Goal: Transaction & Acquisition: Purchase product/service

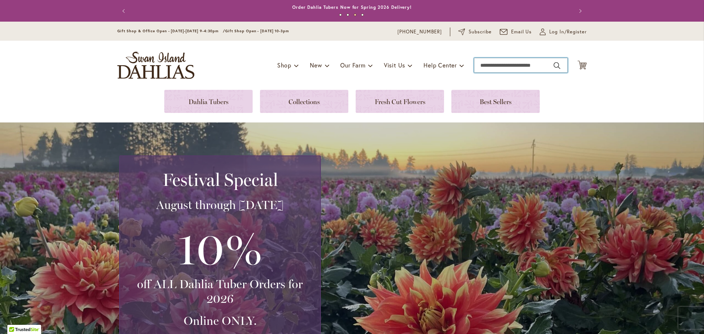
click at [492, 62] on input "Search" at bounding box center [520, 65] width 93 height 15
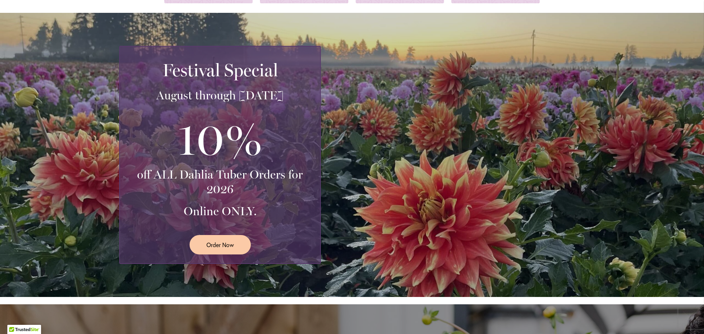
scroll to position [110, 0]
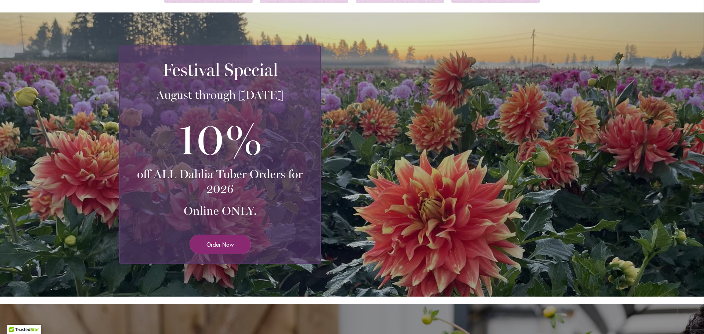
click at [219, 241] on span "Order Now" at bounding box center [219, 244] width 27 height 8
type input "**********"
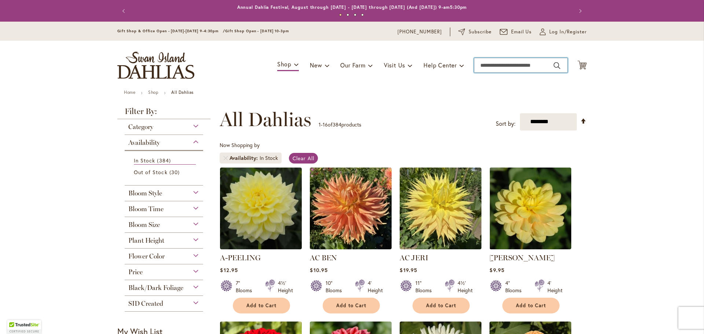
click at [503, 63] on input "Search" at bounding box center [520, 65] width 93 height 15
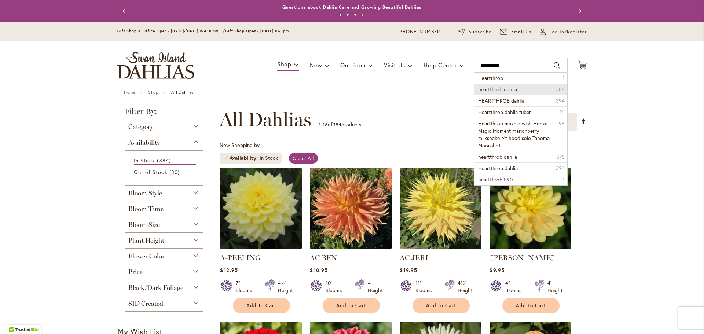
click at [510, 89] on span "heartthrob dahlia" at bounding box center [497, 89] width 39 height 7
type input "**********"
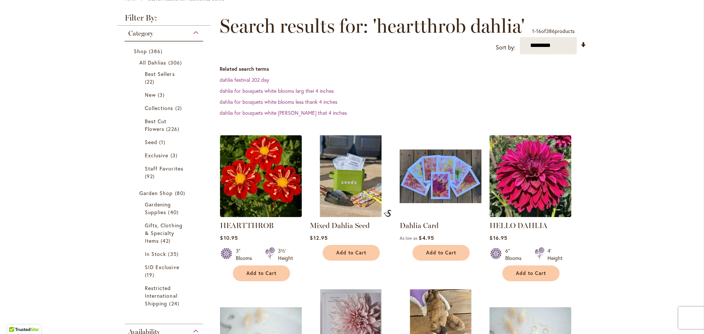
scroll to position [110, 0]
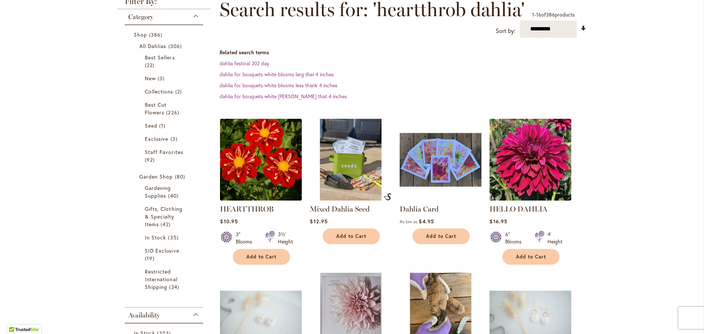
click at [274, 144] on img at bounding box center [261, 160] width 86 height 86
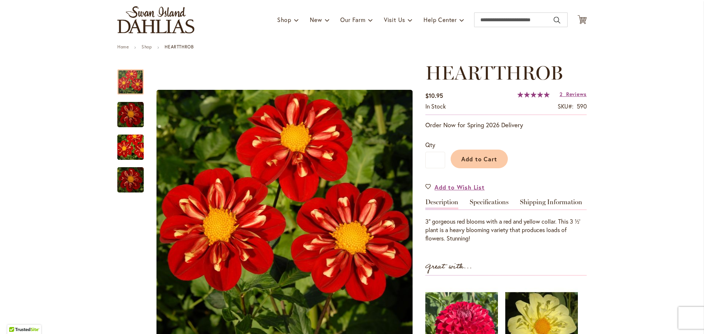
scroll to position [73, 0]
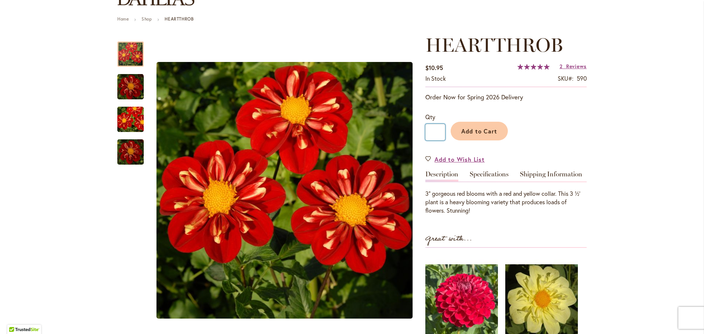
click at [435, 133] on input "*" at bounding box center [435, 132] width 20 height 16
drag, startPoint x: 435, startPoint y: 133, endPoint x: 428, endPoint y: 133, distance: 7.3
click at [428, 133] on input "*" at bounding box center [435, 132] width 20 height 16
type input "*"
click at [476, 136] on button "Add to Cart" at bounding box center [478, 131] width 57 height 19
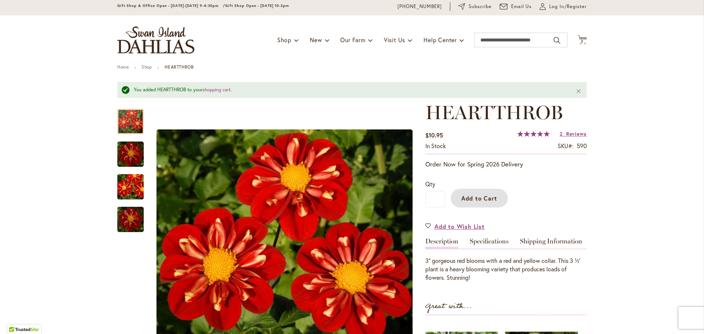
scroll to position [0, 0]
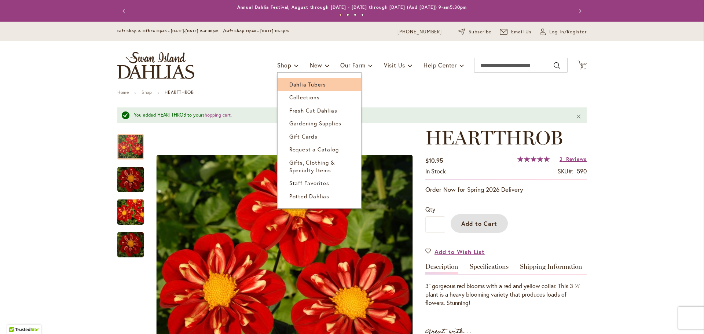
click at [289, 84] on span "Dahlia Tubers" at bounding box center [307, 84] width 37 height 7
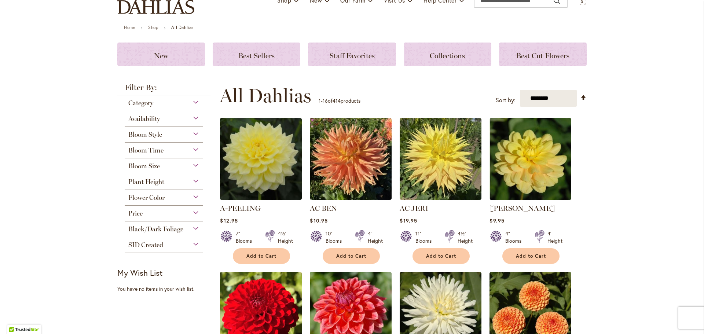
scroll to position [73, 0]
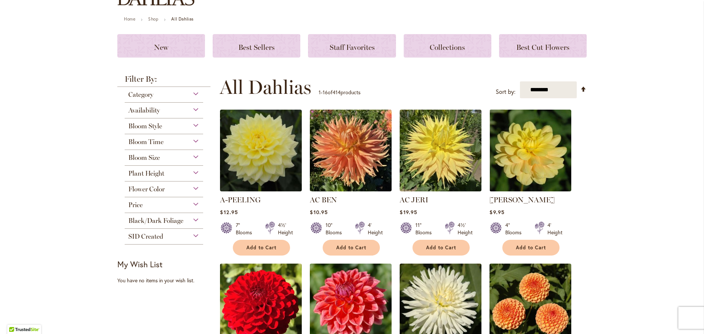
click at [192, 123] on div "Bloom Style" at bounding box center [164, 124] width 78 height 12
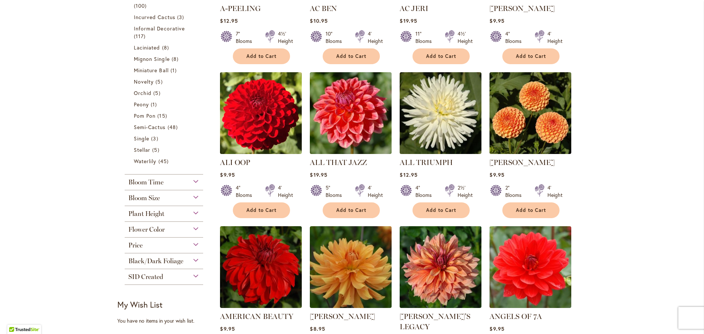
scroll to position [118, 0]
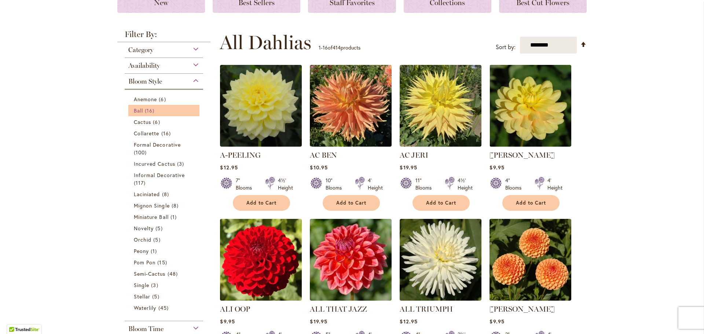
click at [145, 108] on span "16 items" at bounding box center [150, 111] width 11 height 8
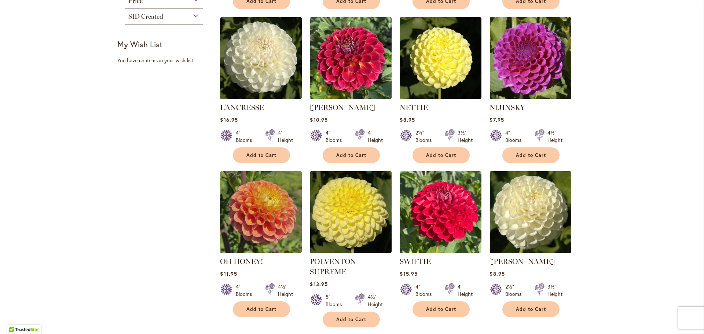
scroll to position [477, 0]
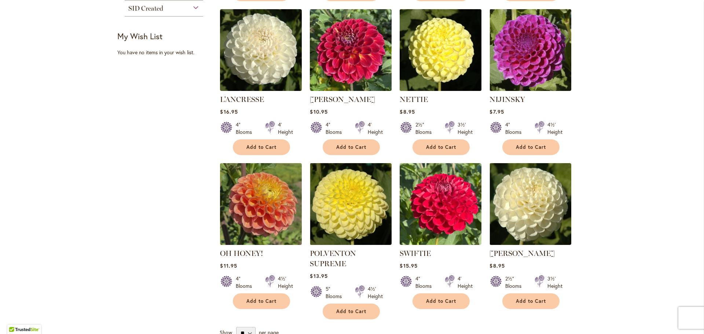
click at [428, 41] on img at bounding box center [441, 50] width 86 height 86
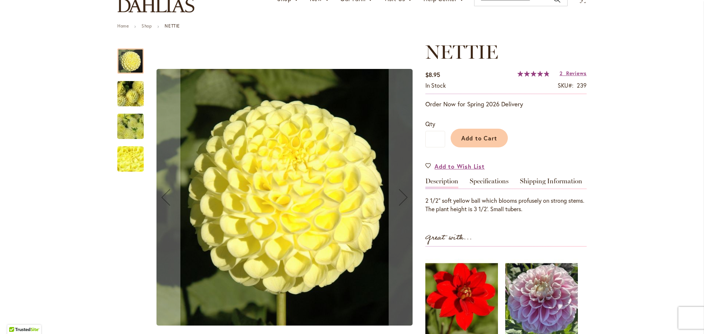
scroll to position [73, 0]
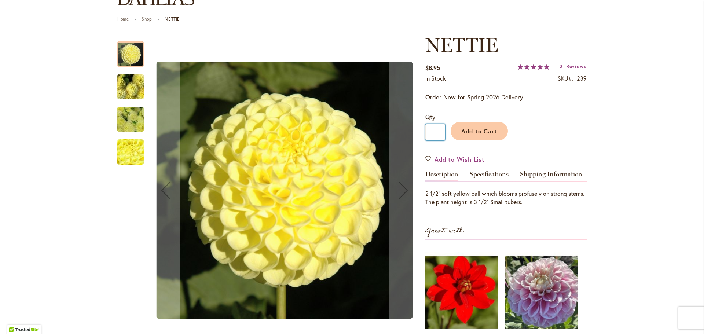
drag, startPoint x: 435, startPoint y: 133, endPoint x: 429, endPoint y: 133, distance: 5.9
click at [429, 133] on input "*" at bounding box center [435, 132] width 20 height 16
type input "*"
click at [474, 137] on button "Add to Cart" at bounding box center [478, 131] width 57 height 19
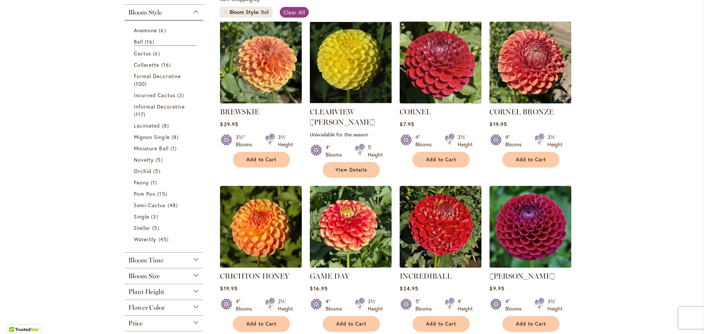
scroll to position [147, 0]
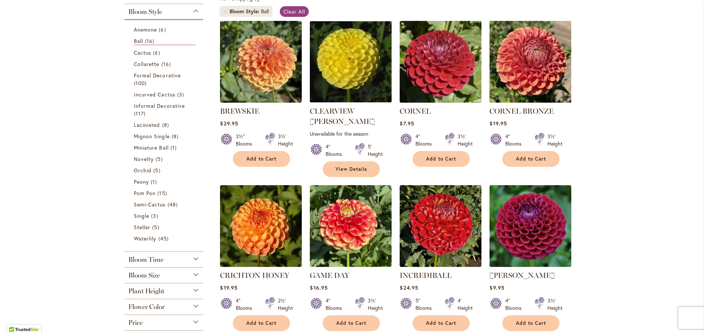
click at [533, 69] on img at bounding box center [531, 62] width 86 height 86
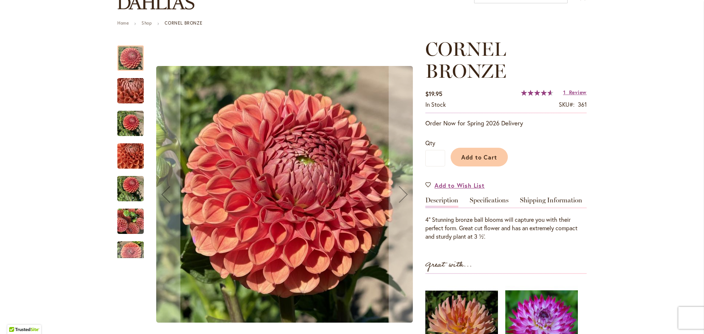
scroll to position [73, 0]
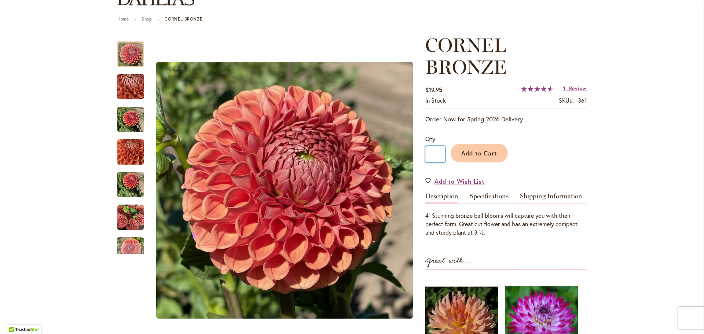
drag, startPoint x: 437, startPoint y: 152, endPoint x: 428, endPoint y: 152, distance: 9.2
click at [428, 152] on input "*" at bounding box center [435, 154] width 20 height 16
type input "*"
click at [483, 151] on span "Add to Cart" at bounding box center [479, 153] width 36 height 8
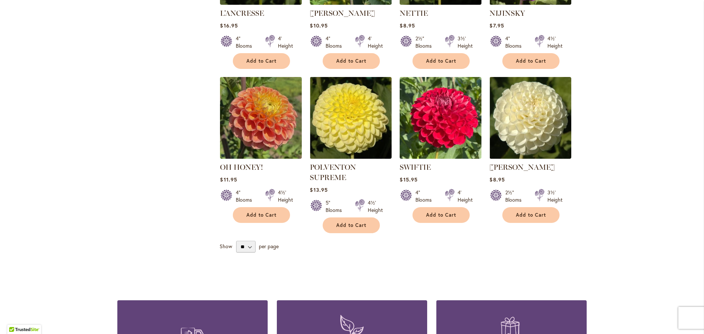
scroll to position [550, 0]
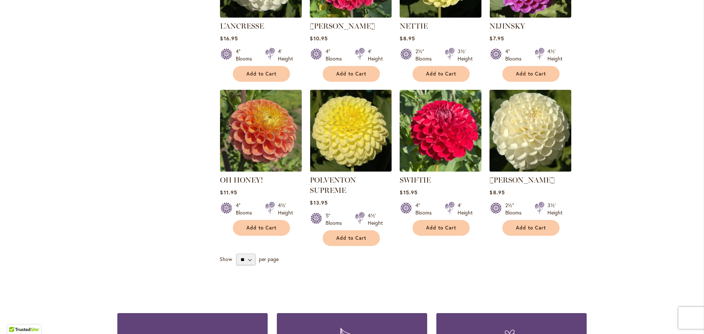
click at [524, 132] on img at bounding box center [531, 131] width 86 height 86
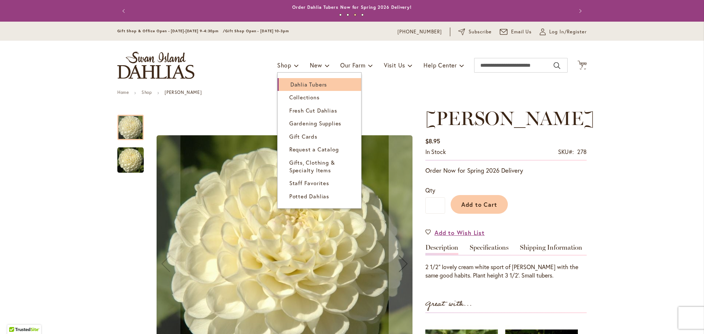
click at [290, 86] on span "Dahlia Tubers" at bounding box center [308, 84] width 37 height 7
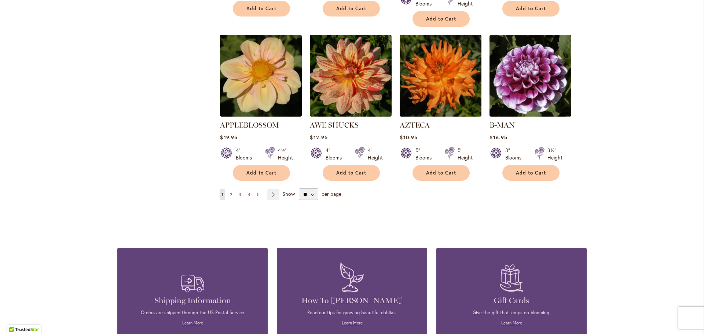
scroll to position [623, 0]
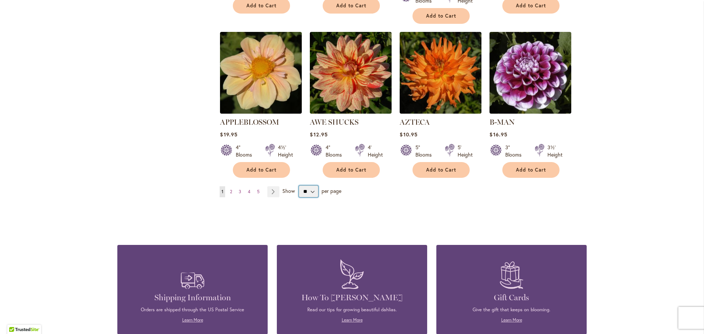
click at [310, 185] on select "** ** ** **" at bounding box center [308, 191] width 19 height 12
select select "**"
click at [299, 185] on select "** ** ** **" at bounding box center [308, 191] width 19 height 12
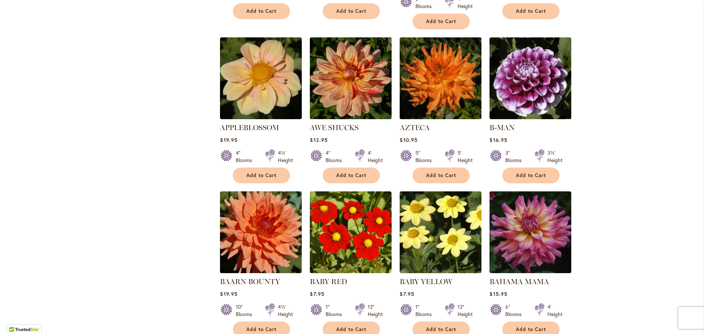
scroll to position [660, 0]
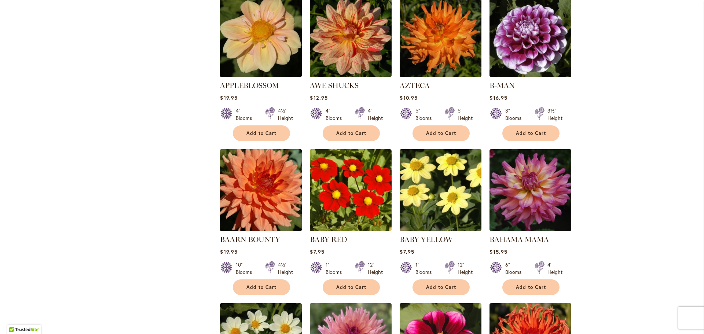
click at [242, 175] on img at bounding box center [261, 190] width 86 height 86
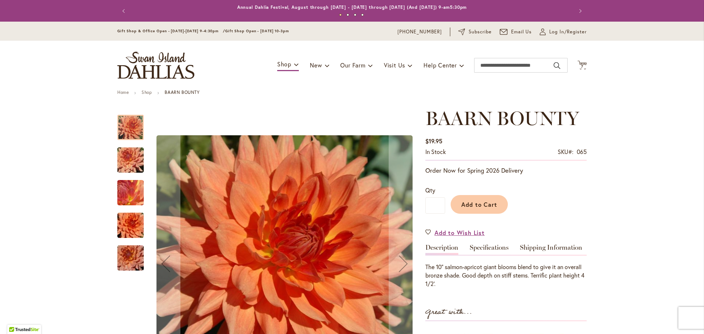
click at [122, 191] on img "Baarn Bounty" at bounding box center [130, 193] width 53 height 40
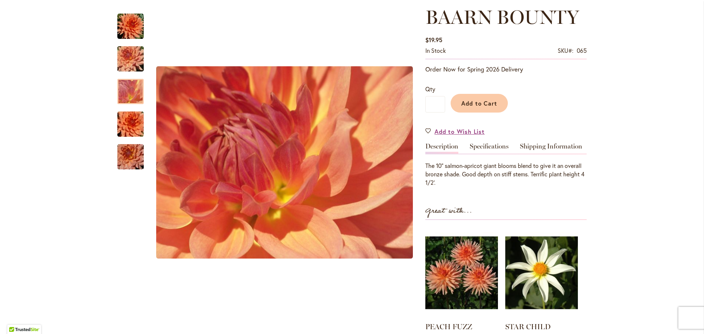
scroll to position [110, 0]
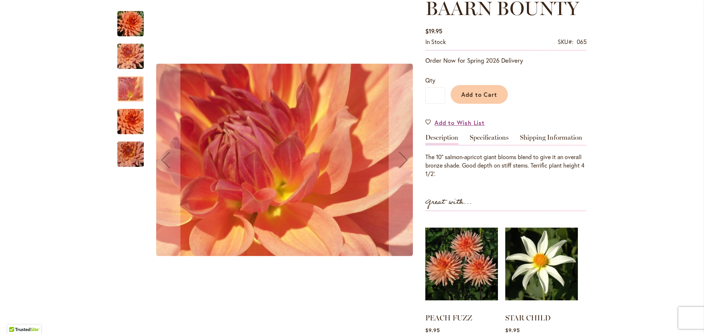
click at [128, 22] on img "Baarn Bounty" at bounding box center [130, 24] width 26 height 26
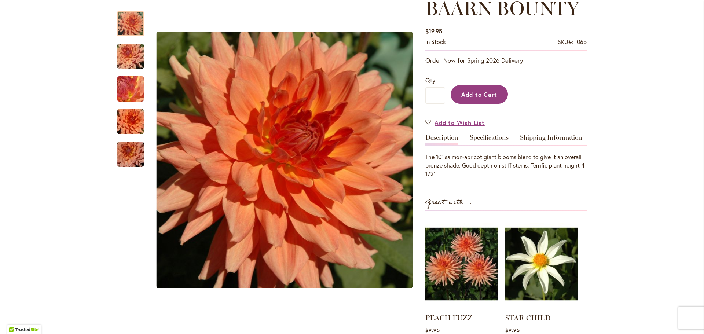
click at [469, 91] on span "Add to Cart" at bounding box center [479, 95] width 36 height 8
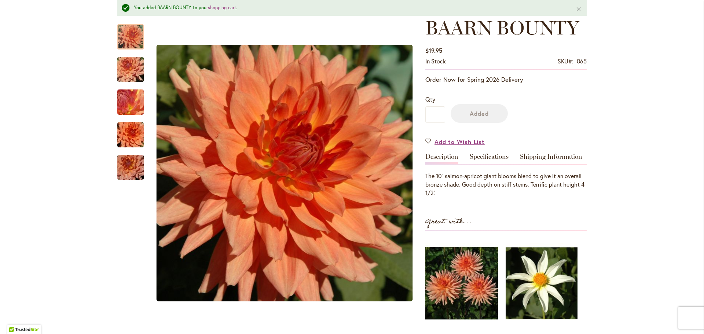
scroll to position [129, 0]
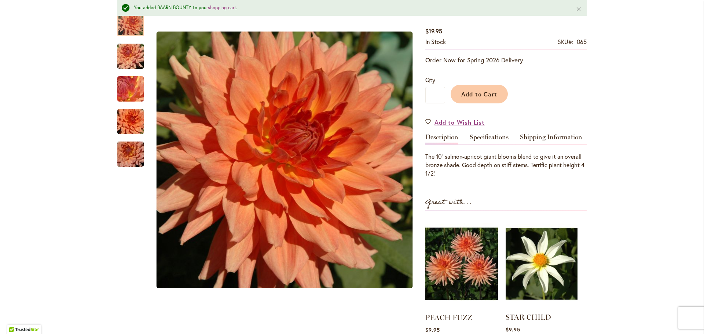
click at [549, 261] on img at bounding box center [541, 264] width 72 height 90
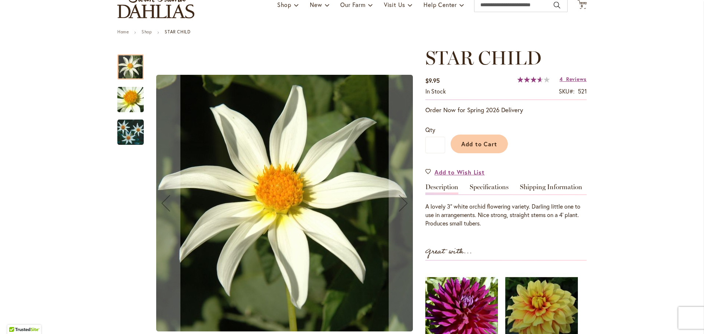
scroll to position [73, 0]
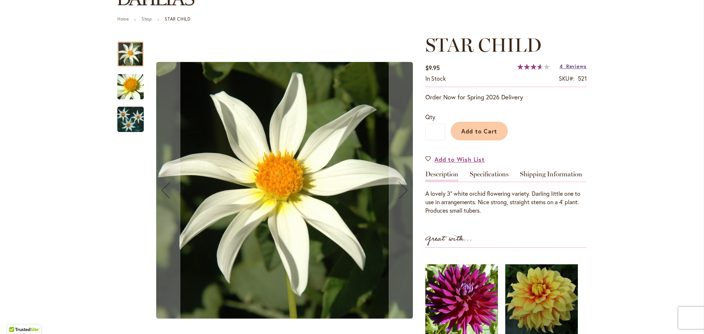
click at [573, 68] on span "Reviews" at bounding box center [576, 66] width 21 height 7
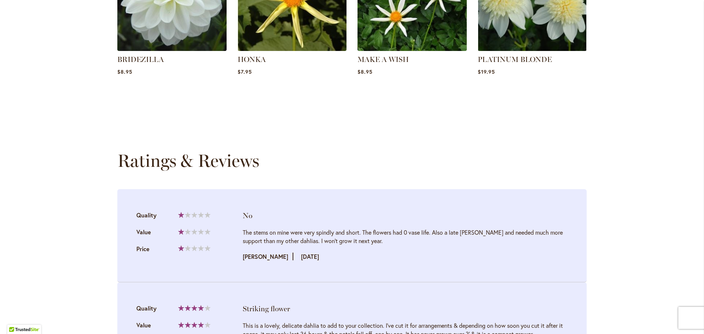
scroll to position [659, 0]
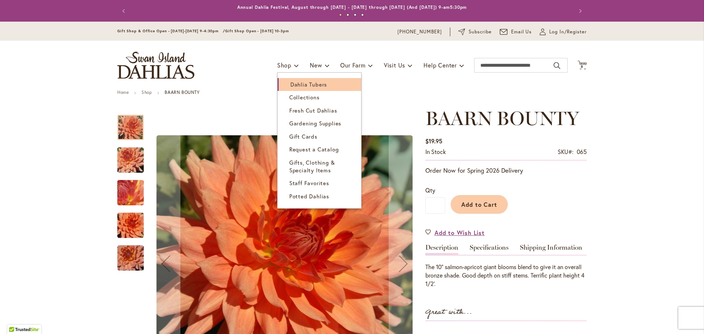
click at [291, 81] on span "Dahlia Tubers" at bounding box center [308, 84] width 37 height 7
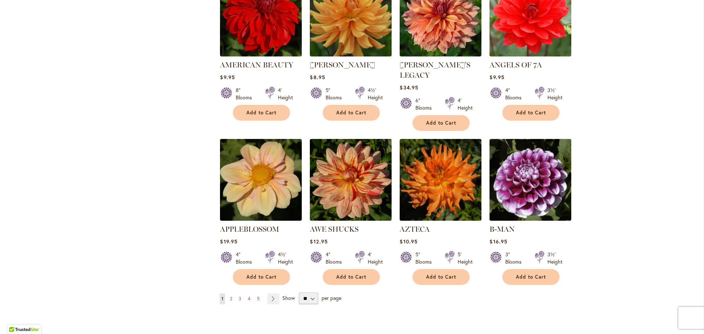
scroll to position [550, 0]
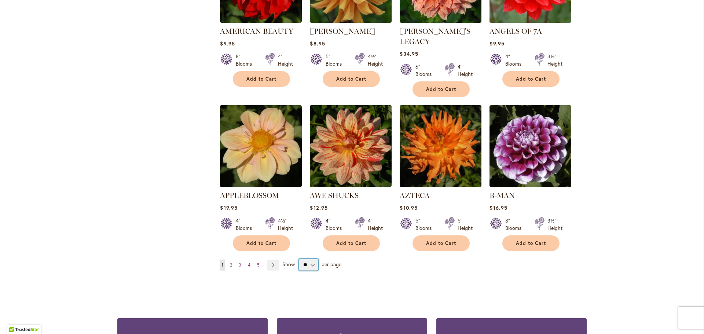
click at [312, 259] on select "** ** ** **" at bounding box center [308, 265] width 19 height 12
select select "**"
click at [299, 259] on select "** ** ** **" at bounding box center [308, 265] width 19 height 12
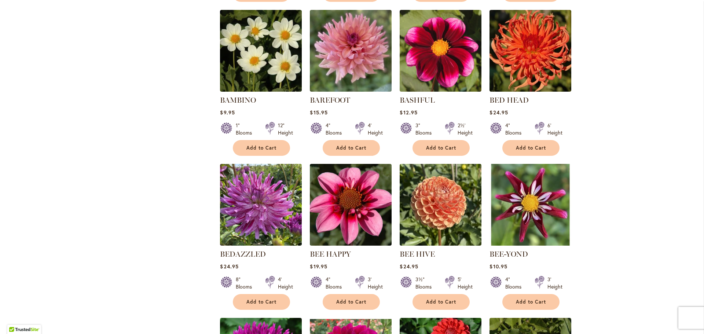
scroll to position [916, 0]
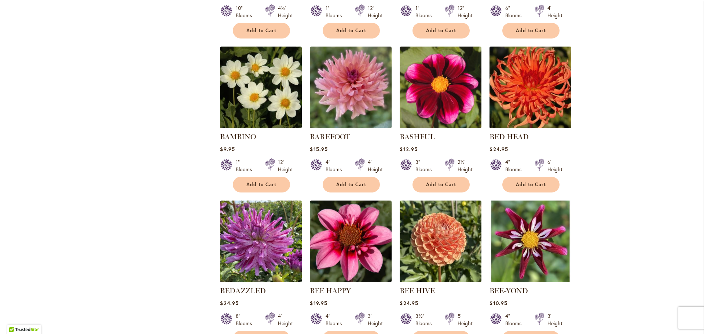
click at [520, 91] on img at bounding box center [531, 88] width 86 height 86
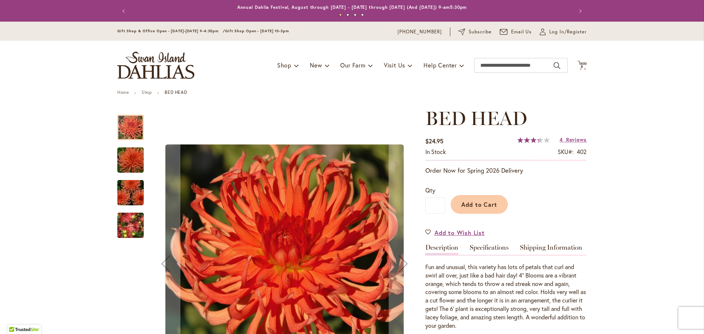
click at [130, 189] on img "BED HEAD" at bounding box center [130, 192] width 53 height 35
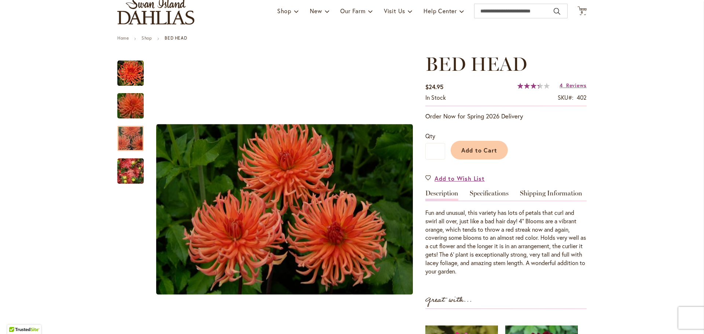
scroll to position [73, 0]
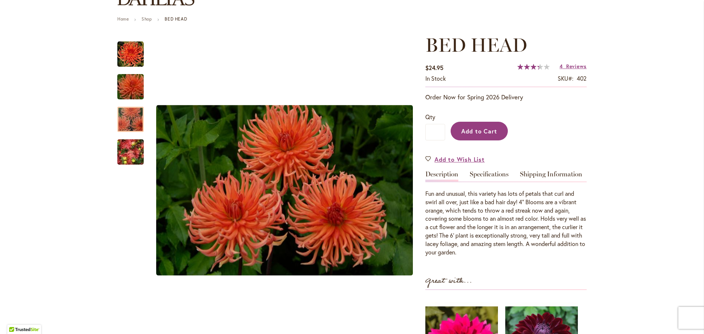
click at [484, 134] on span "Add to Cart" at bounding box center [479, 131] width 36 height 8
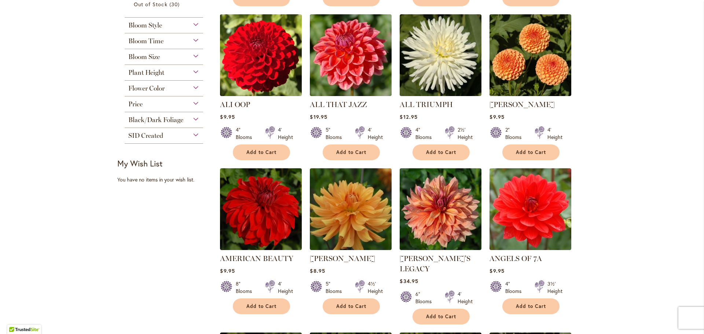
scroll to position [367, 0]
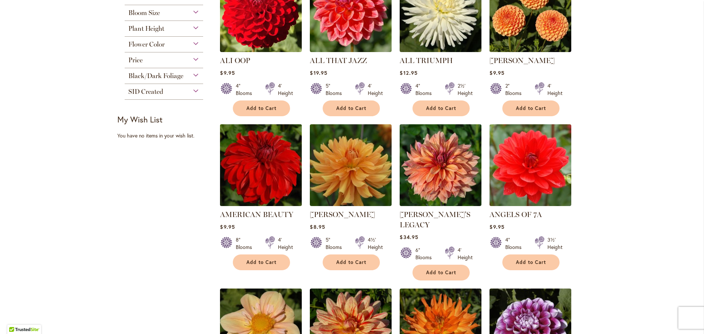
click at [247, 193] on img at bounding box center [261, 165] width 86 height 86
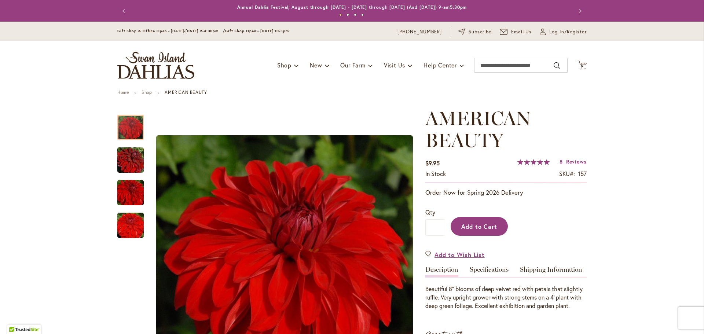
click at [482, 225] on span "Add to Cart" at bounding box center [479, 226] width 36 height 8
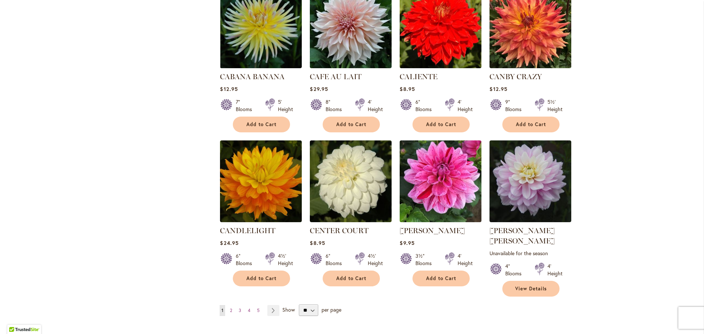
scroll to position [2419, 0]
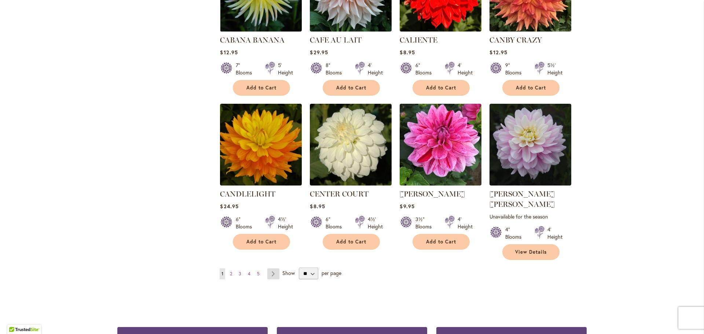
click at [273, 268] on link "Page Next" at bounding box center [273, 273] width 12 height 11
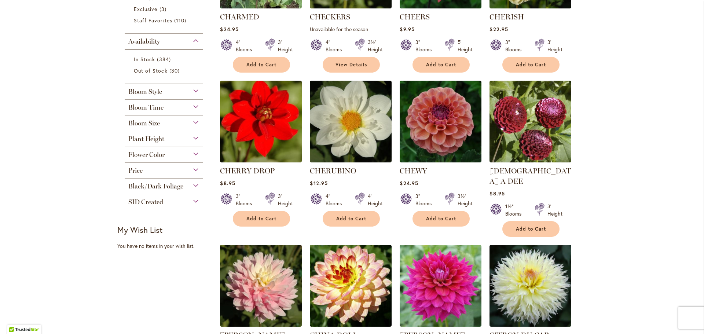
scroll to position [257, 0]
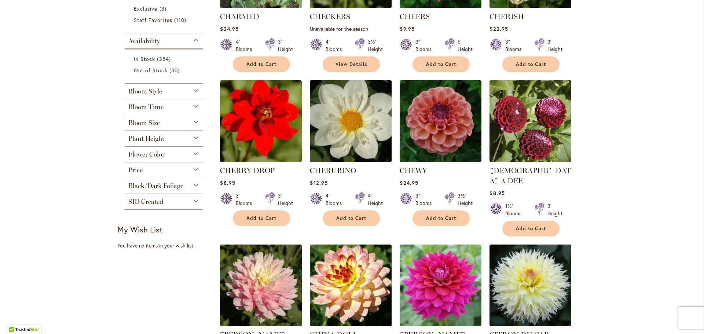
click at [335, 137] on img at bounding box center [351, 121] width 86 height 86
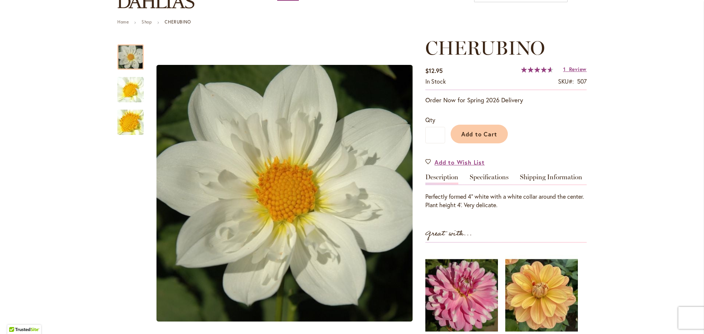
scroll to position [73, 0]
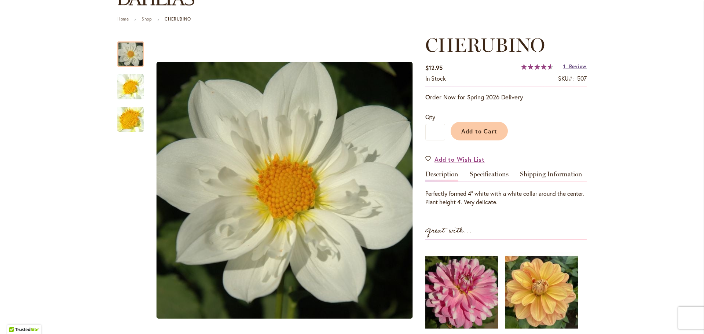
click at [574, 67] on span "Review" at bounding box center [578, 66] width 18 height 7
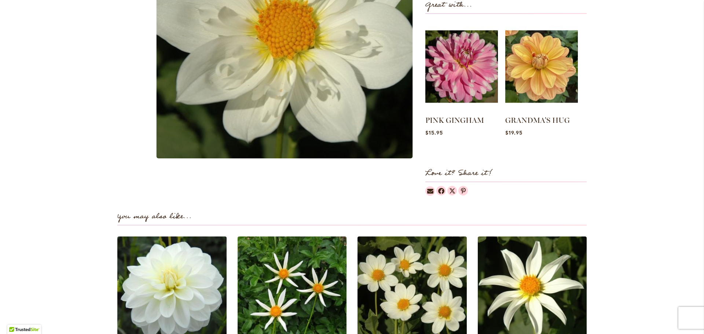
scroll to position [651, 0]
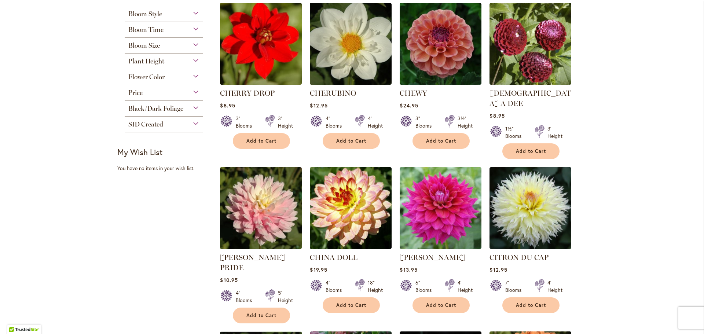
scroll to position [293, 0]
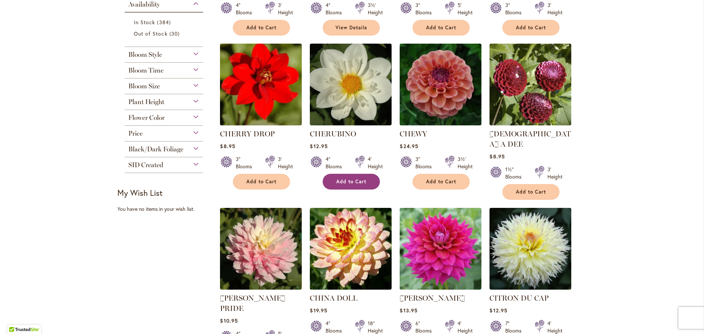
click at [344, 179] on span "Add to Cart" at bounding box center [351, 182] width 30 height 6
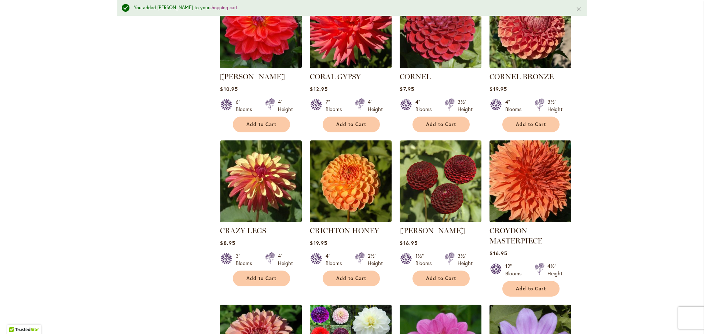
scroll to position [936, 0]
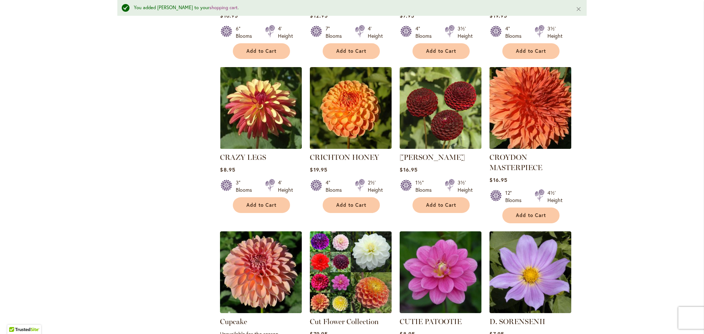
click at [530, 81] on img at bounding box center [531, 108] width 86 height 86
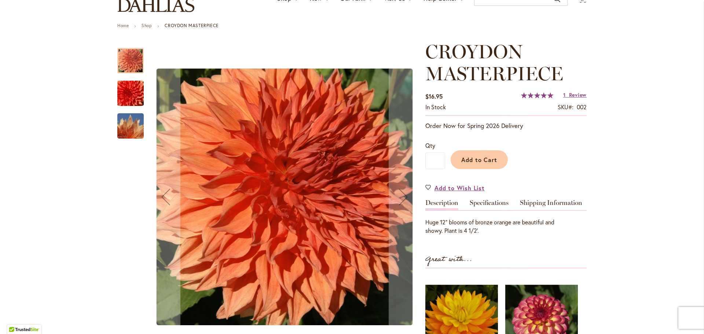
scroll to position [73, 0]
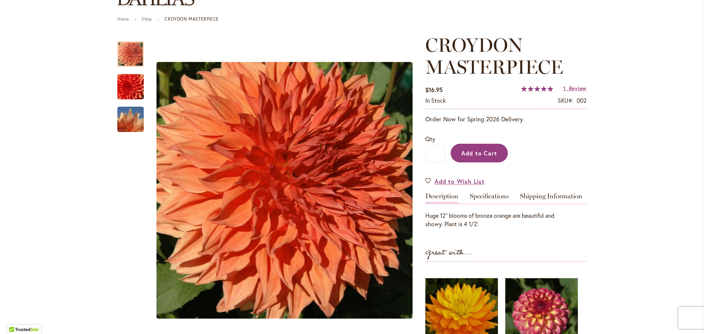
click at [481, 150] on span "Add to Cart" at bounding box center [479, 153] width 36 height 8
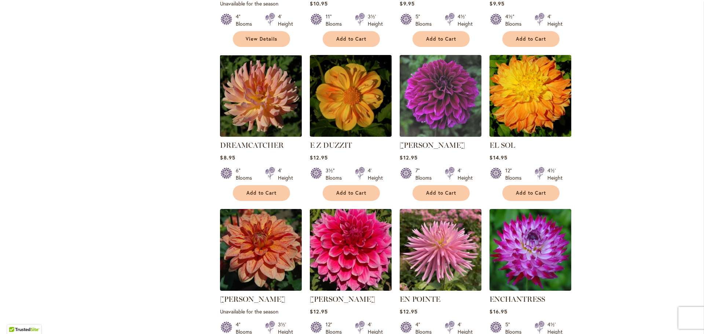
scroll to position [1869, 0]
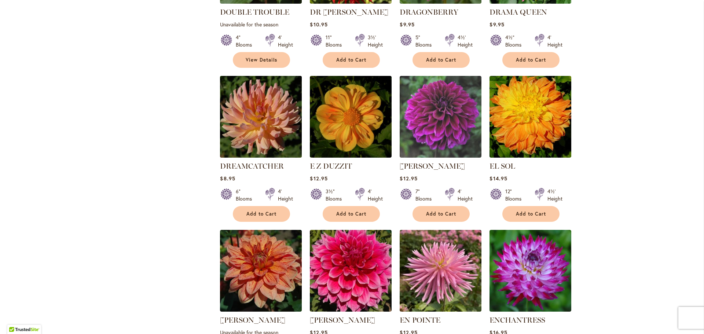
click at [277, 74] on img at bounding box center [261, 117] width 86 height 86
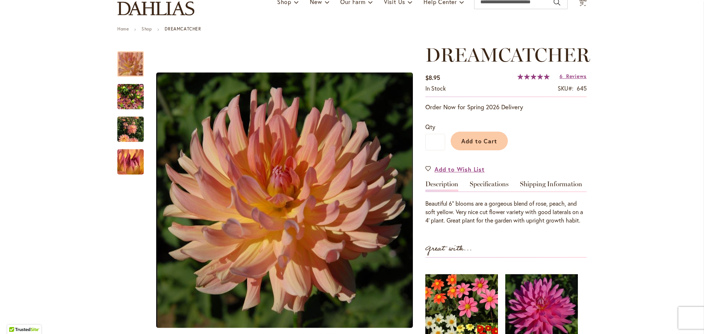
scroll to position [73, 0]
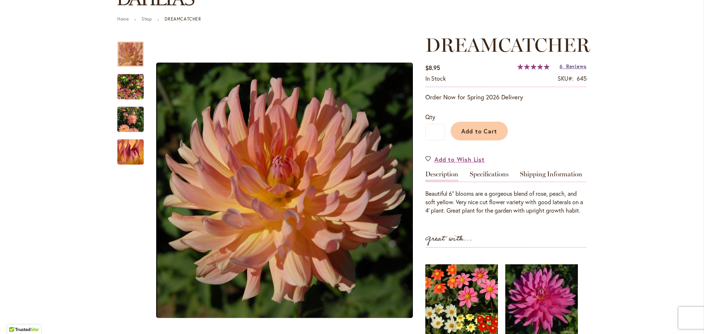
click at [577, 67] on span "Reviews" at bounding box center [576, 66] width 21 height 7
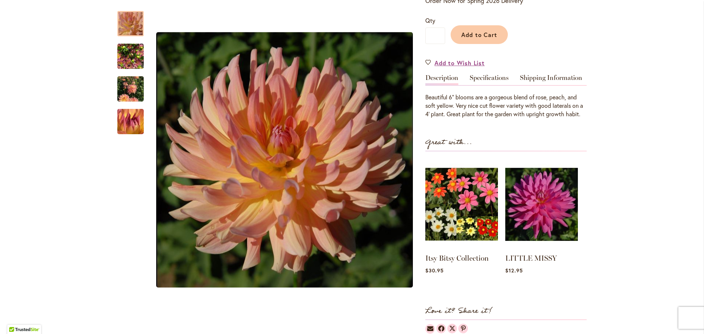
scroll to position [146, 0]
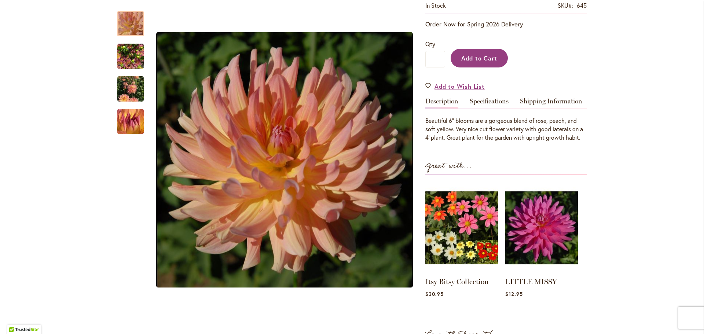
click at [476, 59] on span "Add to Cart" at bounding box center [479, 58] width 36 height 8
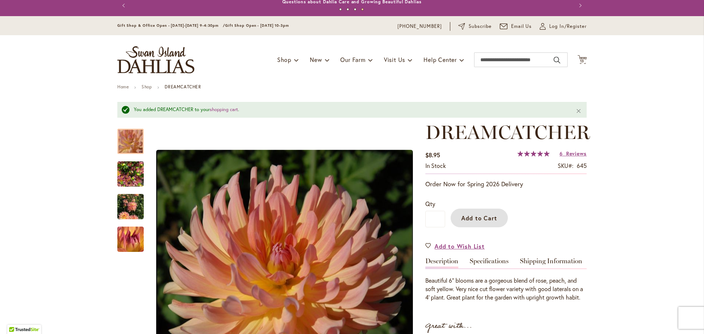
scroll to position [0, 0]
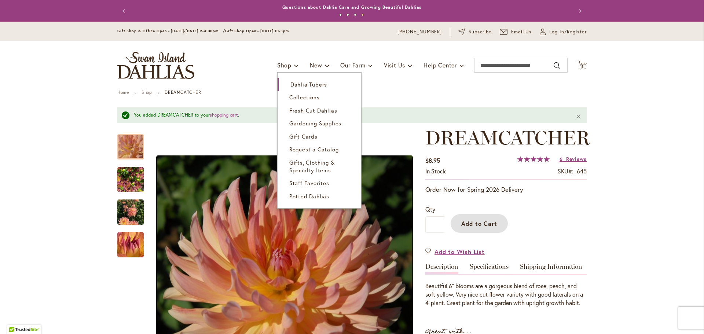
drag, startPoint x: 292, startPoint y: 81, endPoint x: 274, endPoint y: 81, distance: 18.3
click at [292, 81] on span "Dahlia Tubers" at bounding box center [308, 84] width 37 height 7
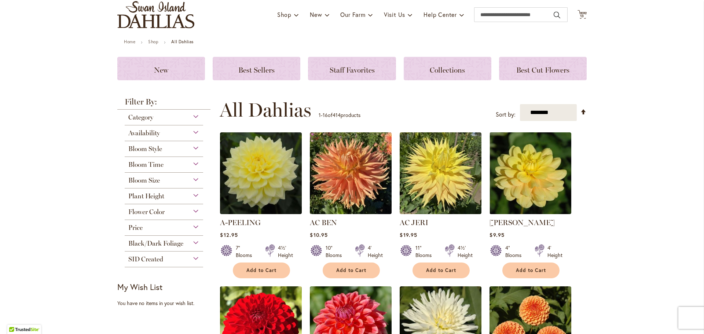
scroll to position [73, 0]
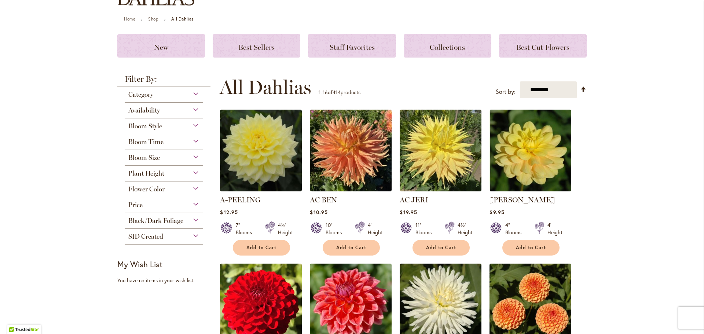
click at [194, 189] on div "Flower Color" at bounding box center [164, 187] width 78 height 12
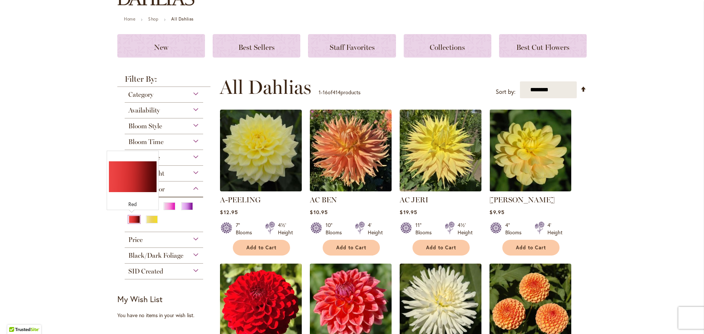
click at [128, 219] on div "Red" at bounding box center [134, 220] width 12 height 8
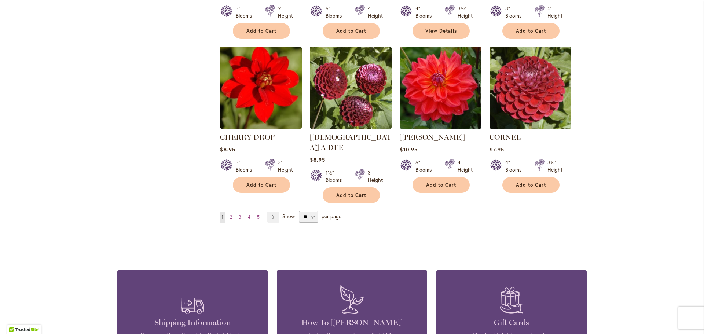
scroll to position [623, 0]
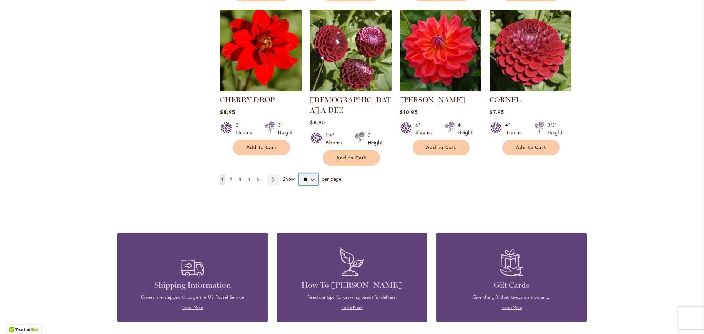
click at [310, 173] on select "** ** ** **" at bounding box center [308, 179] width 19 height 12
select select "**"
click at [299, 173] on select "** ** ** **" at bounding box center [308, 179] width 19 height 12
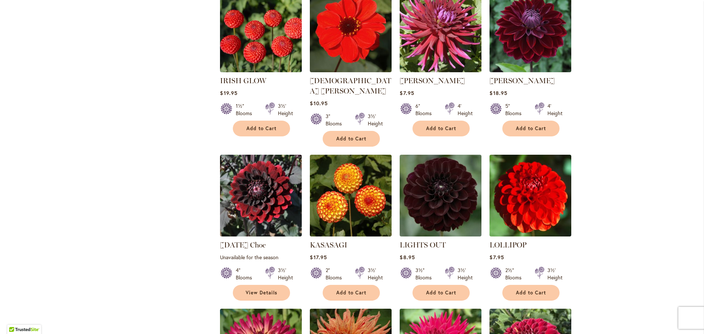
scroll to position [1283, 0]
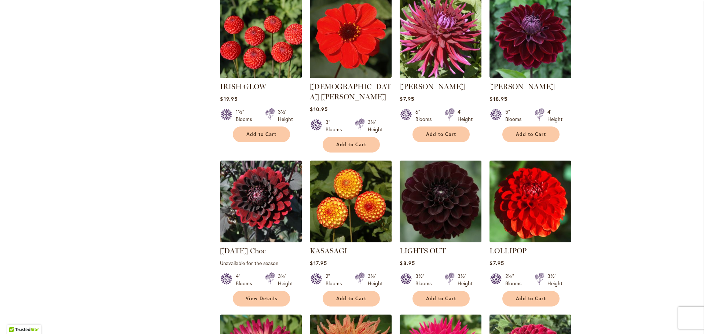
click at [453, 160] on img at bounding box center [441, 201] width 86 height 86
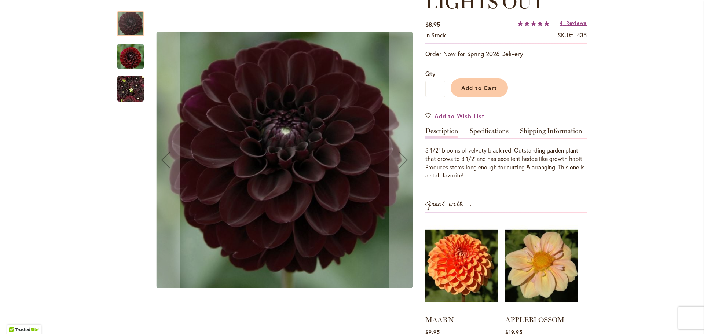
scroll to position [110, 0]
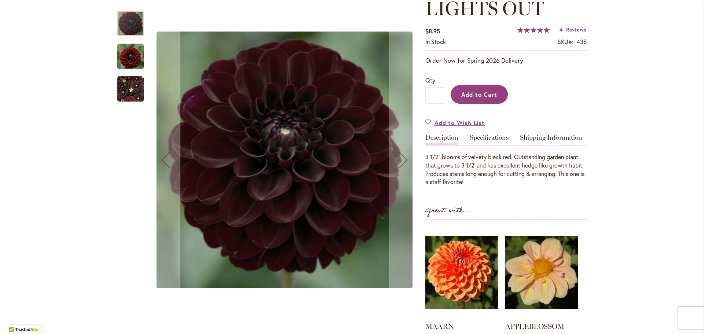
click at [488, 91] on span "Add to Cart" at bounding box center [479, 95] width 36 height 8
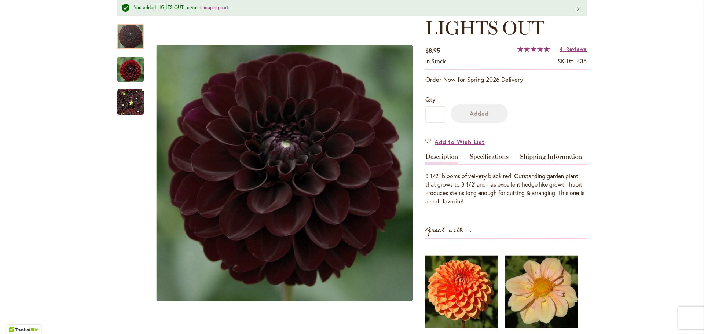
scroll to position [129, 0]
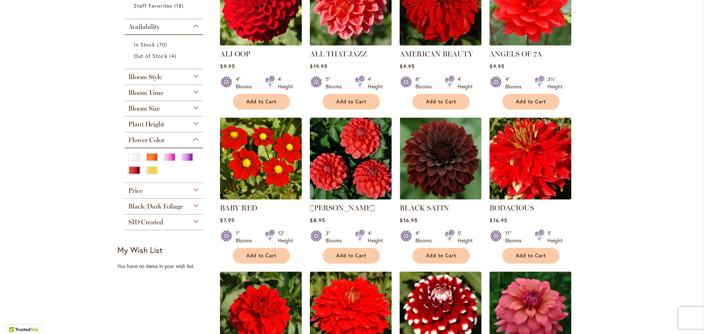
scroll to position [220, 0]
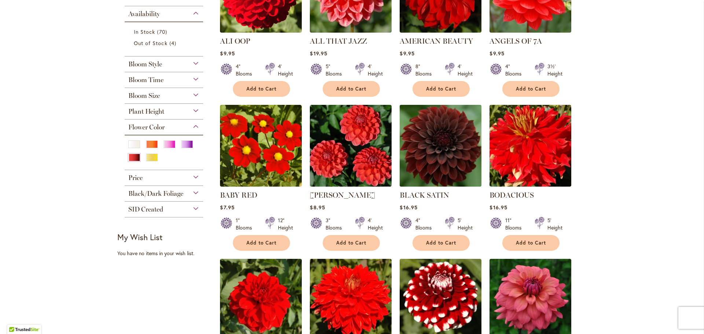
click at [420, 157] on img at bounding box center [441, 146] width 86 height 86
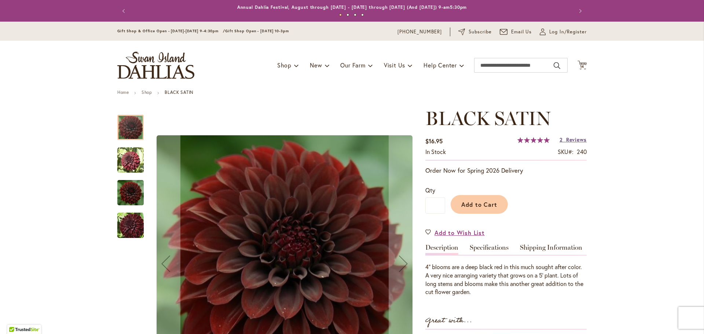
click at [573, 137] on span "Reviews" at bounding box center [576, 139] width 21 height 7
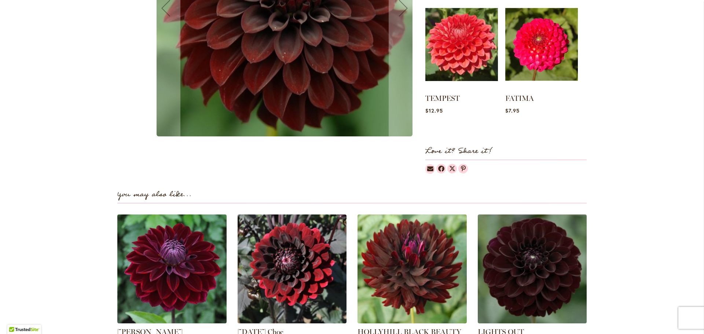
scroll to position [155, 0]
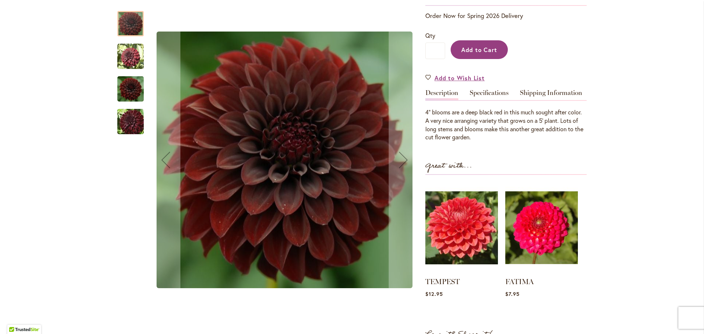
click at [474, 49] on span "Add to Cart" at bounding box center [479, 50] width 36 height 8
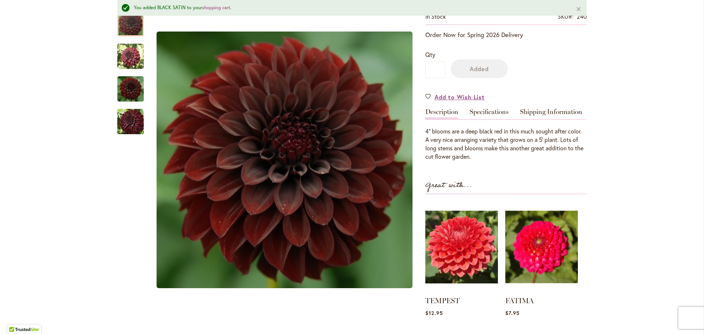
scroll to position [174, 0]
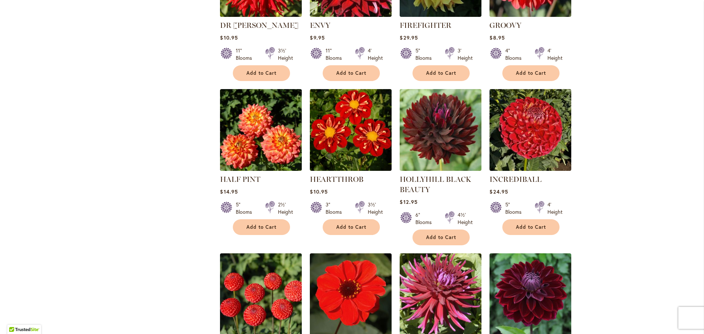
scroll to position [1026, 0]
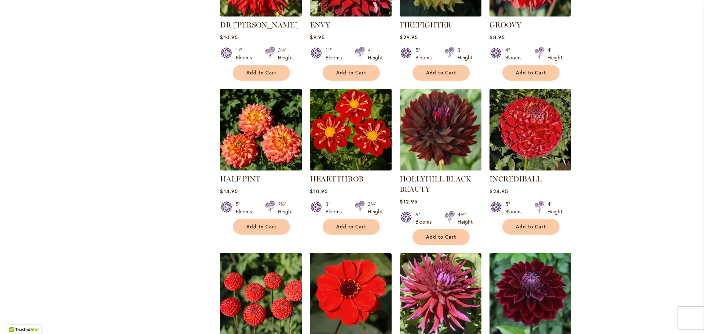
click at [455, 106] on img at bounding box center [441, 130] width 86 height 86
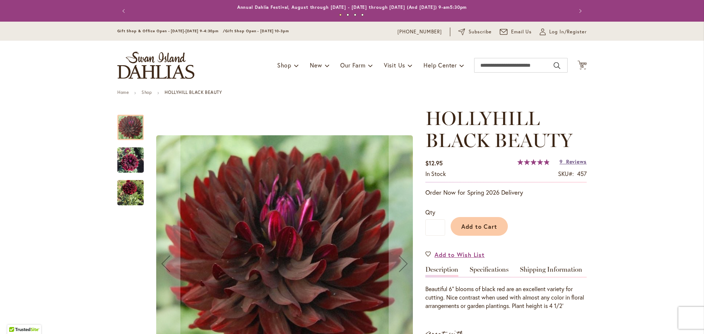
click at [567, 160] on span "Reviews" at bounding box center [576, 161] width 21 height 7
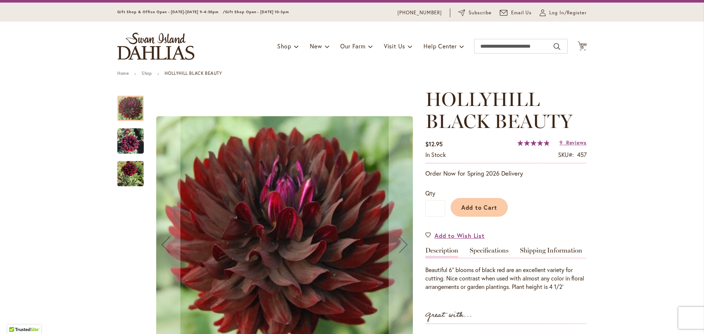
scroll to position [36, 0]
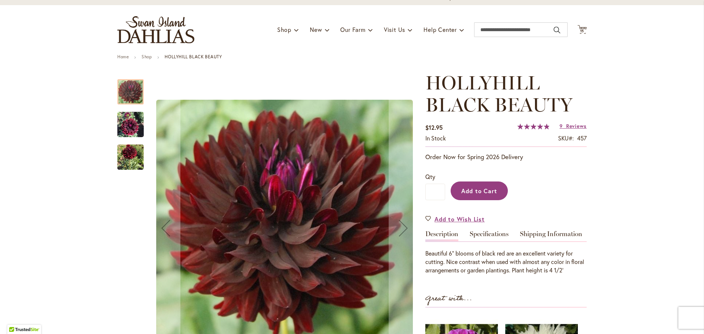
click at [479, 193] on span "Add to Cart" at bounding box center [479, 191] width 36 height 8
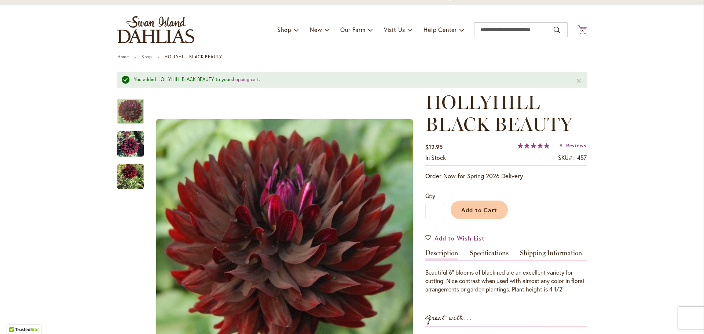
click at [580, 29] on icon "Cart .cls-1 { fill: #231f20; }" at bounding box center [581, 29] width 9 height 9
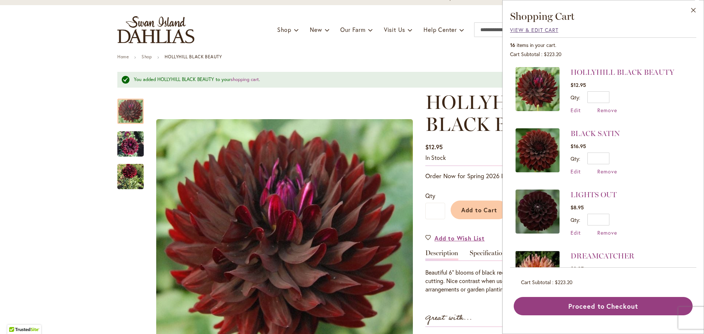
click at [534, 31] on span "View & Edit Cart" at bounding box center [534, 29] width 48 height 7
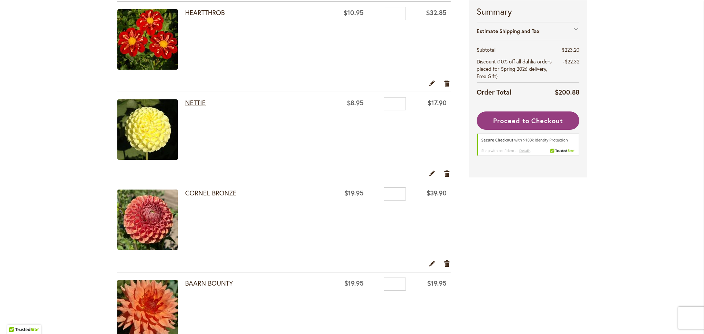
scroll to position [164, 0]
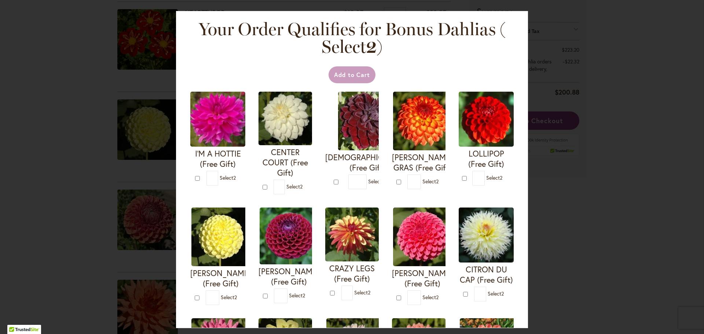
click at [197, 103] on div "I'M A HOTTIE (Free Gift) * 2" at bounding box center [217, 143] width 65 height 112
type input "*"
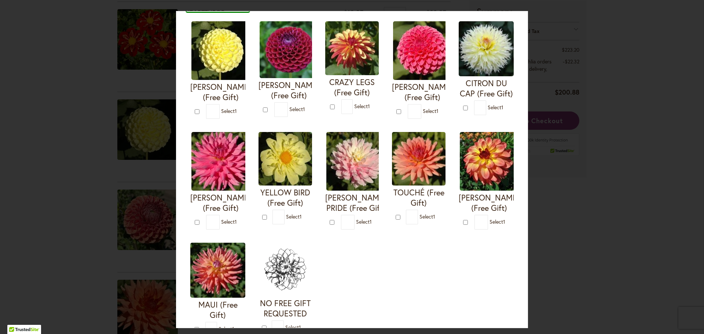
scroll to position [214, 0]
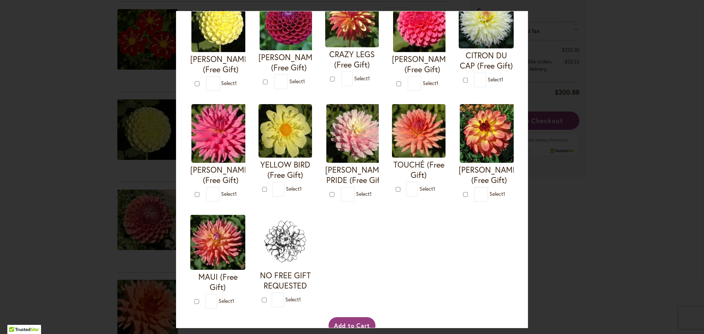
click at [459, 87] on form "CITRON DU CAP (Free Gift) * 1" at bounding box center [486, 40] width 55 height 94
type input "*"
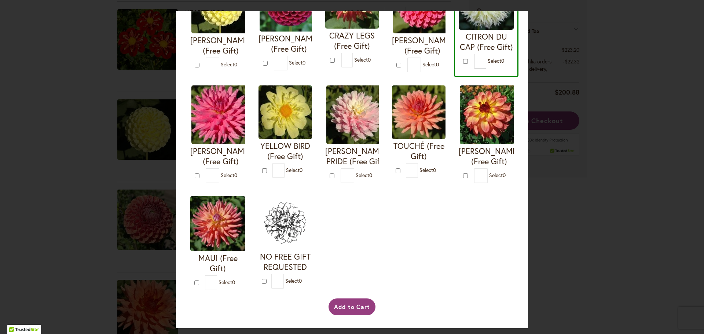
scroll to position [342, 0]
click at [349, 306] on button "Add to Cart" at bounding box center [351, 306] width 47 height 17
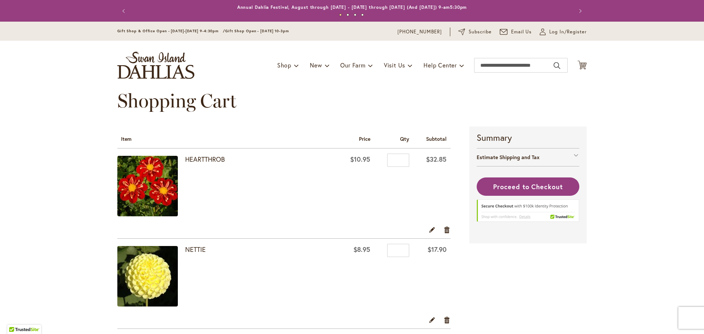
drag, startPoint x: 0, startPoint y: 0, endPoint x: 525, endPoint y: 199, distance: 561.8
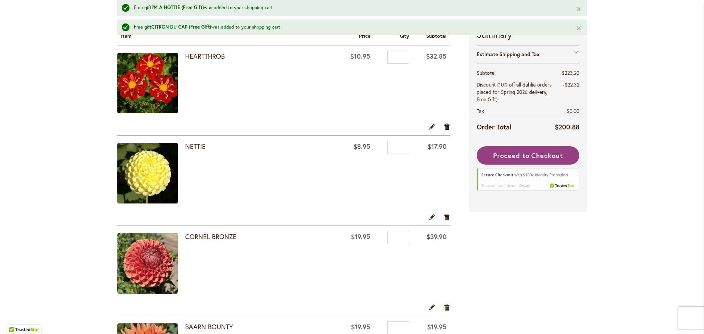
scroll to position [147, 0]
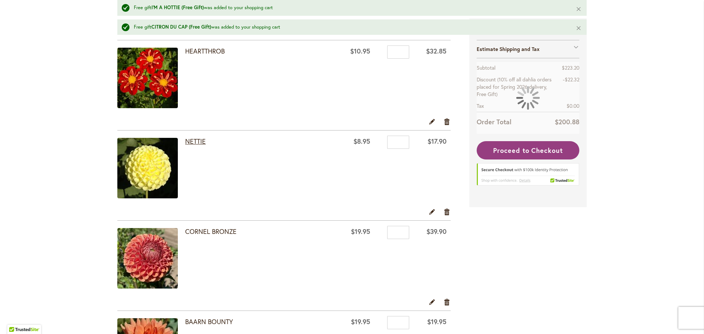
click at [190, 142] on link "NETTIE" at bounding box center [195, 141] width 21 height 9
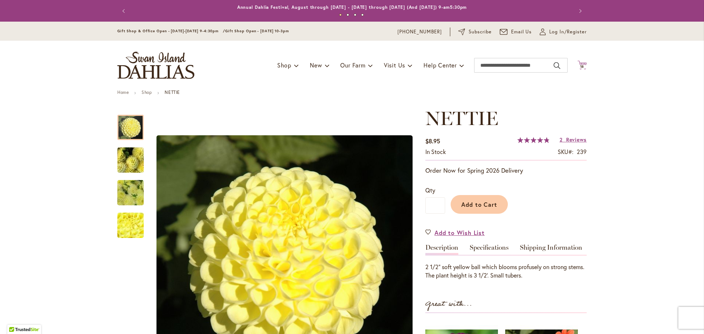
click at [580, 65] on span "18" at bounding box center [582, 66] width 4 height 5
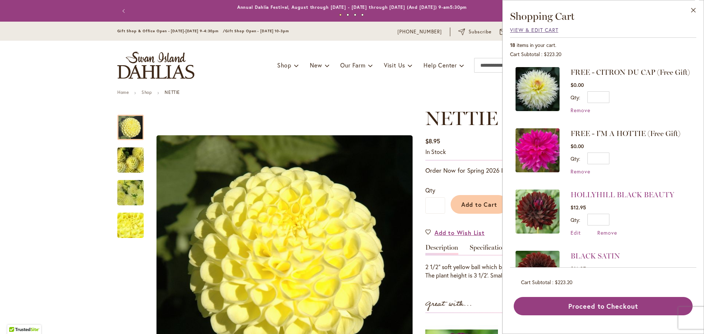
click at [551, 29] on span "View & Edit Cart" at bounding box center [534, 29] width 48 height 7
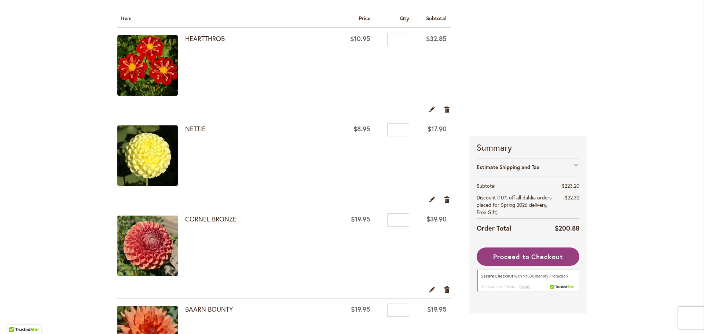
scroll to position [110, 0]
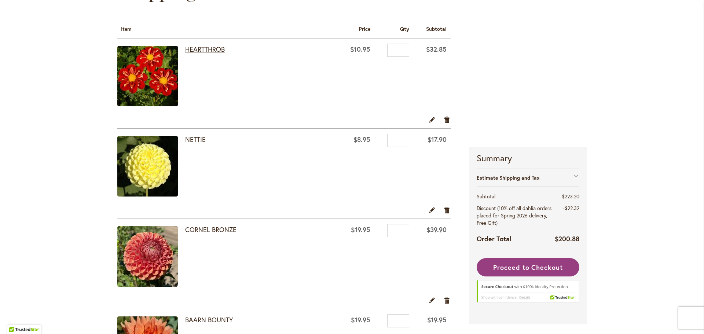
click at [211, 50] on link "HEARTTHROB" at bounding box center [205, 49] width 40 height 9
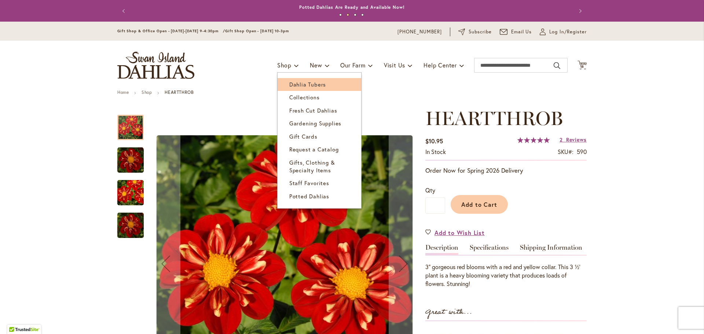
click at [289, 82] on span "Dahlia Tubers" at bounding box center [307, 84] width 37 height 7
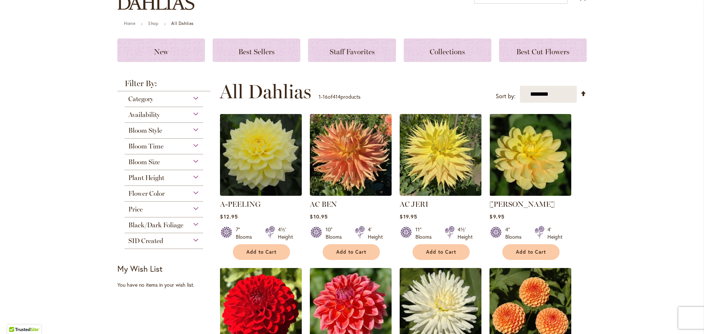
scroll to position [73, 0]
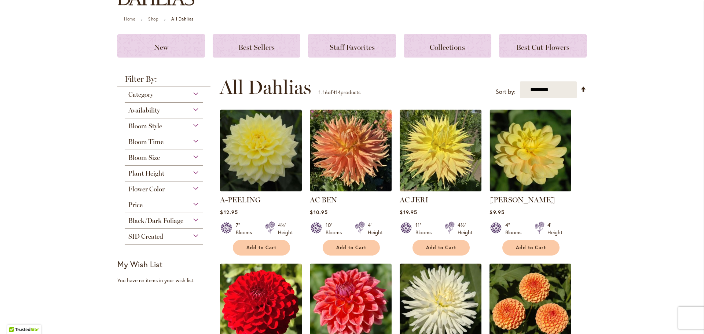
click at [194, 125] on div "Bloom Style" at bounding box center [164, 124] width 78 height 12
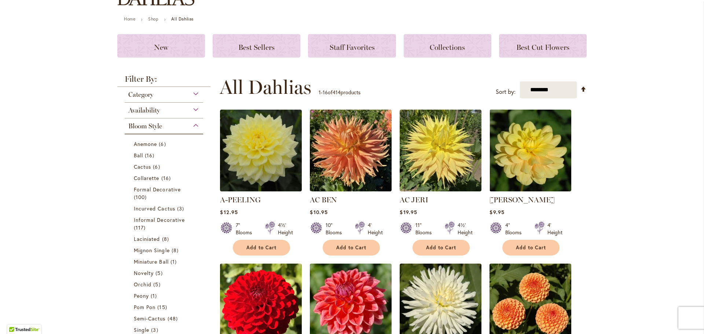
scroll to position [191, 0]
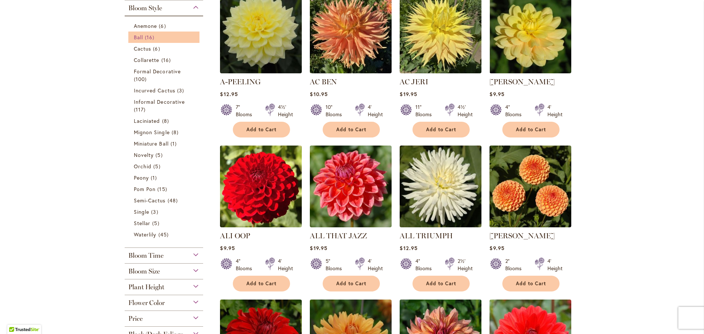
click at [139, 38] on span "Ball" at bounding box center [138, 37] width 9 height 7
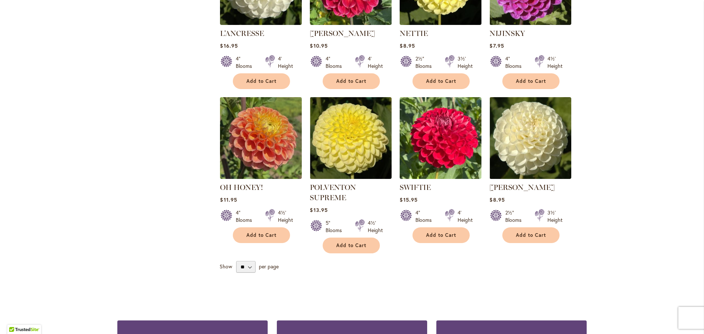
scroll to position [550, 0]
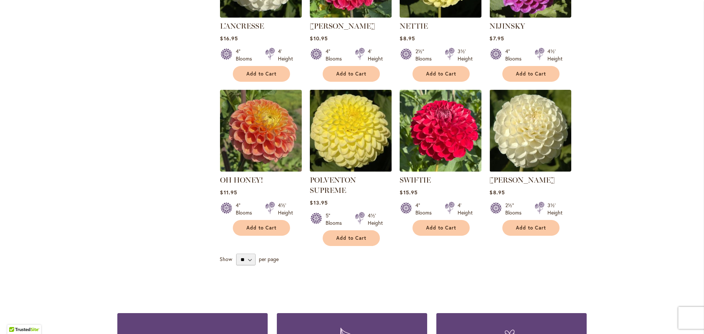
click at [360, 107] on img at bounding box center [351, 131] width 86 height 86
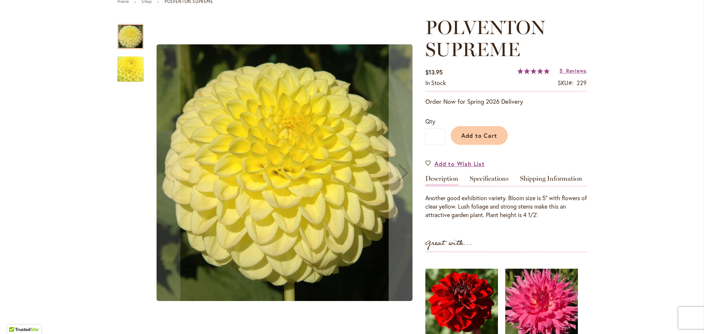
scroll to position [110, 0]
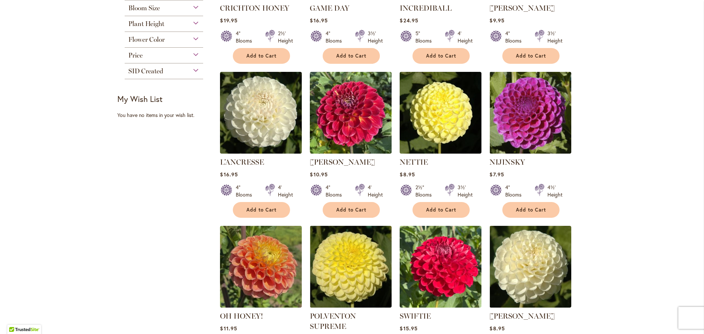
scroll to position [440, 0]
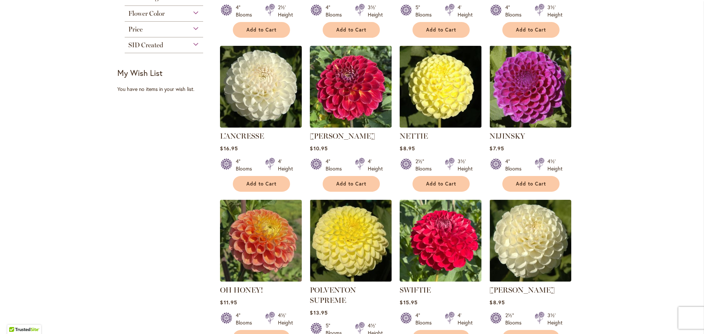
click at [453, 88] on img at bounding box center [441, 87] width 86 height 86
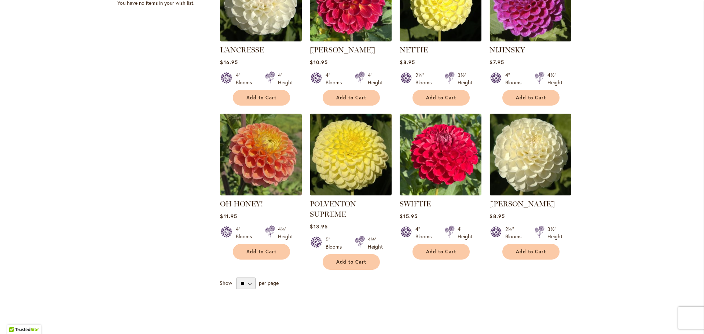
scroll to position [513, 0]
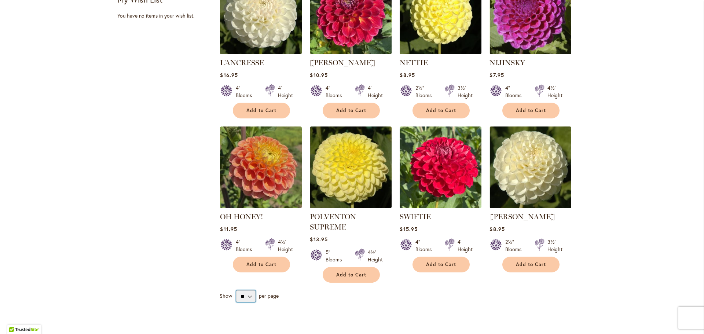
click at [250, 290] on select "** ** ** **" at bounding box center [245, 296] width 19 height 12
select select "**"
click at [236, 290] on select "** ** ** **" at bounding box center [245, 296] width 19 height 12
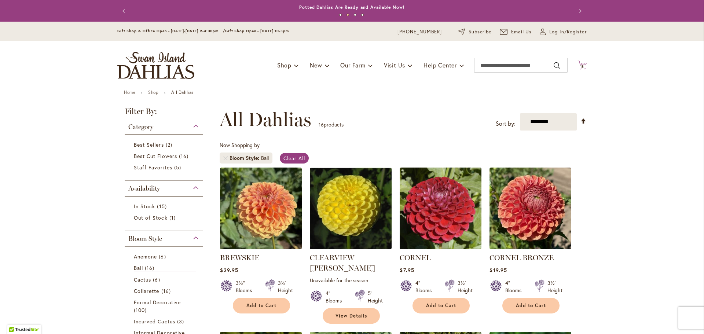
click at [582, 67] on span "18 18 items" at bounding box center [581, 67] width 7 height 4
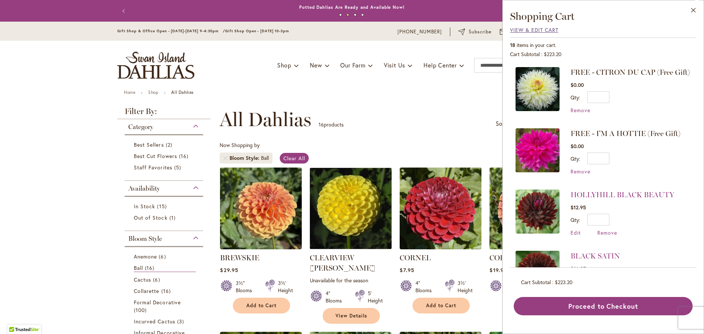
click at [533, 30] on span "View & Edit Cart" at bounding box center [534, 29] width 48 height 7
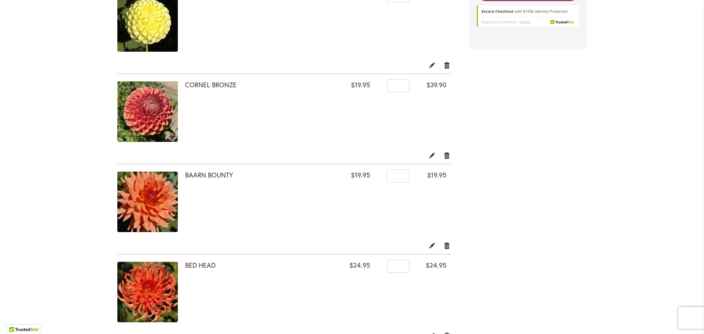
scroll to position [257, 0]
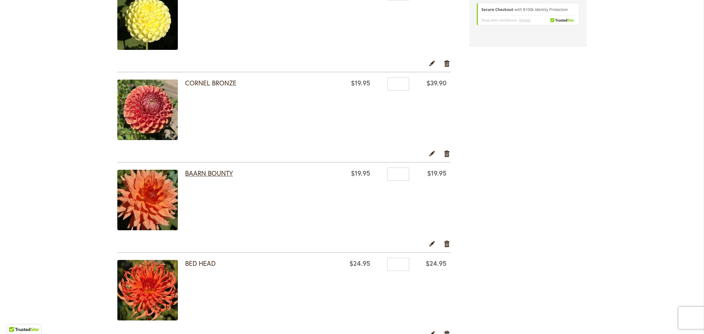
click at [195, 172] on link "BAARN BOUNTY" at bounding box center [209, 173] width 48 height 9
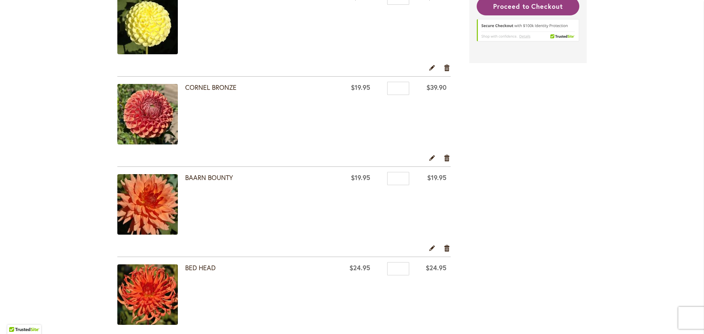
scroll to position [257, 0]
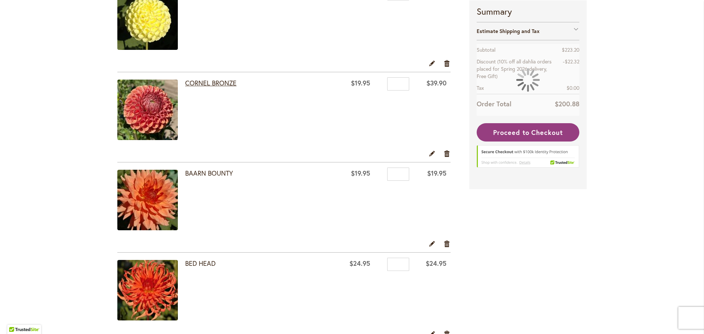
click at [207, 83] on link "CORNEL BRONZE" at bounding box center [210, 82] width 51 height 9
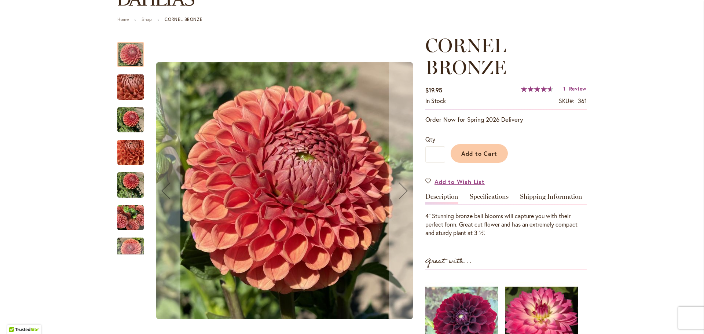
scroll to position [73, 0]
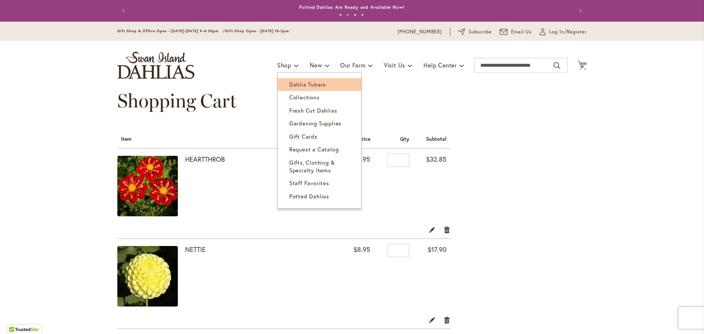
click at [283, 86] on link "Dahlia Tubers" at bounding box center [319, 84] width 84 height 13
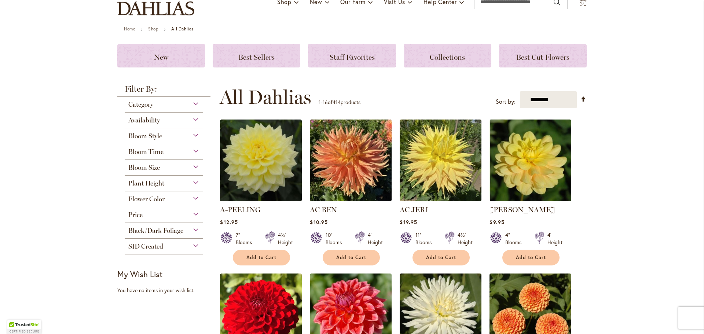
scroll to position [73, 0]
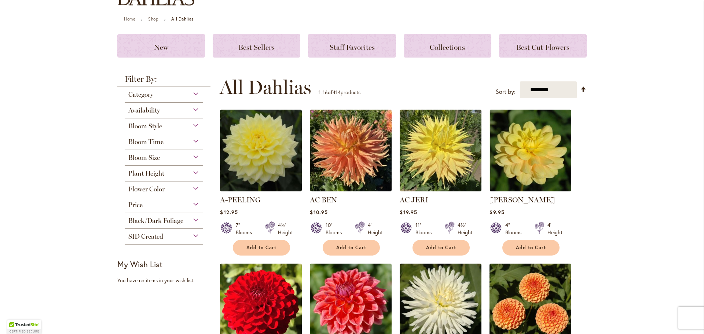
click at [194, 187] on div "Flower Color" at bounding box center [164, 187] width 78 height 12
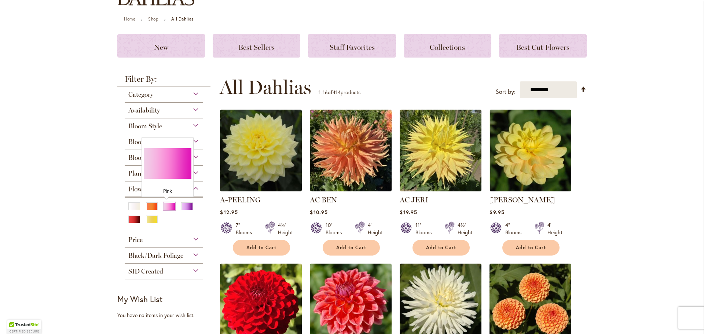
click at [163, 207] on div "Pink" at bounding box center [169, 206] width 12 height 8
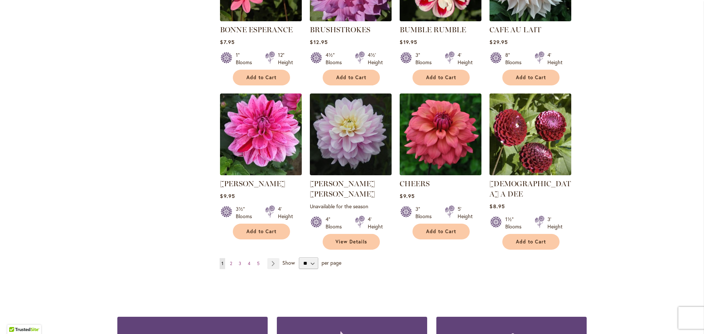
scroll to position [550, 0]
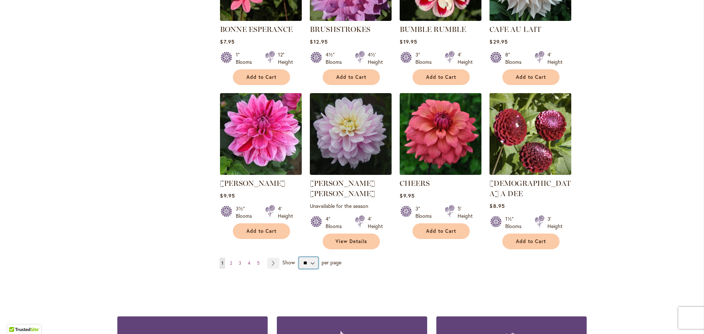
click at [311, 257] on select "** ** ** **" at bounding box center [308, 263] width 19 height 12
select select "**"
click at [299, 257] on select "** ** ** **" at bounding box center [308, 263] width 19 height 12
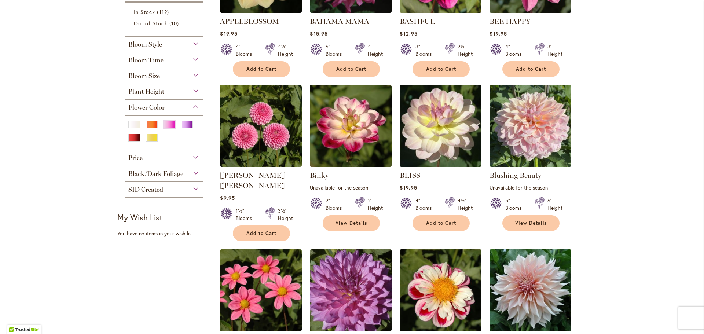
scroll to position [257, 0]
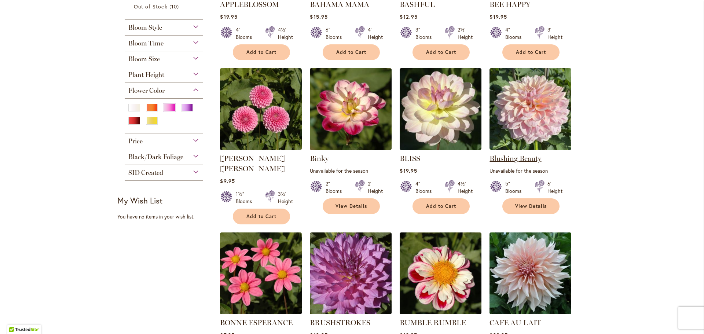
click at [517, 157] on link "Blushing Beauty" at bounding box center [515, 158] width 52 height 9
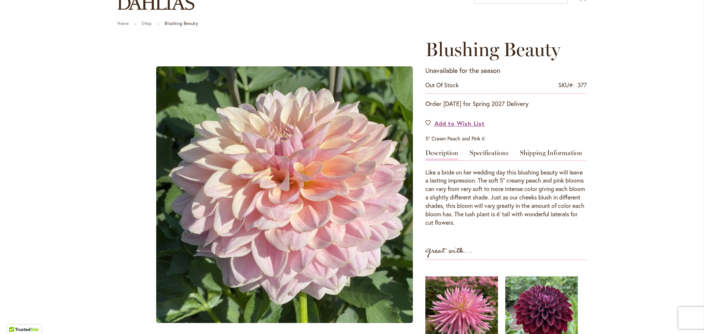
scroll to position [73, 0]
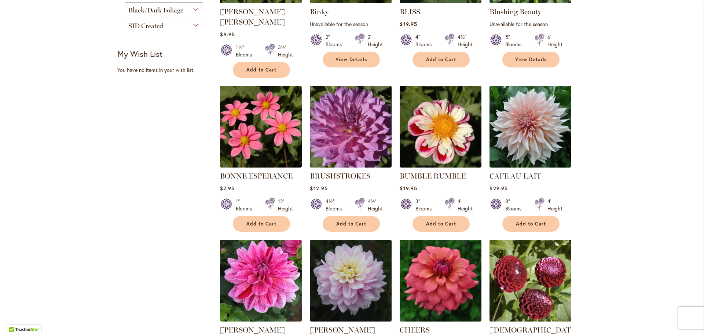
scroll to position [440, 0]
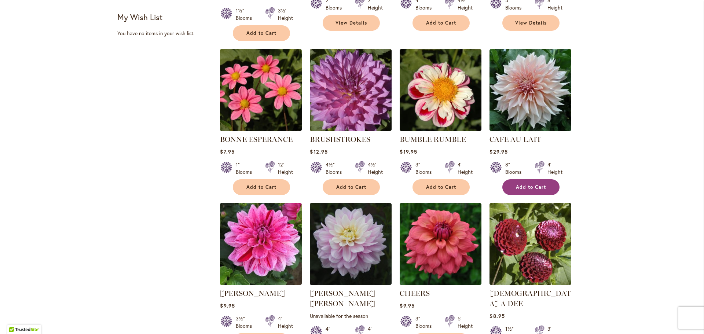
click at [537, 179] on button "Add to Cart" at bounding box center [530, 187] width 57 height 16
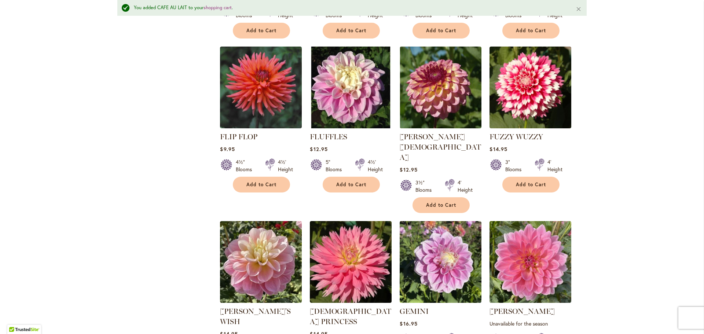
scroll to position [1706, 0]
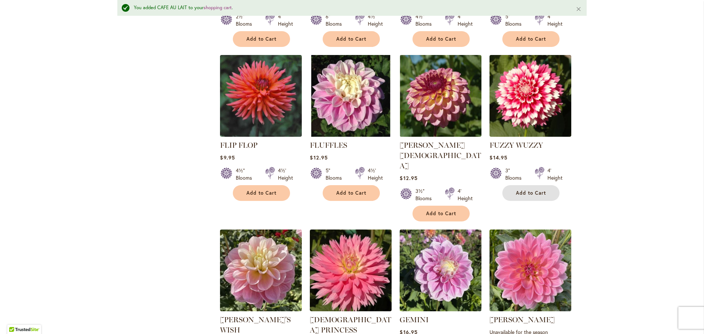
drag, startPoint x: 532, startPoint y: 158, endPoint x: 565, endPoint y: 156, distance: 33.1
click at [532, 190] on span "Add to Cart" at bounding box center [531, 193] width 30 height 6
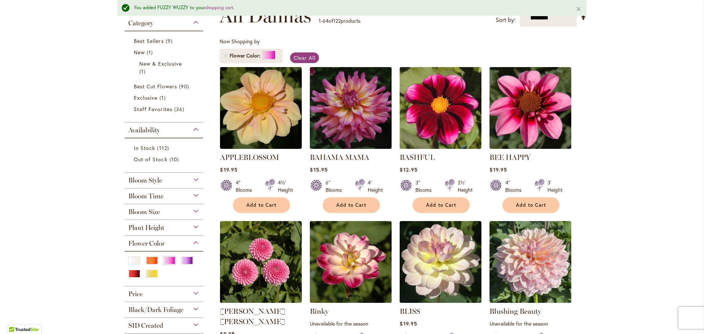
scroll to position [0, 0]
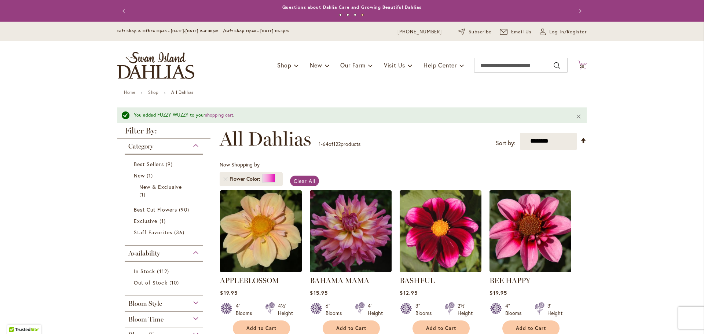
click at [581, 66] on span "20" at bounding box center [582, 66] width 5 height 5
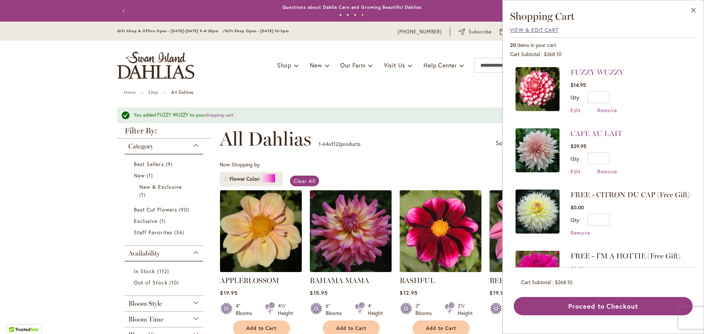
click span "View & Edit Cart"
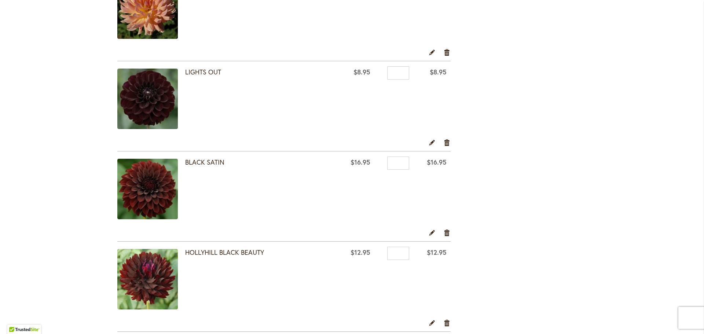
scroll to position [916, 0]
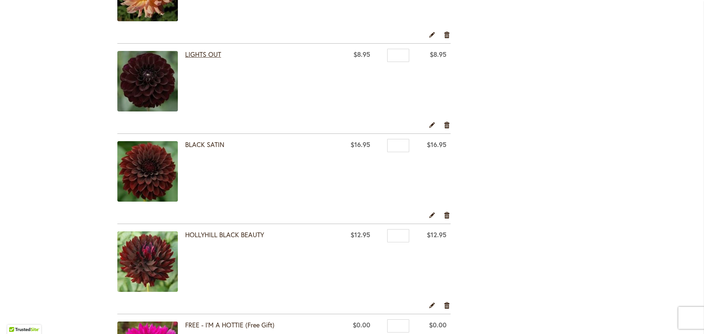
click at [200, 54] on link "LIGHTS OUT" at bounding box center [203, 54] width 36 height 9
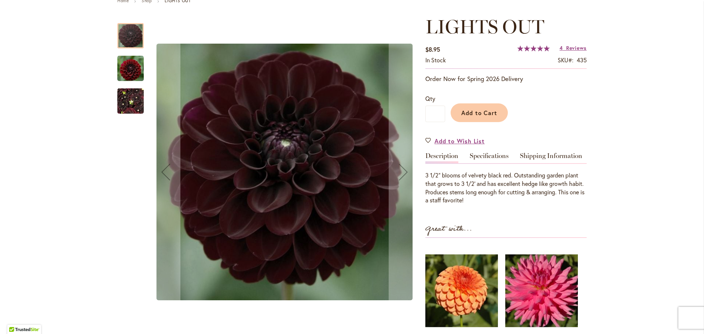
scroll to position [73, 0]
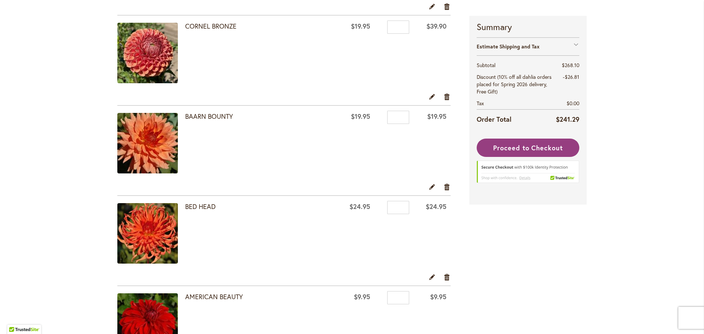
scroll to position [330, 0]
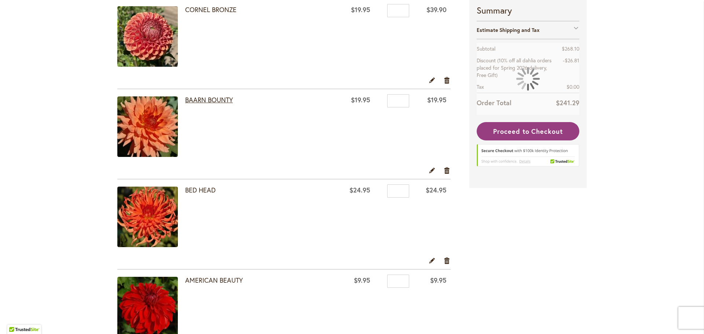
click at [219, 99] on link "BAARN BOUNTY" at bounding box center [209, 99] width 48 height 9
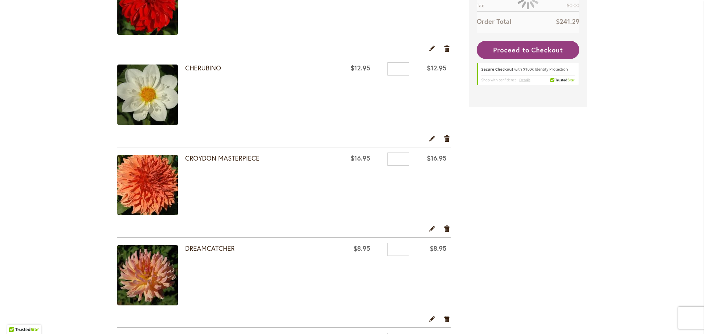
scroll to position [660, 0]
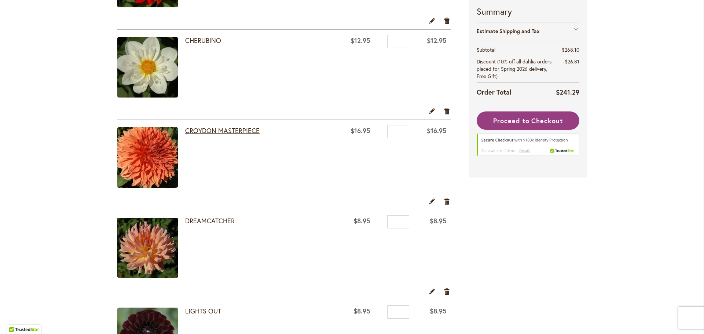
click at [217, 129] on link "CROYDON MASTERPIECE" at bounding box center [222, 130] width 74 height 9
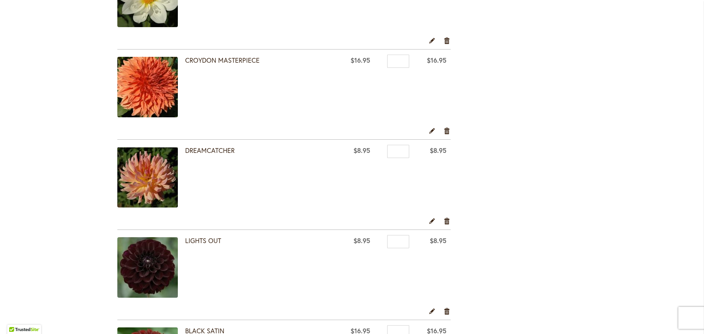
scroll to position [733, 0]
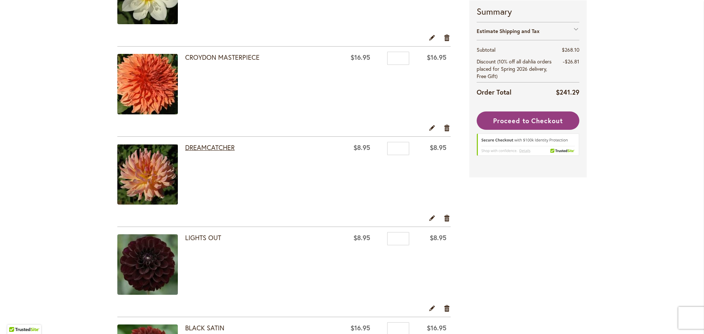
click at [193, 148] on link "DREAMCATCHER" at bounding box center [209, 147] width 49 height 9
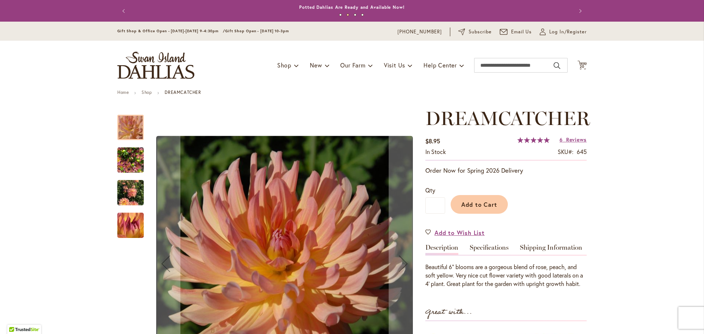
click at [134, 156] on img "Dreamcatcher" at bounding box center [130, 160] width 26 height 35
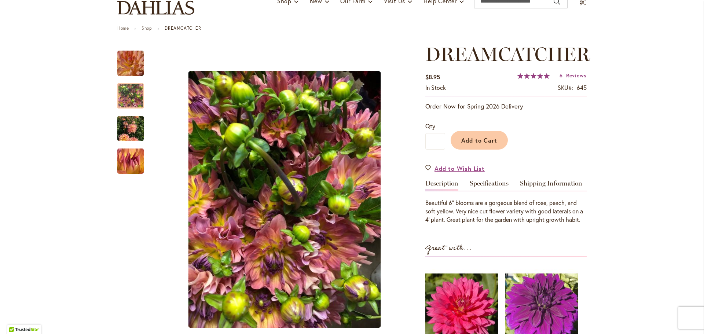
scroll to position [73, 0]
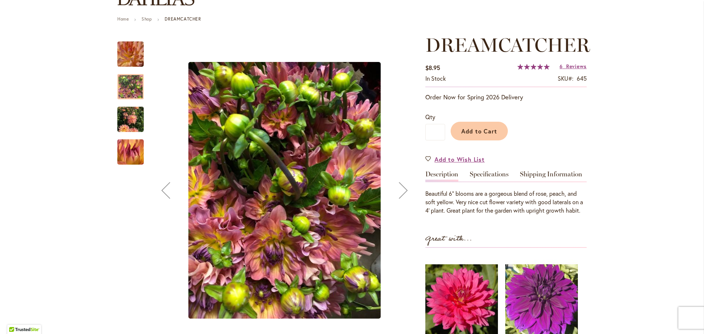
click at [130, 157] on img "Dreamcatcher" at bounding box center [130, 152] width 52 height 51
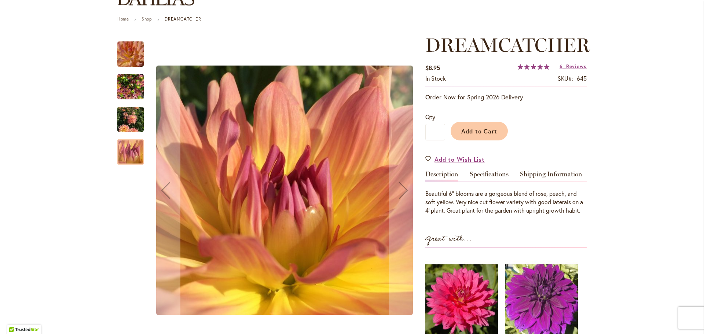
click at [132, 118] on img "Dreamcatcher" at bounding box center [130, 119] width 26 height 35
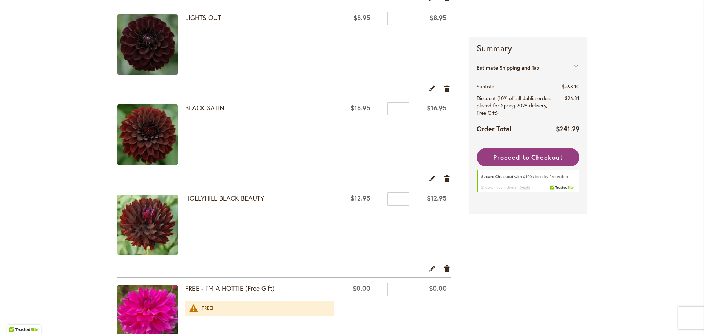
scroll to position [916, 0]
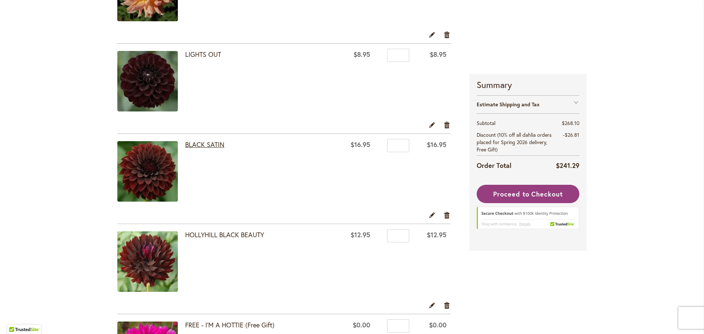
click at [213, 144] on link "BLACK SATIN" at bounding box center [204, 144] width 39 height 9
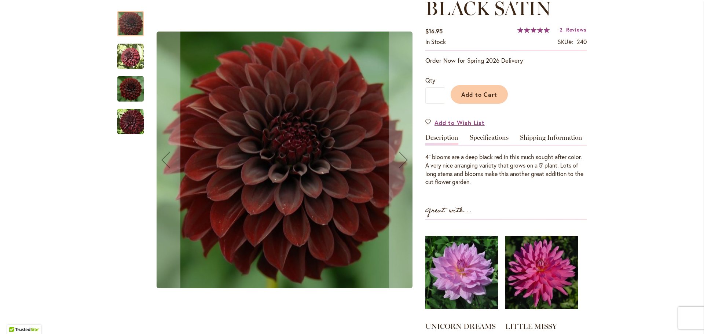
scroll to position [73, 0]
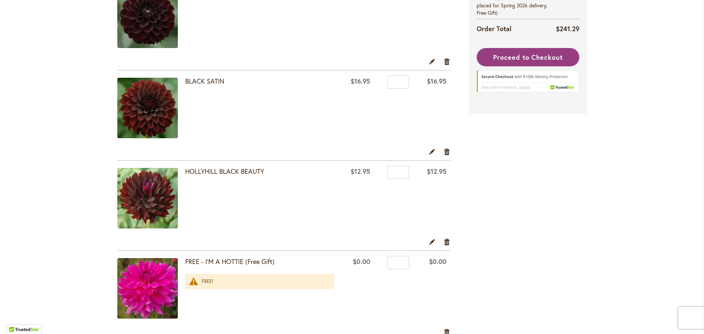
scroll to position [990, 0]
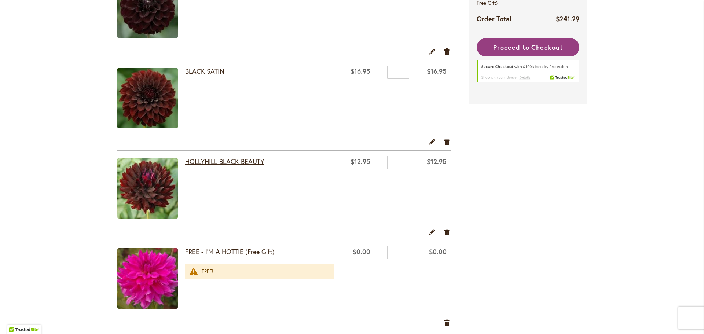
click at [211, 161] on link "HOLLYHILL BLACK BEAUTY" at bounding box center [224, 161] width 79 height 9
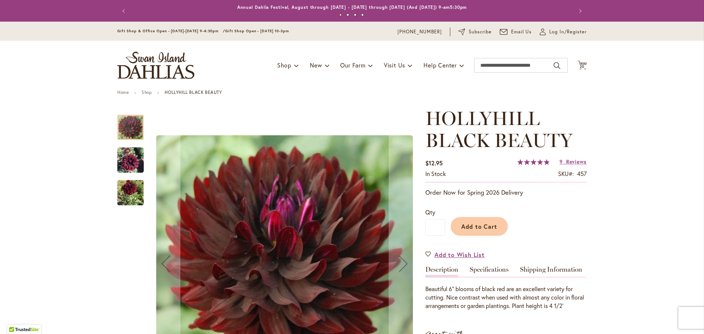
click at [131, 186] on img "HOLLYHILL BLACK BEAUTY" at bounding box center [130, 192] width 26 height 33
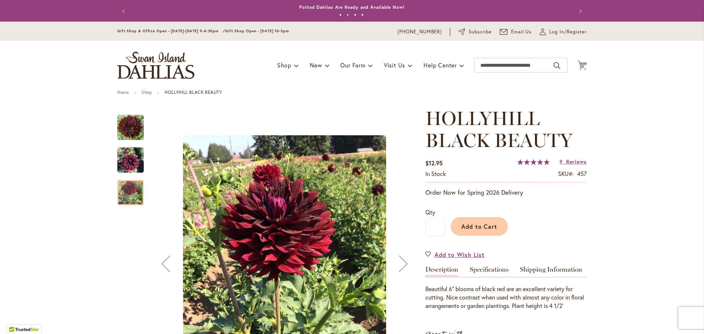
click at [130, 155] on img "HOLLYHILL BLACK BEAUTY" at bounding box center [130, 160] width 26 height 35
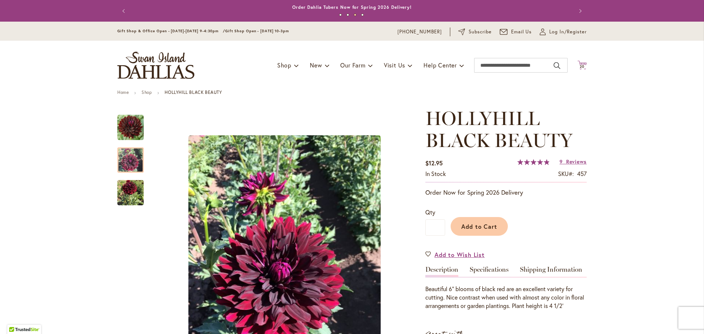
click at [578, 63] on icon "Cart .cls-1 { fill: #231f20; }" at bounding box center [581, 64] width 9 height 9
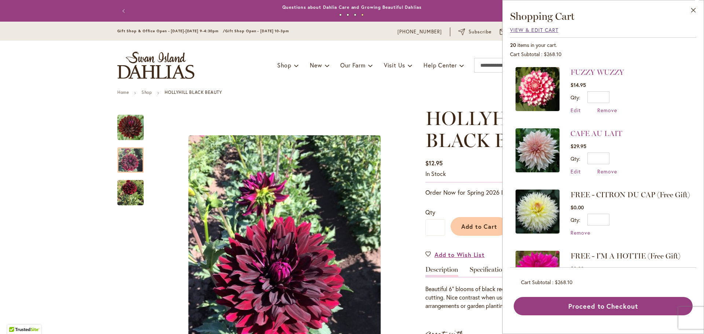
click at [521, 33] on span "View & Edit Cart" at bounding box center [534, 29] width 48 height 7
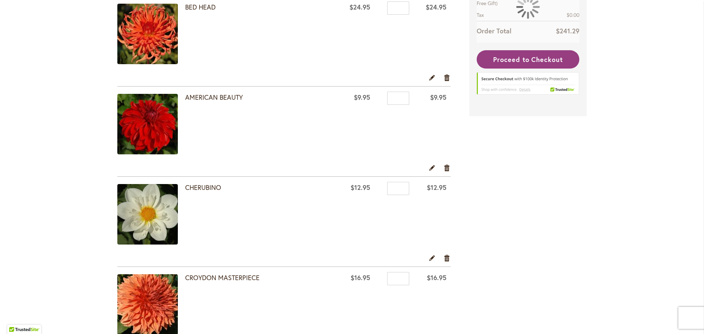
scroll to position [513, 0]
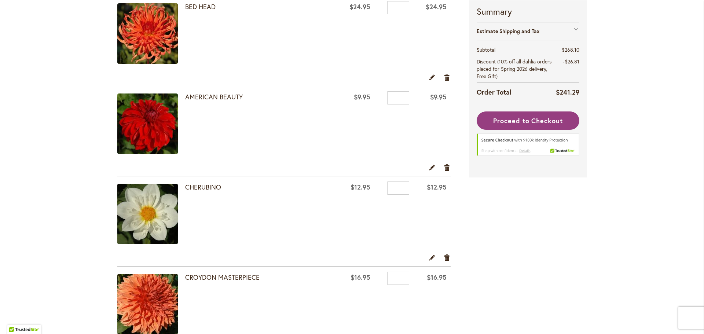
click at [210, 98] on link "AMERICAN BEAUTY" at bounding box center [214, 96] width 58 height 9
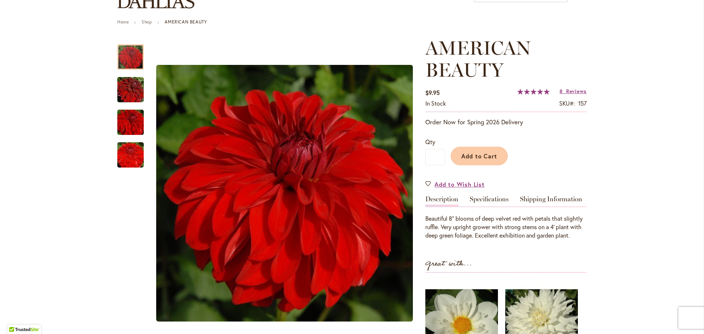
scroll to position [73, 0]
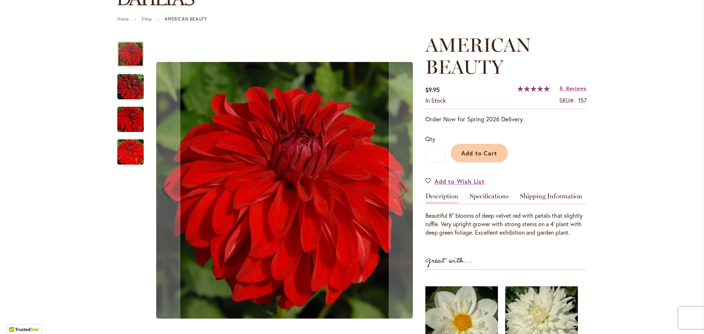
click at [128, 125] on img "AMERICAN BEAUTY" at bounding box center [130, 119] width 53 height 35
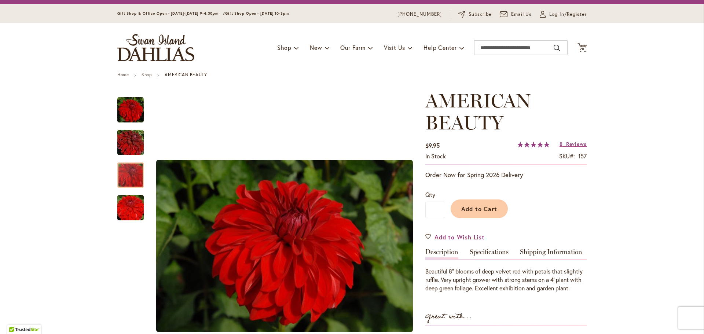
scroll to position [0, 0]
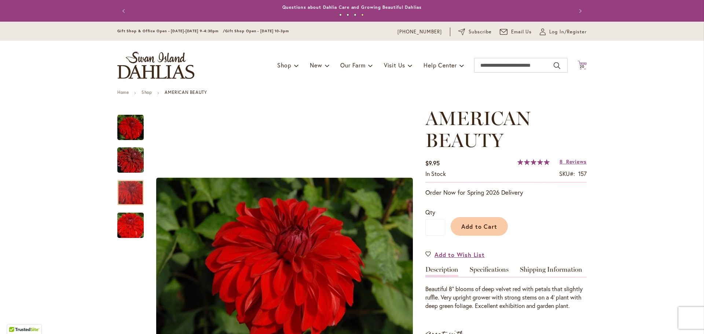
click at [581, 65] on span "20" at bounding box center [582, 66] width 5 height 5
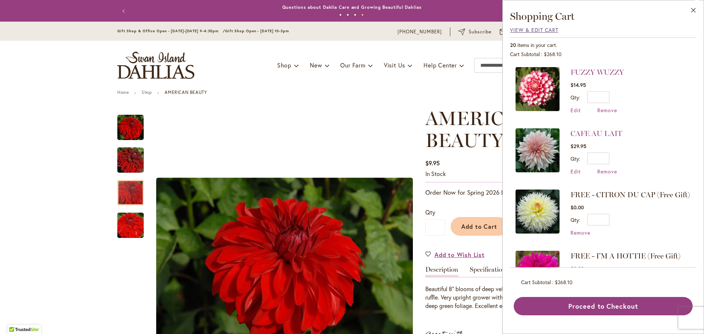
click at [534, 32] on span "View & Edit Cart" at bounding box center [534, 29] width 48 height 7
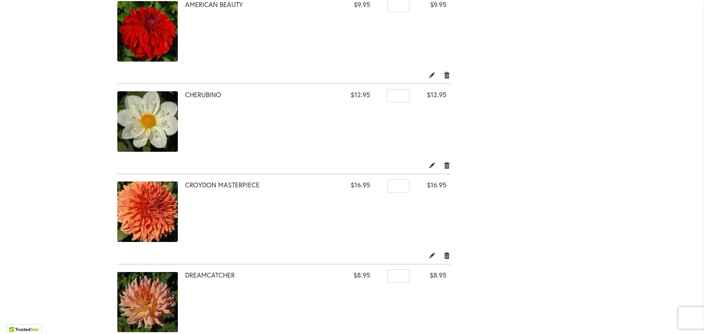
scroll to position [623, 0]
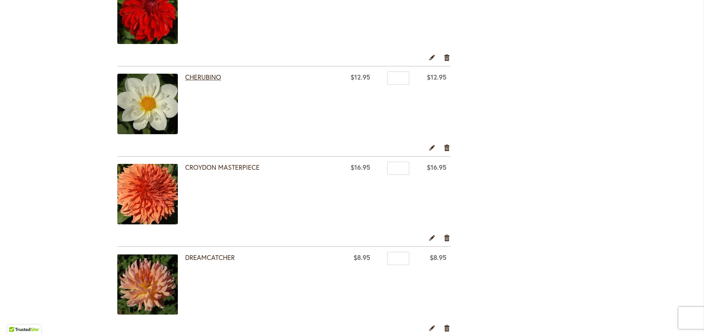
drag, startPoint x: 203, startPoint y: 73, endPoint x: 188, endPoint y: 81, distance: 17.1
click at [203, 73] on link "CHERUBINO" at bounding box center [203, 77] width 36 height 9
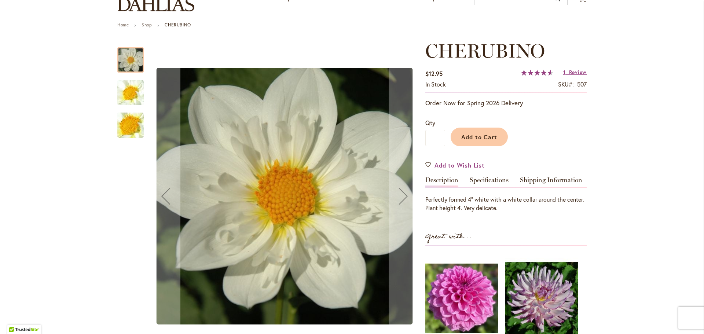
scroll to position [73, 0]
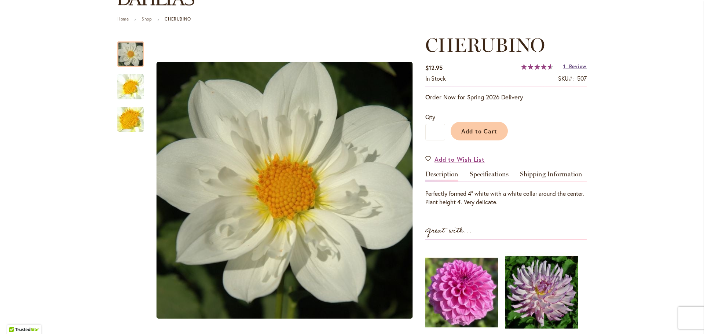
click at [569, 66] on span "Review" at bounding box center [578, 66] width 18 height 7
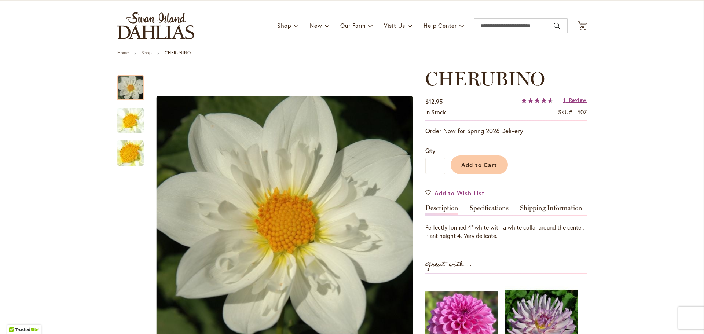
scroll to position [0, 0]
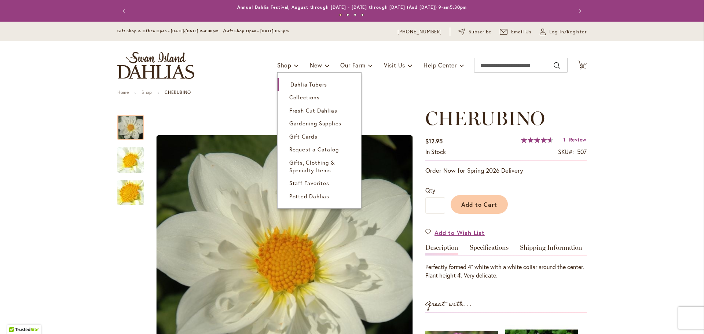
drag, startPoint x: 294, startPoint y: 87, endPoint x: 268, endPoint y: 89, distance: 26.2
click at [294, 87] on span "Dahlia Tubers" at bounding box center [308, 84] width 37 height 7
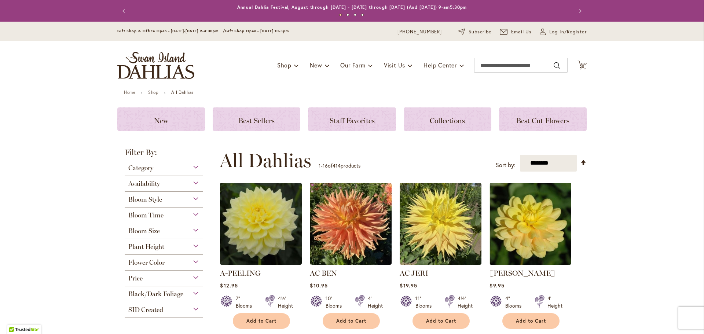
click at [188, 260] on div "Flower Color" at bounding box center [164, 261] width 78 height 12
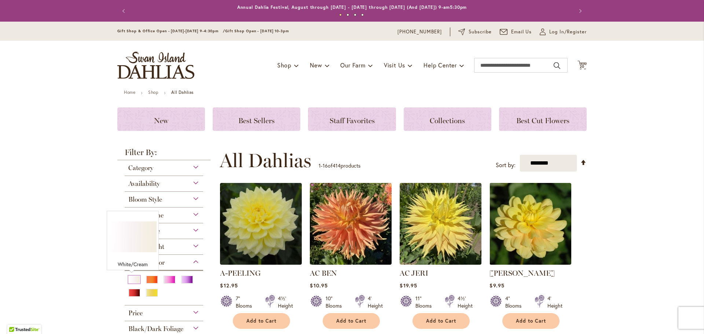
click at [130, 279] on div "White/Cream" at bounding box center [134, 280] width 12 height 8
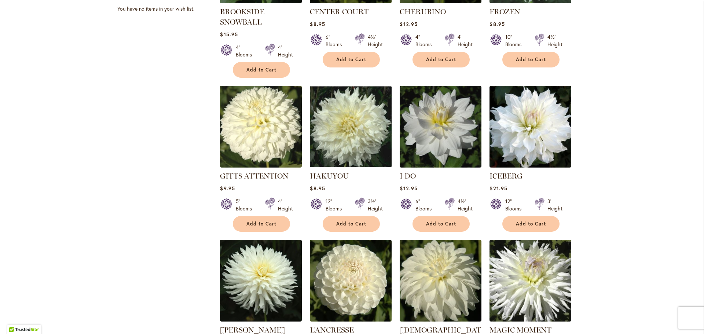
scroll to position [513, 0]
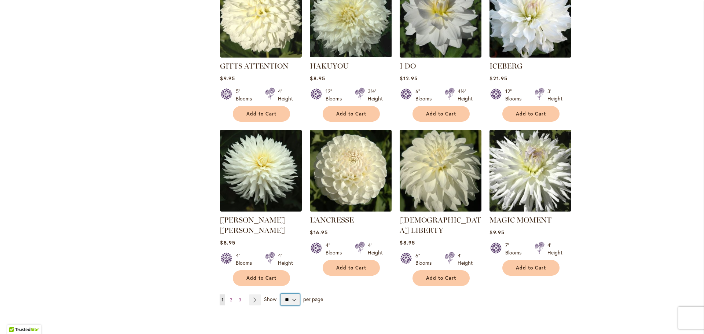
click at [293, 294] on select "** ** ** **" at bounding box center [289, 300] width 19 height 12
select select "**"
click at [280, 294] on select "** ** ** **" at bounding box center [289, 300] width 19 height 12
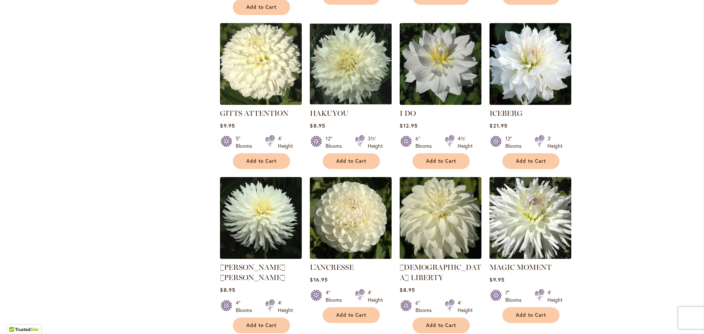
scroll to position [330, 0]
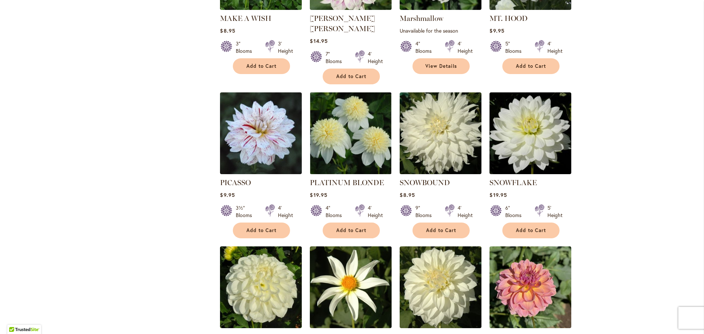
scroll to position [880, 0]
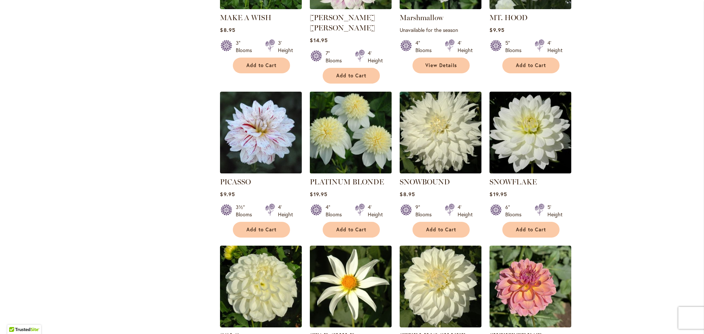
click at [353, 127] on img at bounding box center [351, 132] width 86 height 86
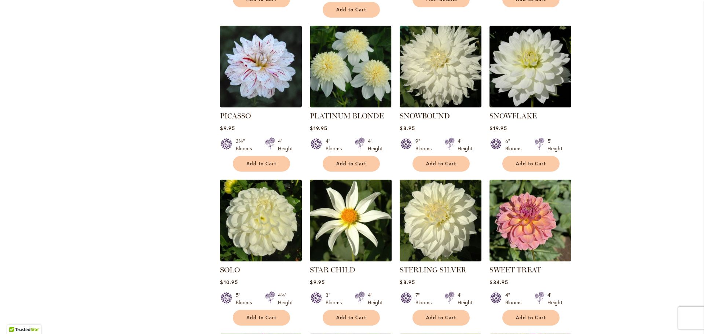
scroll to position [953, 0]
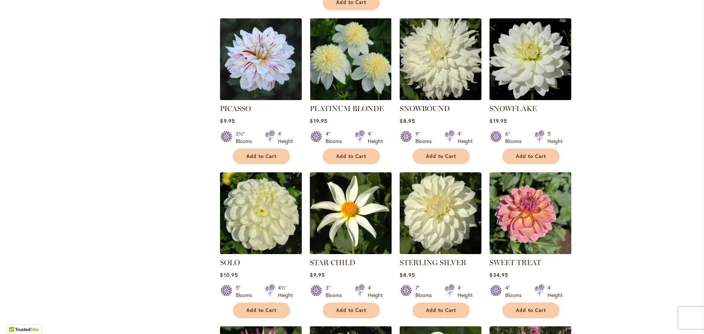
click at [260, 193] on img at bounding box center [261, 213] width 86 height 86
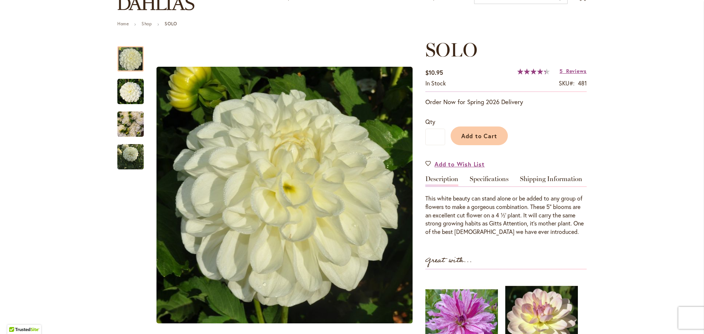
scroll to position [110, 0]
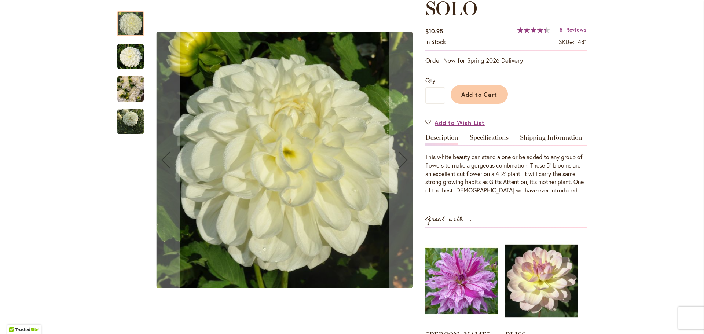
click at [130, 87] on img "SOLO" at bounding box center [130, 88] width 26 height 35
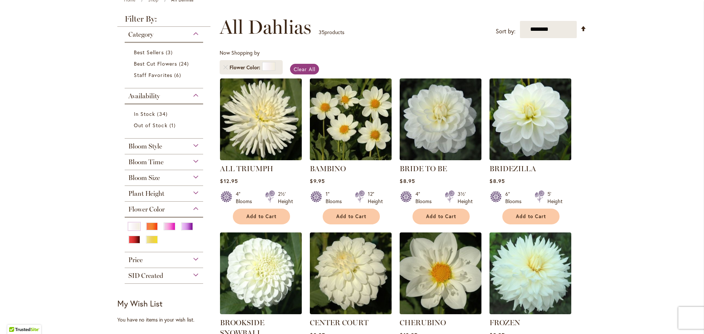
scroll to position [110, 0]
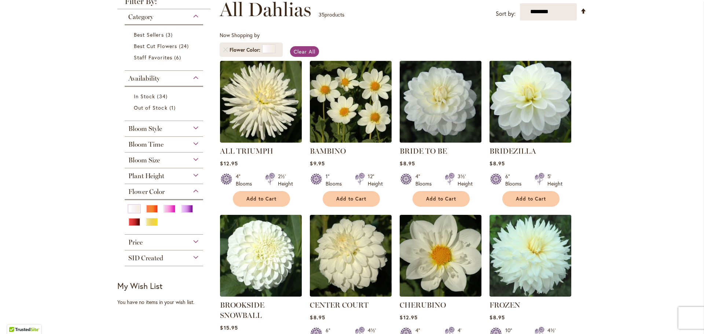
click at [536, 111] on img at bounding box center [531, 102] width 86 height 86
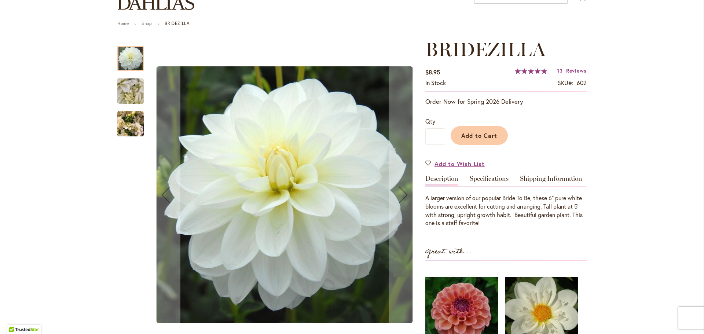
scroll to position [73, 0]
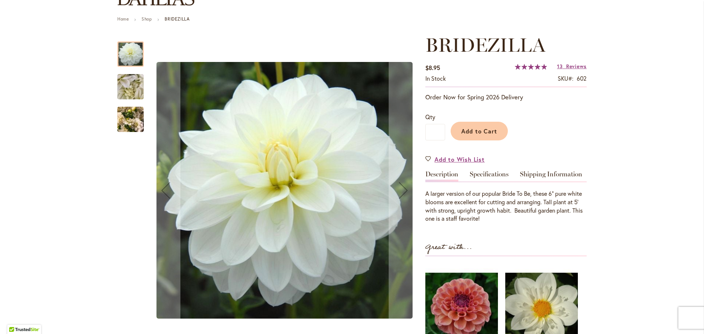
click at [120, 118] on img "BRIDEZILLA" at bounding box center [130, 119] width 26 height 35
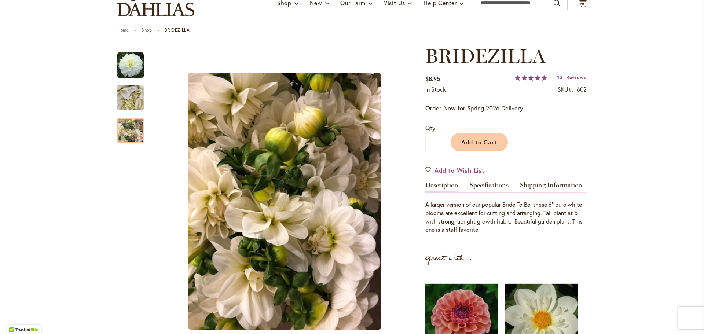
scroll to position [0, 0]
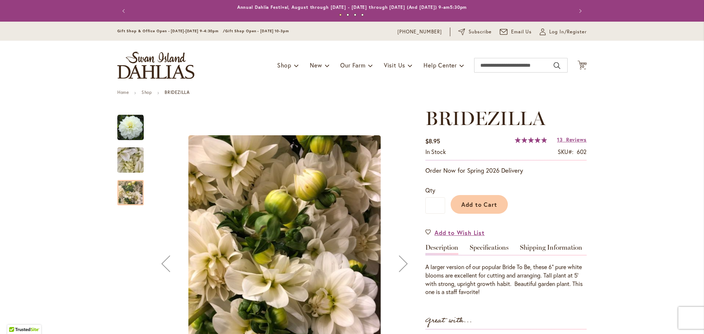
click at [125, 161] on img "BRIDEZILLA" at bounding box center [130, 160] width 53 height 40
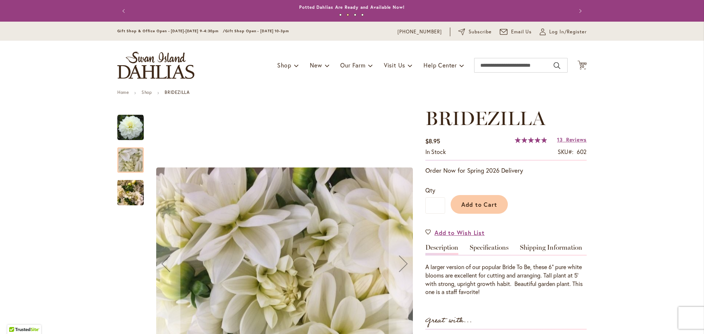
click at [127, 128] on img "BRIDEZILLA" at bounding box center [130, 127] width 26 height 26
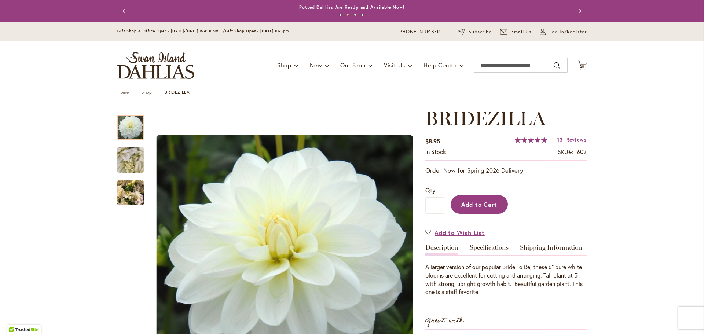
click at [479, 207] on span "Add to Cart" at bounding box center [479, 205] width 36 height 8
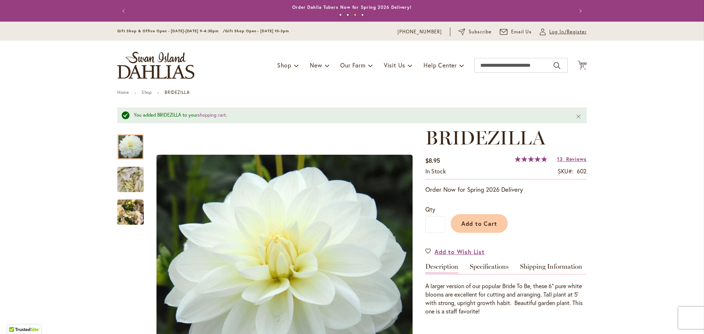
click at [551, 29] on span "Log In/Register" at bounding box center [567, 31] width 37 height 7
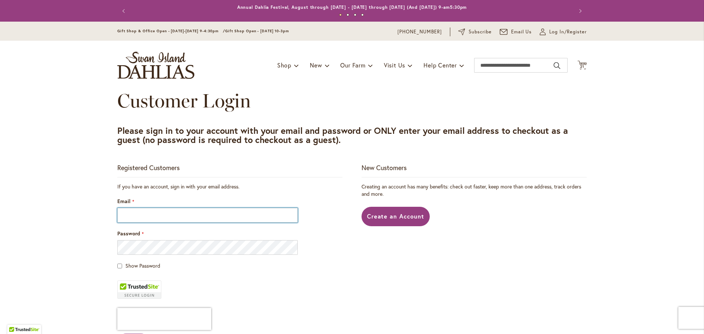
click at [138, 213] on input "Email" at bounding box center [207, 215] width 180 height 15
type input "**********"
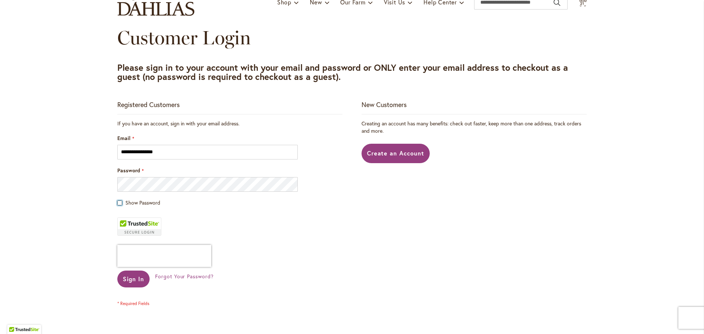
scroll to position [73, 0]
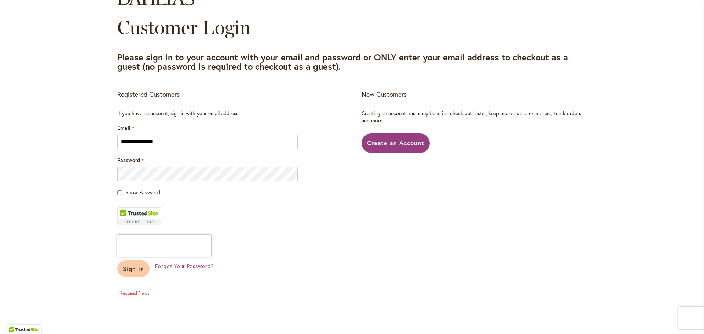
click at [131, 270] on span "Sign In" at bounding box center [133, 269] width 21 height 8
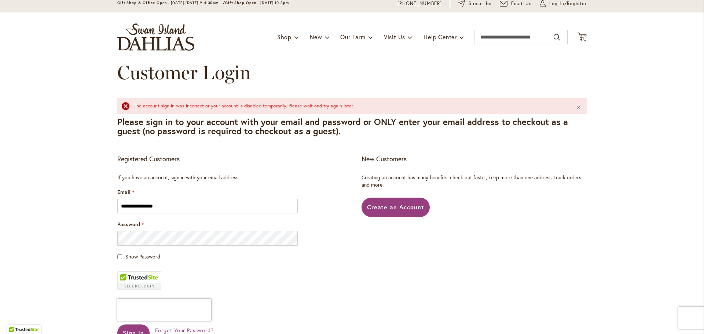
scroll to position [110, 0]
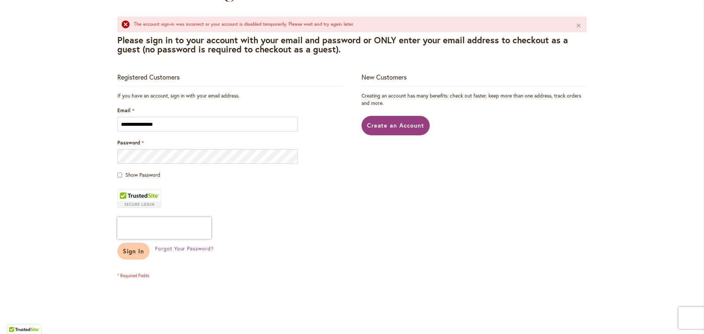
click at [138, 254] on span "Sign In" at bounding box center [133, 251] width 21 height 8
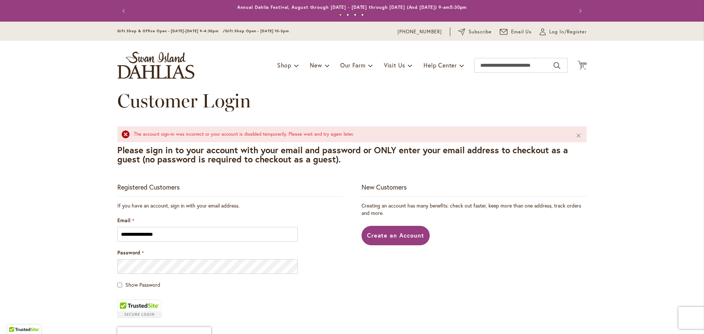
scroll to position [110, 0]
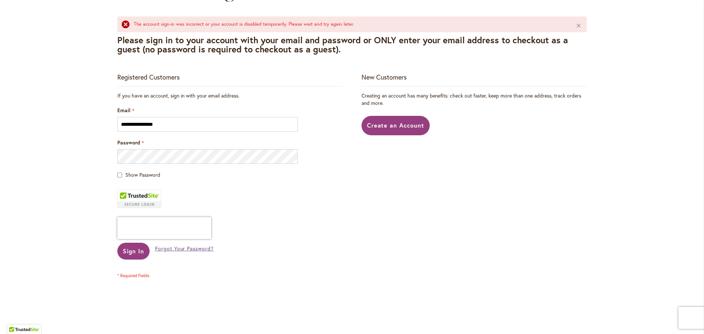
click at [188, 250] on span "Forgot Your Password?" at bounding box center [184, 248] width 59 height 7
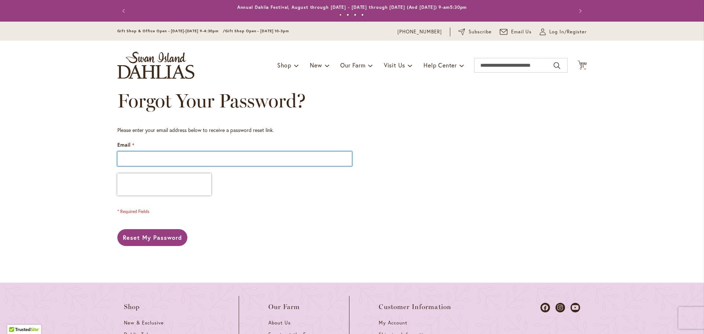
click at [162, 158] on input "Email" at bounding box center [234, 158] width 235 height 15
type input "**********"
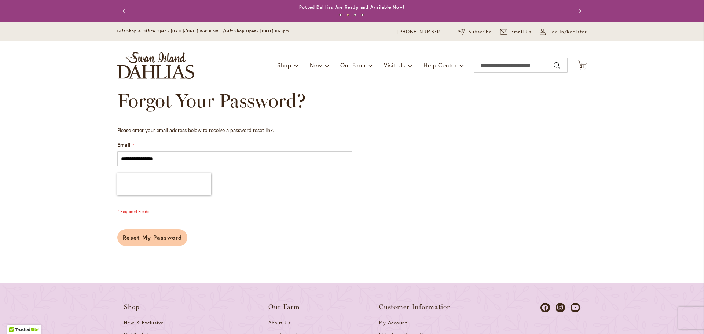
click at [146, 236] on span "Reset My Password" at bounding box center [152, 237] width 59 height 8
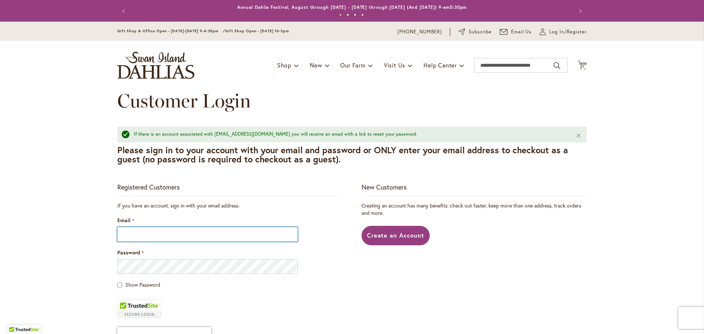
drag, startPoint x: 0, startPoint y: 0, endPoint x: 146, endPoint y: 236, distance: 277.4
click at [146, 236] on input "Email" at bounding box center [207, 234] width 180 height 15
type input "**********"
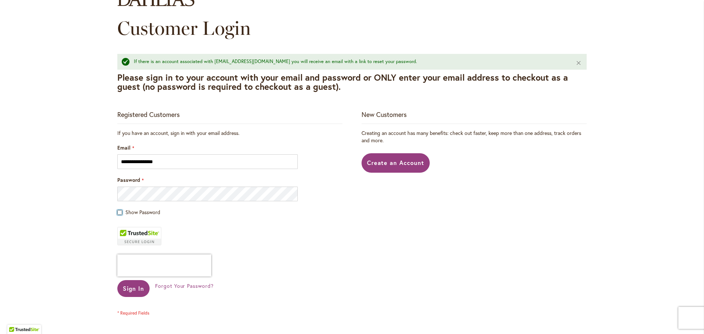
scroll to position [73, 0]
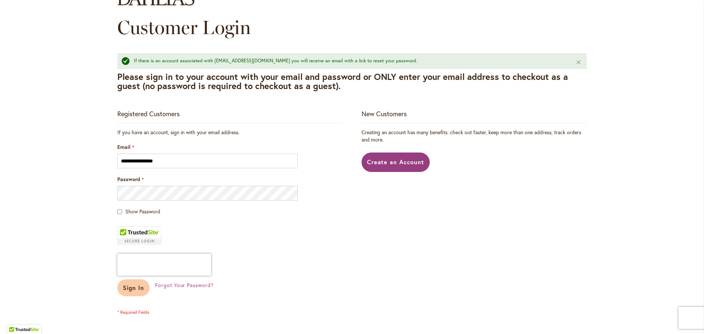
click at [118, 289] on button "Sign In" at bounding box center [133, 287] width 32 height 17
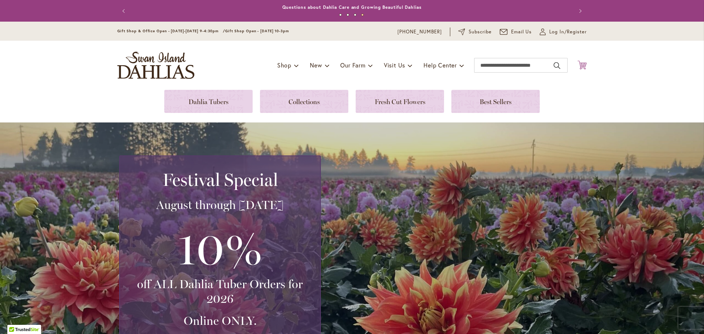
click at [578, 64] on icon "Cart .cls-1 { fill: #231f20; }" at bounding box center [581, 64] width 9 height 9
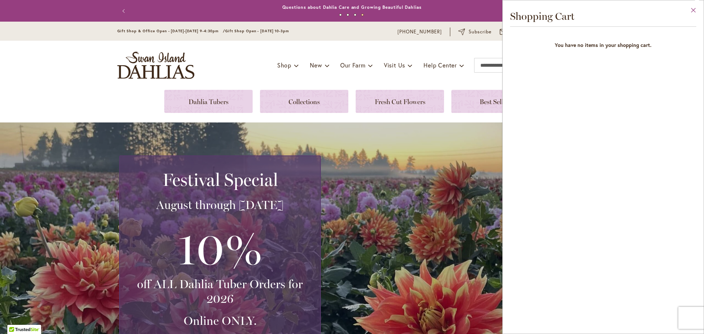
click at [691, 7] on button "Close" at bounding box center [693, 11] width 20 height 23
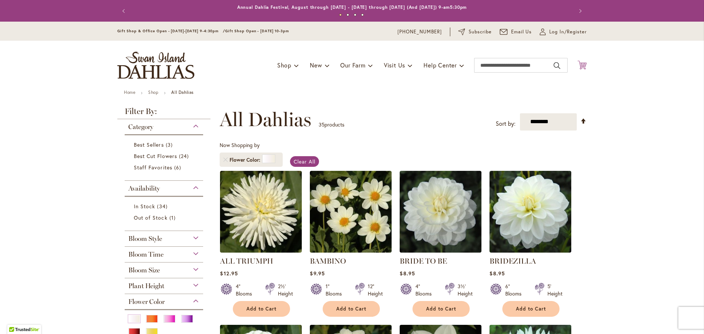
click at [582, 65] on icon "Cart .cls-1 { fill: #231f20; }" at bounding box center [581, 64] width 9 height 9
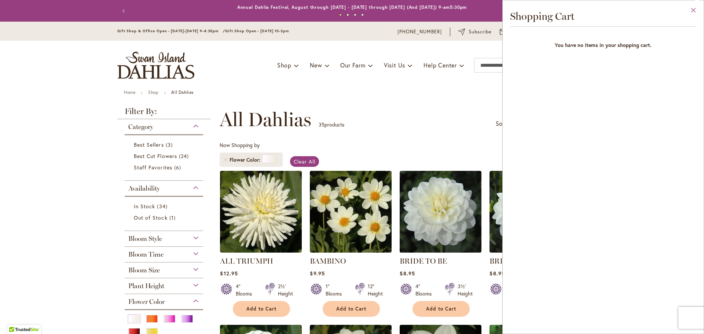
click at [692, 7] on button "Close" at bounding box center [693, 11] width 20 height 23
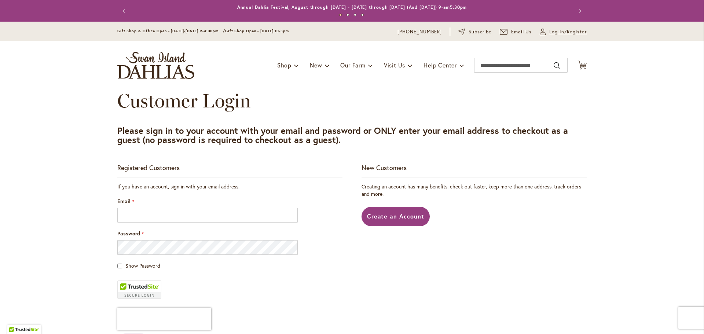
click at [552, 29] on span "Log In/Register" at bounding box center [567, 31] width 37 height 7
click at [133, 218] on input "Email" at bounding box center [207, 215] width 180 height 15
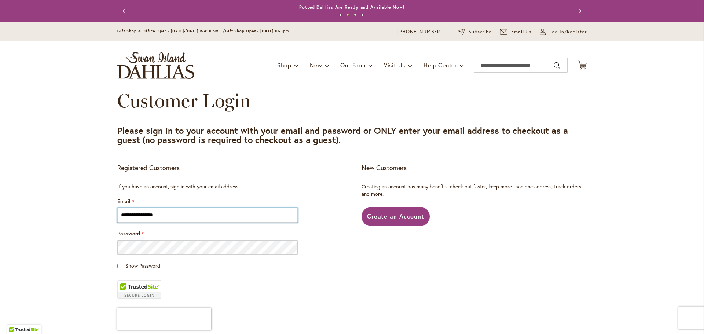
type input "**********"
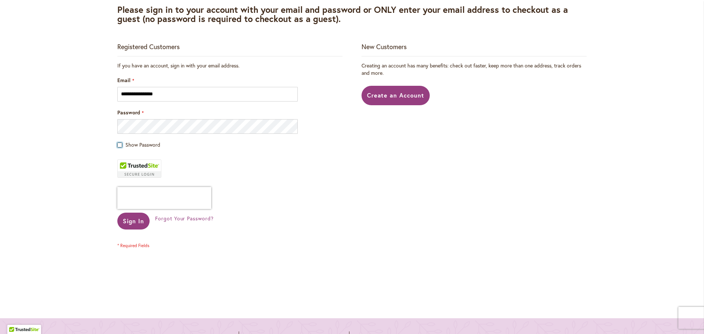
scroll to position [147, 0]
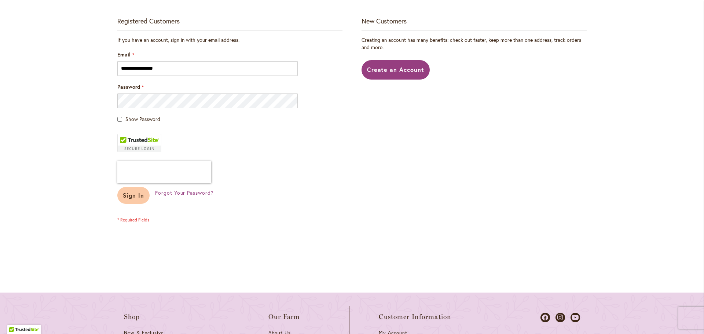
click at [133, 198] on span "Sign In" at bounding box center [133, 195] width 21 height 8
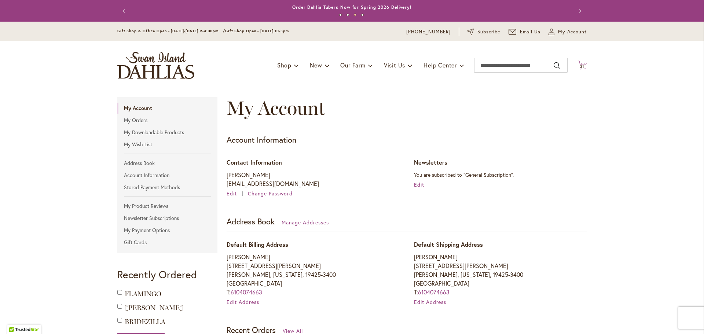
click at [580, 66] on span "21" at bounding box center [582, 66] width 4 height 5
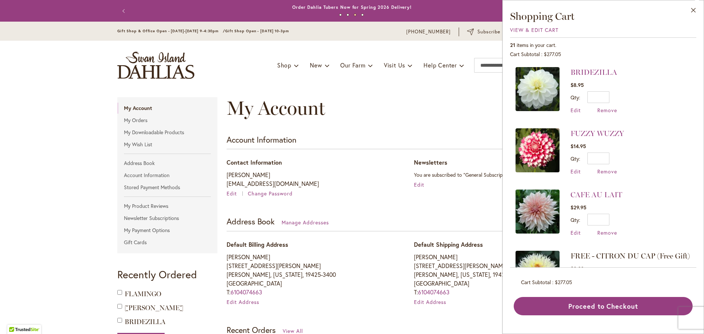
click at [549, 26] on div "View & Edit Cart" at bounding box center [603, 29] width 186 height 7
click at [532, 30] on span "View & Edit Cart" at bounding box center [534, 29] width 48 height 7
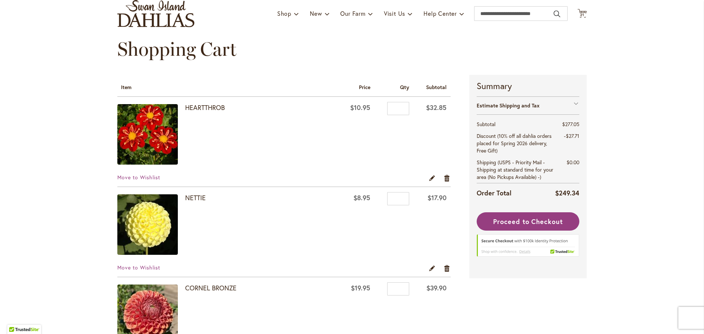
scroll to position [37, 0]
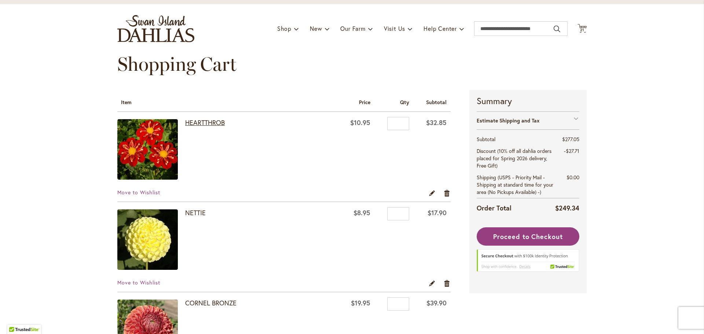
click at [210, 119] on link "HEARTTHROB" at bounding box center [205, 122] width 40 height 9
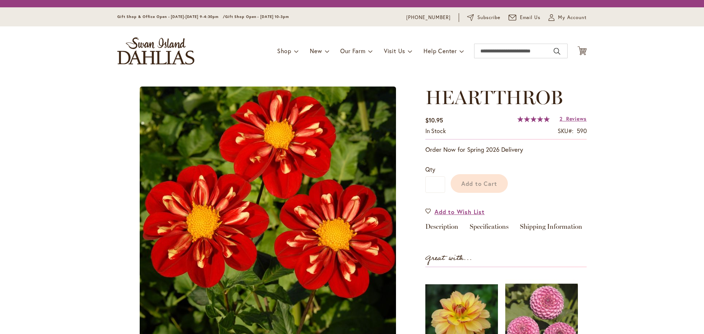
type input "****"
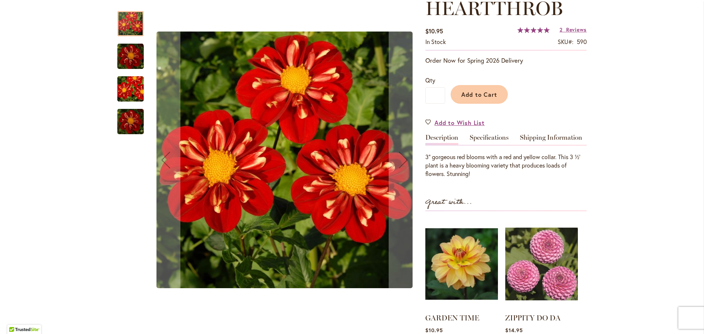
scroll to position [183, 0]
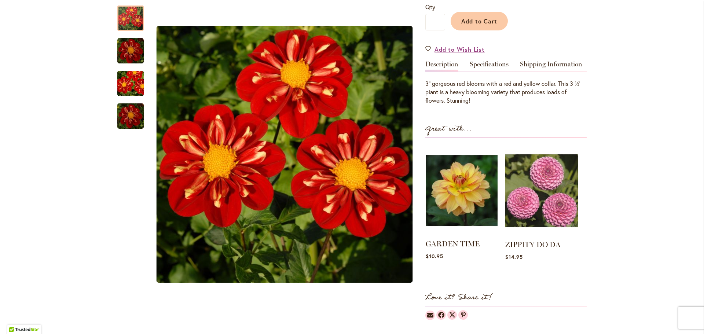
click at [457, 192] on img at bounding box center [462, 191] width 72 height 90
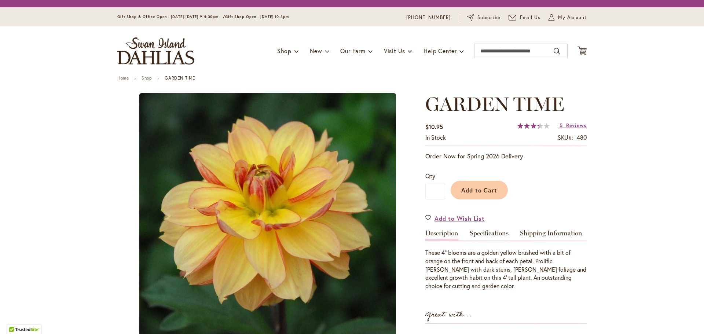
type input "****"
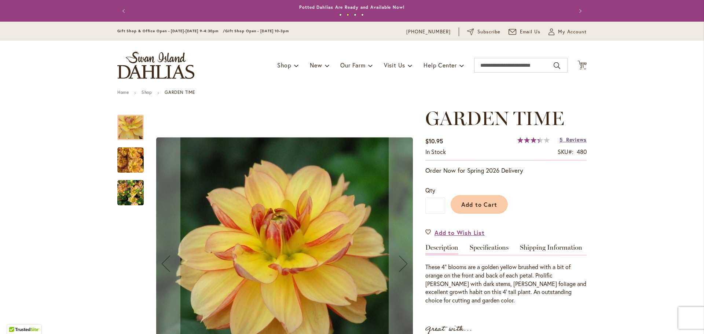
click at [571, 140] on span "Reviews" at bounding box center [576, 139] width 21 height 7
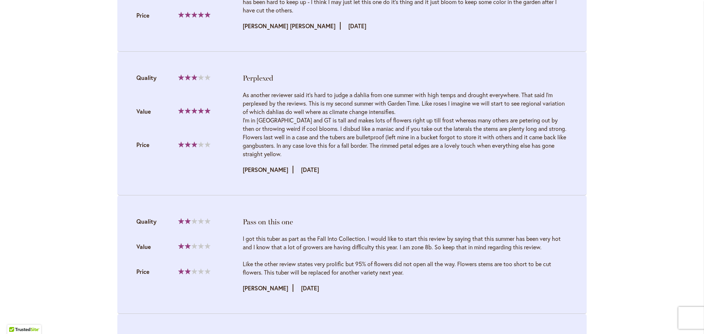
scroll to position [797, 0]
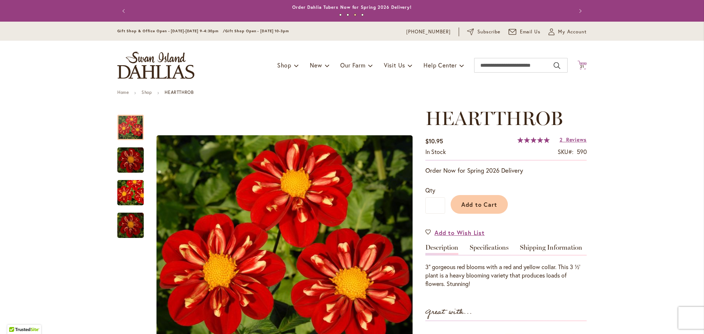
click at [580, 66] on span "21" at bounding box center [582, 66] width 4 height 5
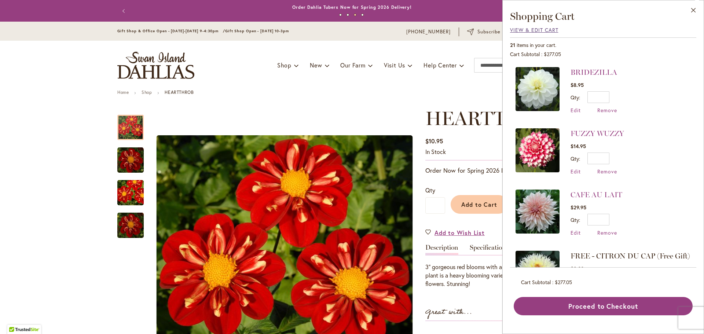
click at [544, 27] on span "View & Edit Cart" at bounding box center [534, 29] width 48 height 7
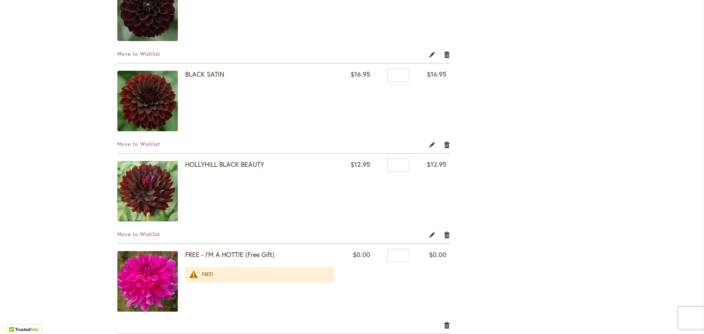
scroll to position [990, 0]
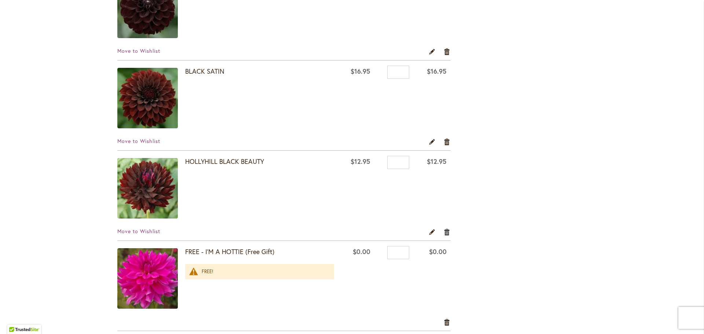
click at [446, 231] on link "Remove item" at bounding box center [447, 232] width 7 height 8
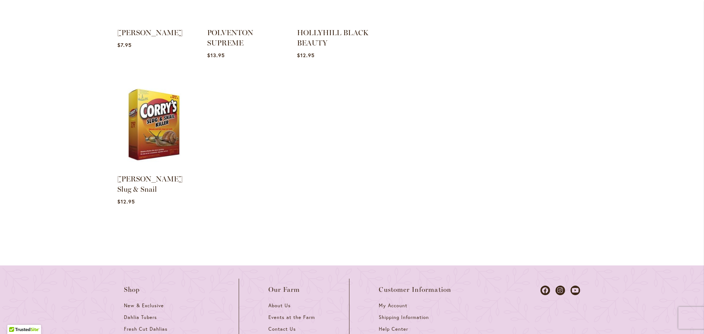
scroll to position [1320, 0]
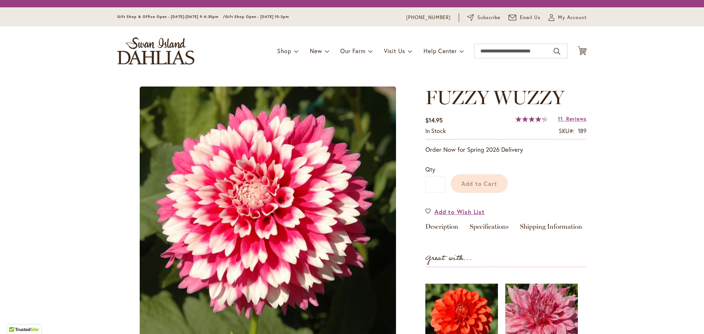
type input "****"
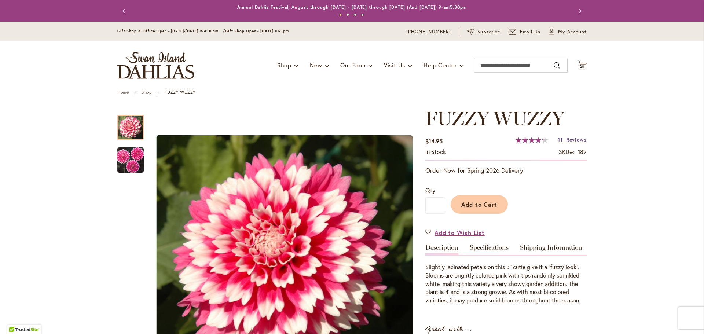
click at [566, 140] on span "Reviews" at bounding box center [576, 139] width 21 height 7
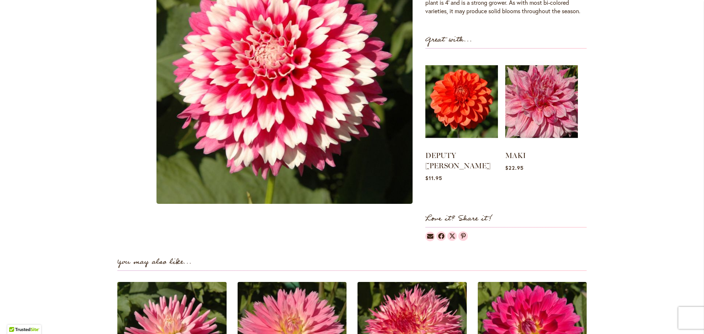
scroll to position [750, 0]
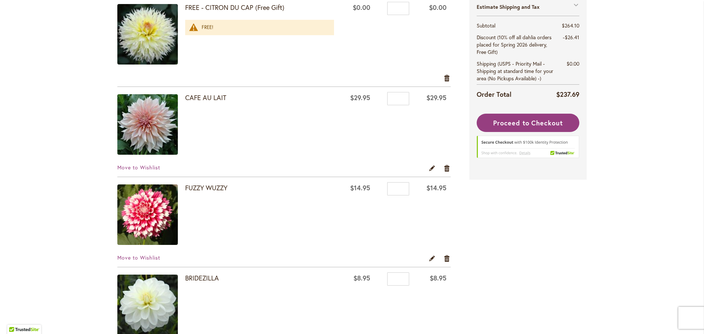
scroll to position [1320, 0]
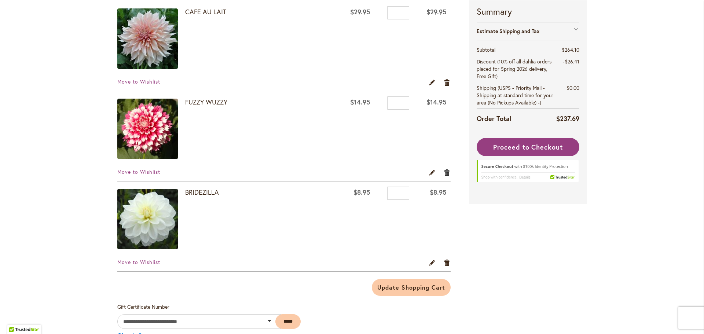
click at [444, 172] on link "Remove item" at bounding box center [447, 172] width 7 height 8
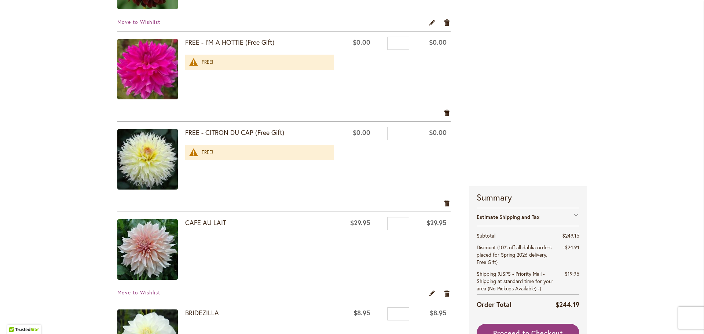
scroll to position [1100, 0]
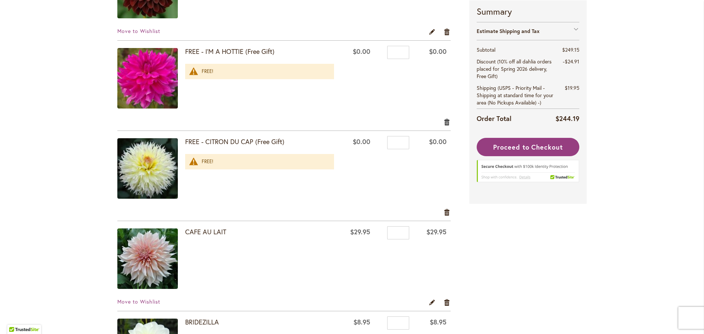
click at [444, 120] on link "Remove item" at bounding box center [447, 122] width 7 height 8
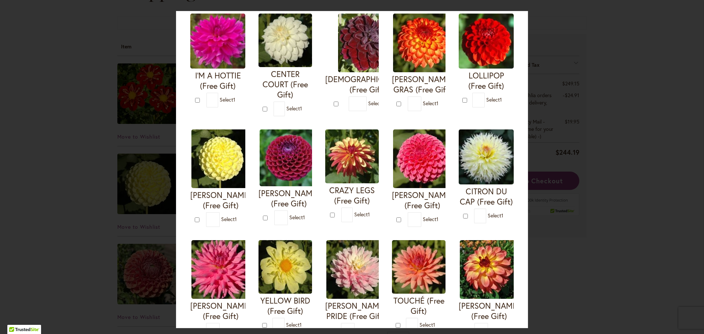
scroll to position [95, 0]
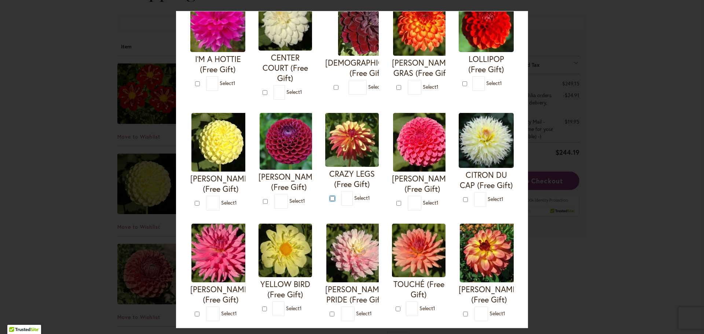
type input "*"
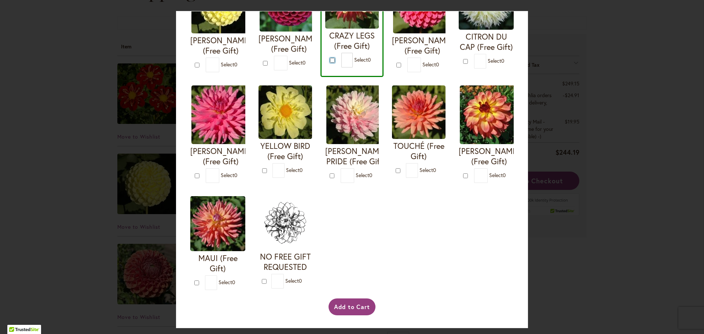
scroll to position [342, 0]
click at [344, 308] on button "Add to Cart" at bounding box center [351, 306] width 47 height 17
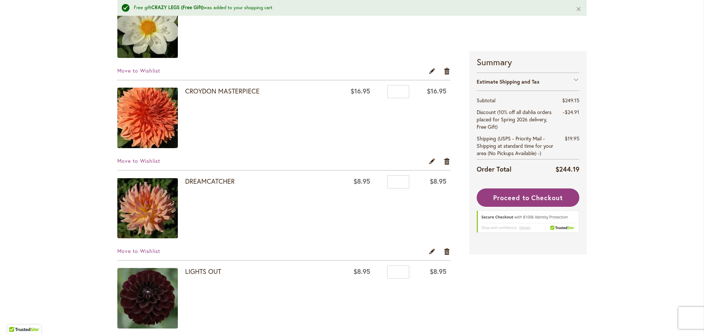
scroll to position [722, 0]
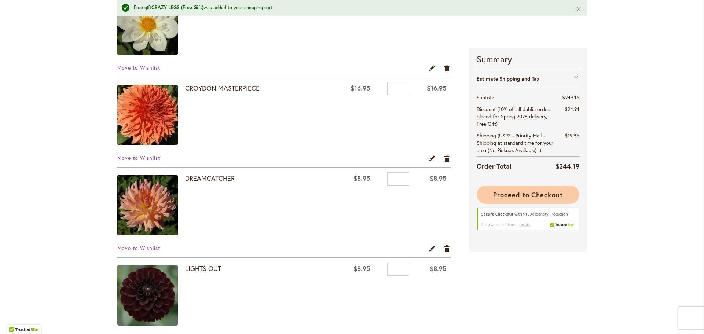
click at [535, 190] on span "Proceed to Checkout" at bounding box center [528, 194] width 70 height 9
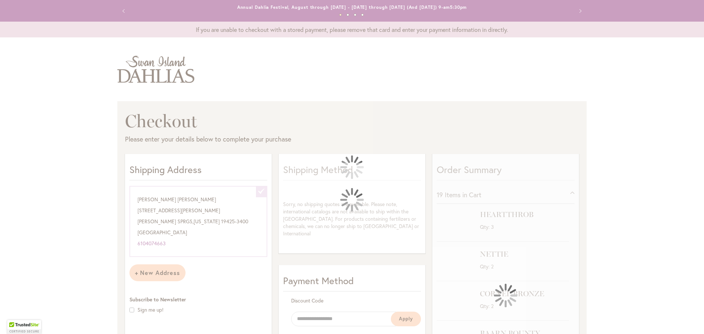
select select "**********"
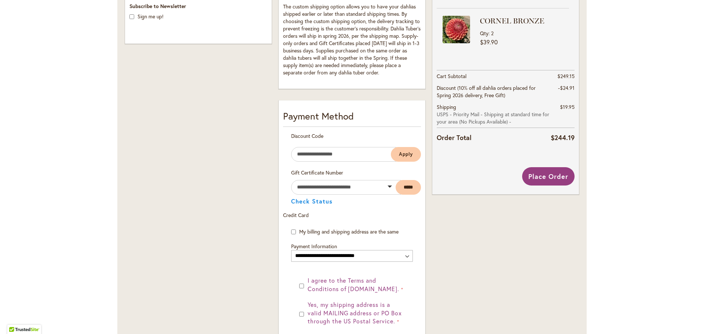
scroll to position [403, 0]
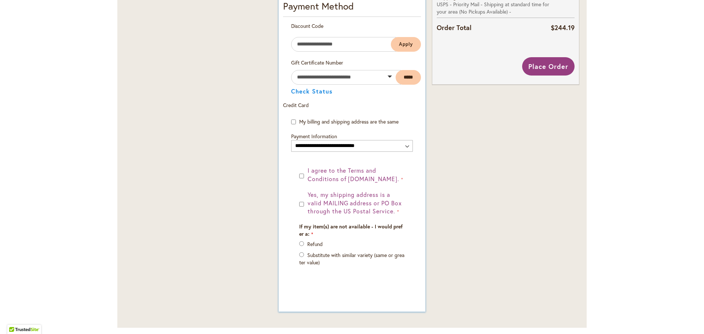
click at [296, 176] on div "I agree to the Terms and Conditions of [DOMAIN_NAME]. Yes, my shipping address …" at bounding box center [352, 227] width 122 height 122
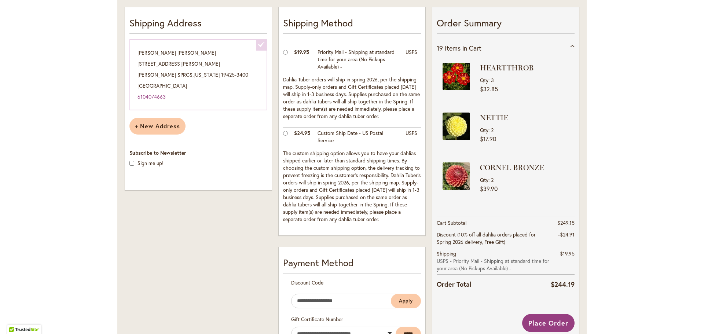
scroll to position [183, 0]
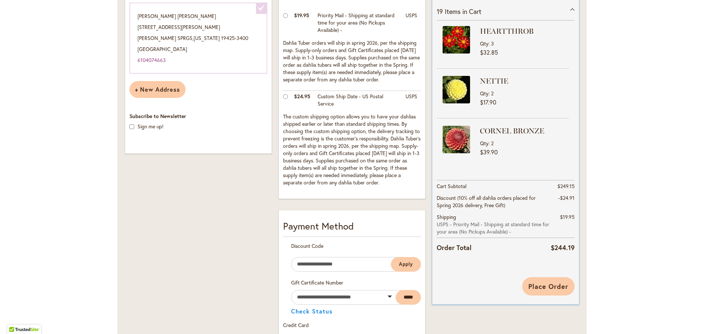
click at [543, 287] on span "Place Order" at bounding box center [548, 286] width 40 height 9
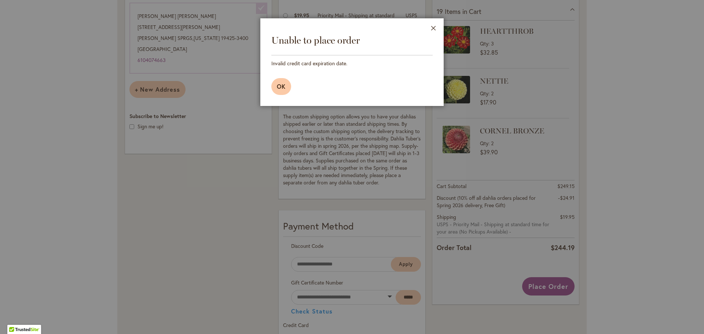
click at [285, 84] on span "OK" at bounding box center [281, 86] width 9 height 8
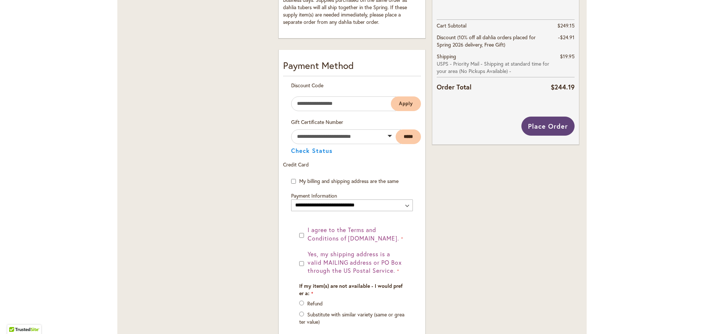
scroll to position [367, 0]
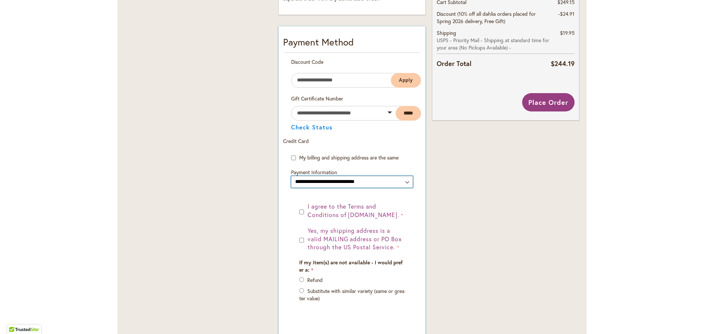
click at [407, 182] on select "**********" at bounding box center [352, 182] width 122 height 12
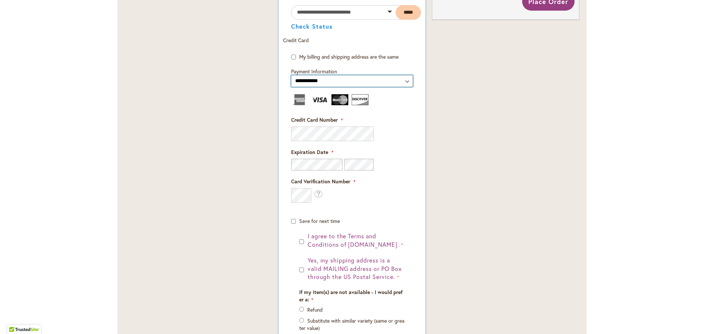
scroll to position [477, 0]
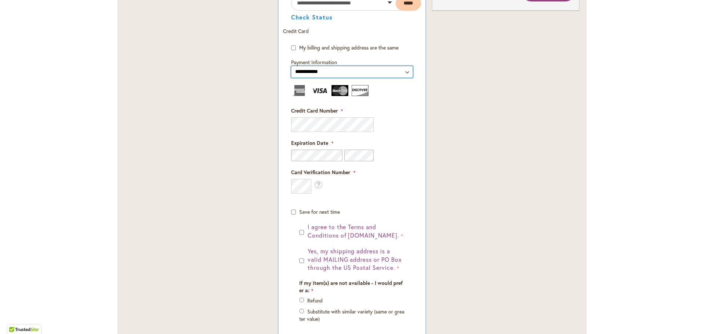
select select "**********"
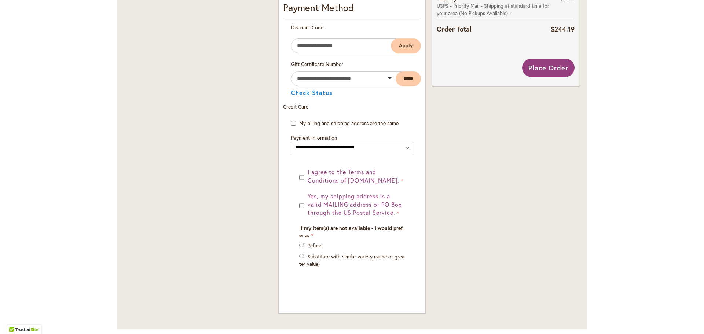
scroll to position [441, 0]
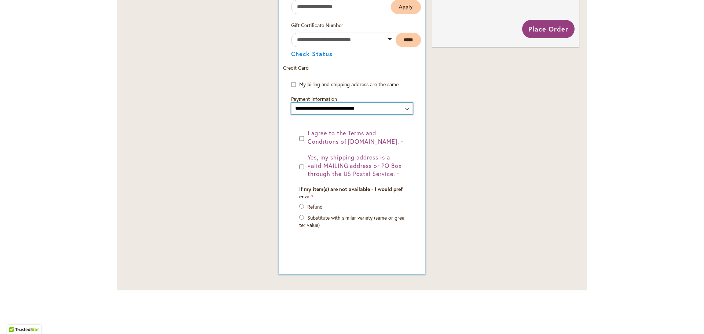
click at [374, 105] on select "**********" at bounding box center [352, 109] width 122 height 12
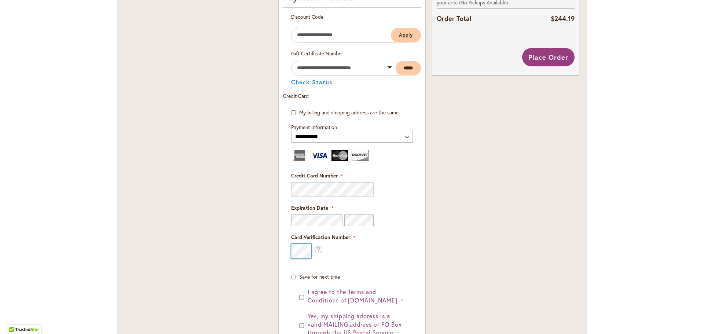
scroll to position [404, 0]
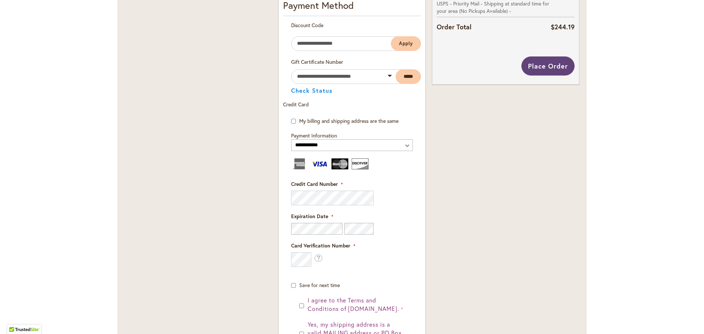
click at [559, 65] on span "Place Order" at bounding box center [548, 66] width 40 height 9
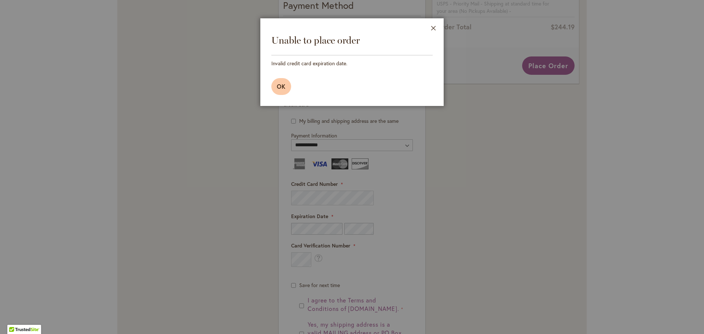
click at [282, 91] on button "OK" at bounding box center [281, 86] width 20 height 17
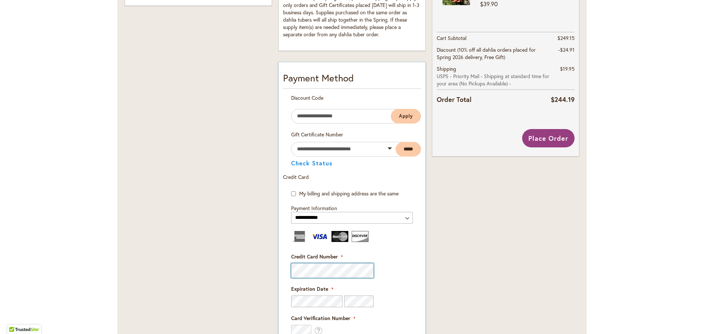
scroll to position [331, 0]
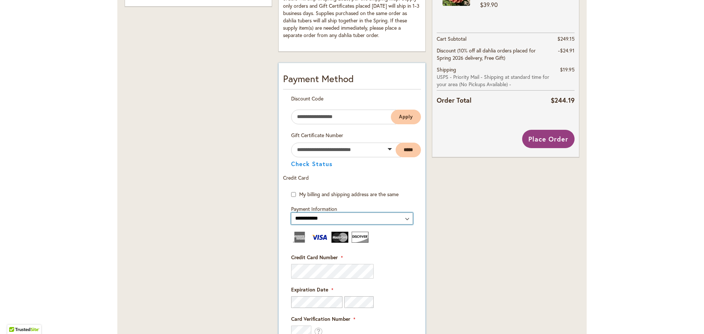
click at [340, 217] on select "**********" at bounding box center [352, 219] width 122 height 12
select select "**********"
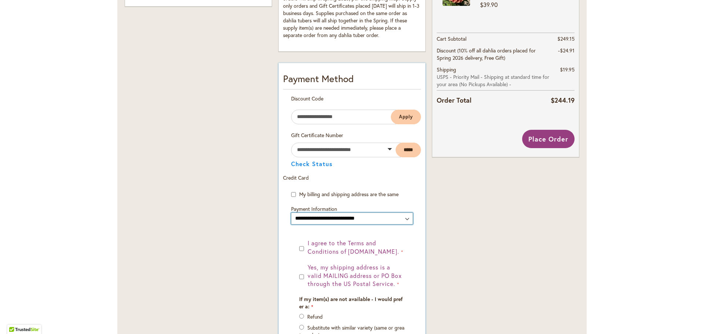
click at [387, 217] on select "**********" at bounding box center [352, 219] width 122 height 12
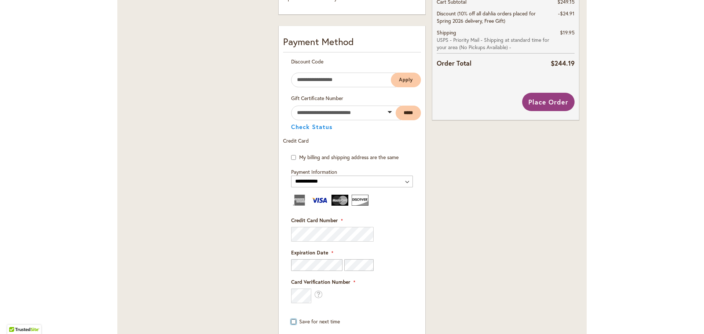
scroll to position [367, 0]
click at [541, 101] on span "Place Order" at bounding box center [548, 102] width 40 height 9
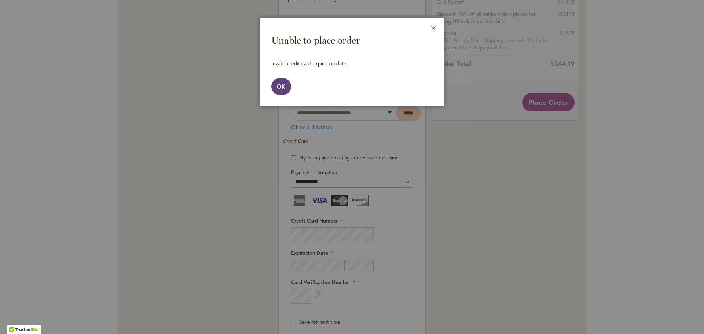
click at [283, 87] on span "OK" at bounding box center [281, 86] width 9 height 8
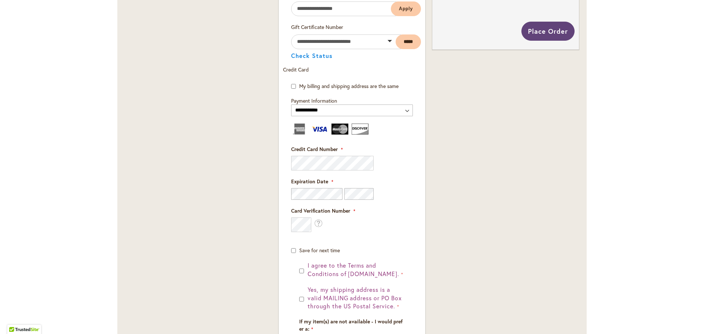
scroll to position [441, 0]
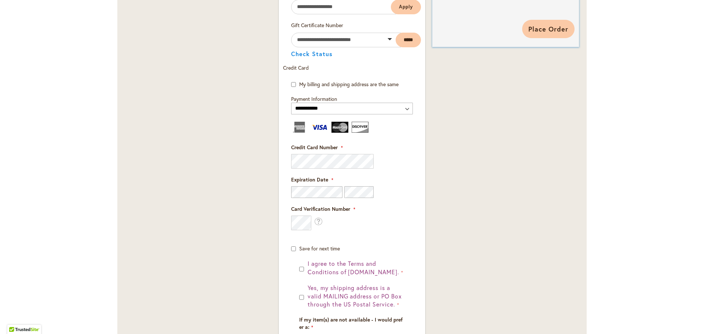
click at [545, 25] on span "Place Order" at bounding box center [548, 29] width 40 height 9
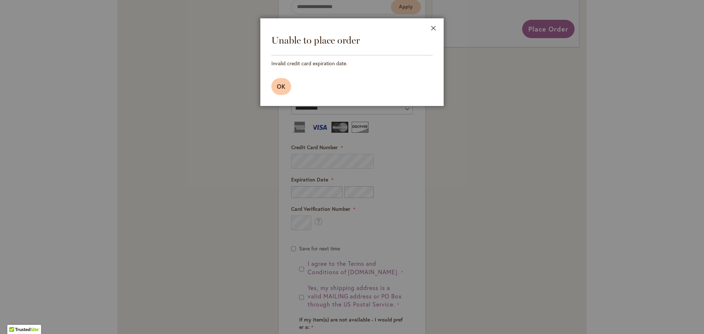
click at [285, 84] on span "OK" at bounding box center [281, 86] width 9 height 8
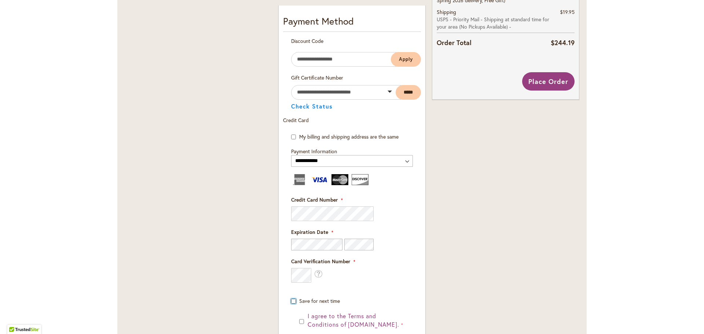
scroll to position [388, 0]
click at [548, 81] on span "Place Order" at bounding box center [548, 81] width 40 height 9
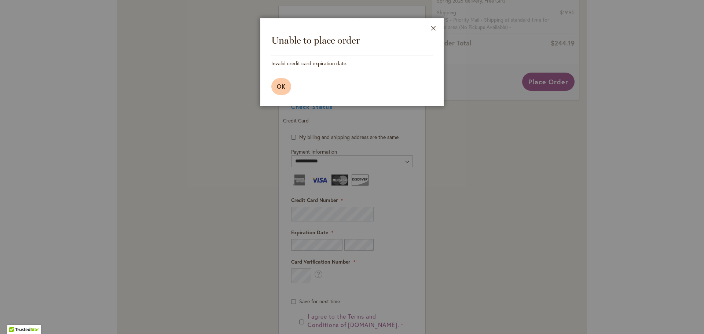
click at [282, 81] on button "OK" at bounding box center [281, 86] width 20 height 17
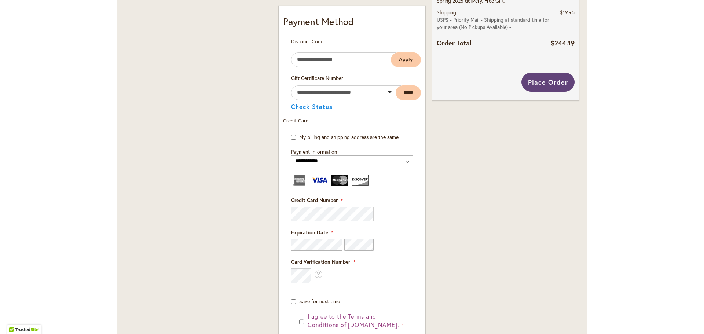
scroll to position [351, 0]
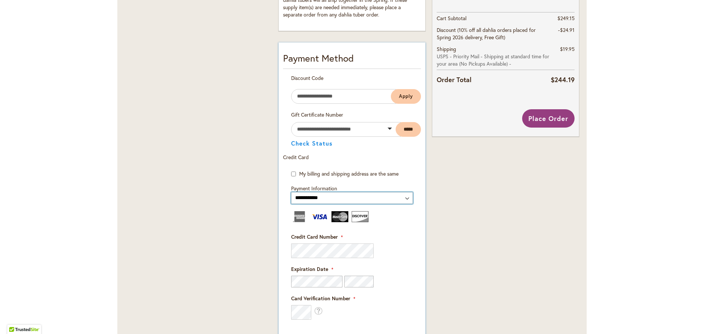
click at [404, 197] on select "**********" at bounding box center [352, 198] width 122 height 12
select select "**********"
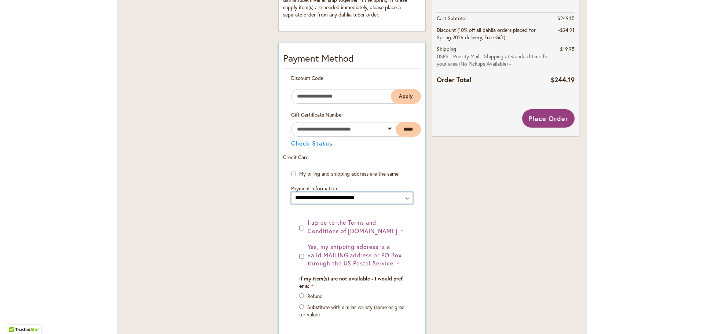
click at [404, 198] on select "**********" at bounding box center [352, 198] width 122 height 12
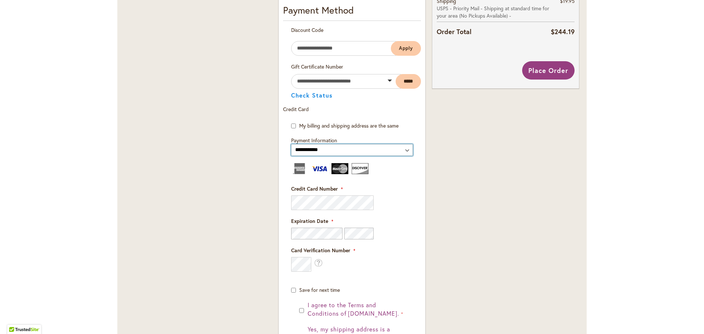
scroll to position [424, 0]
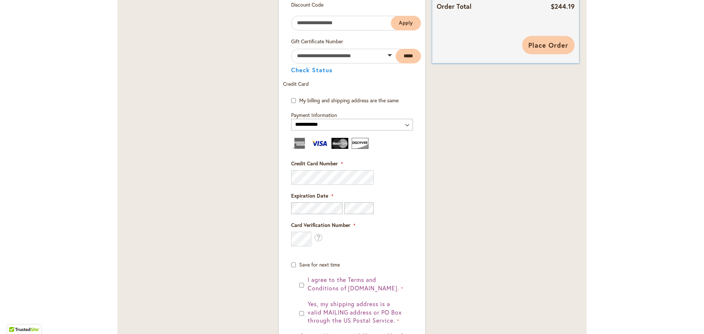
click at [547, 48] on span "Place Order" at bounding box center [548, 45] width 40 height 9
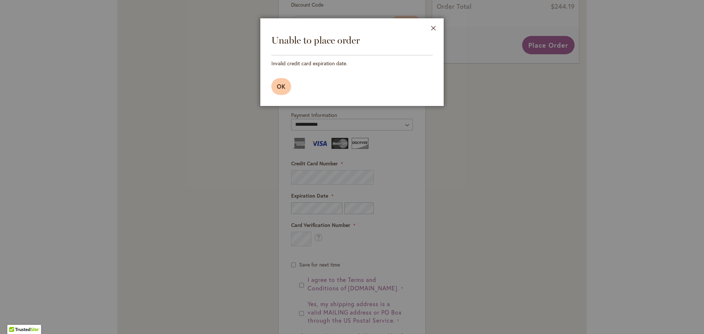
click at [277, 90] on button "OK" at bounding box center [281, 86] width 20 height 17
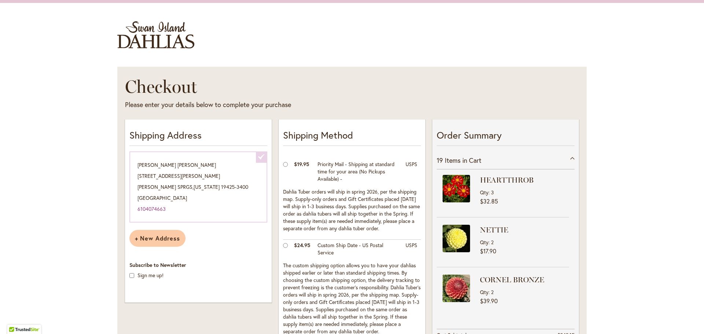
scroll to position [21, 0]
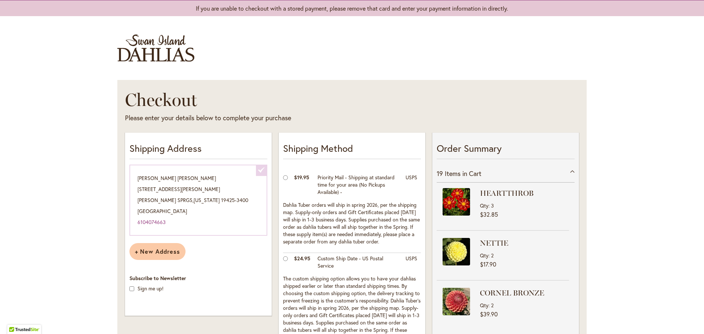
select select
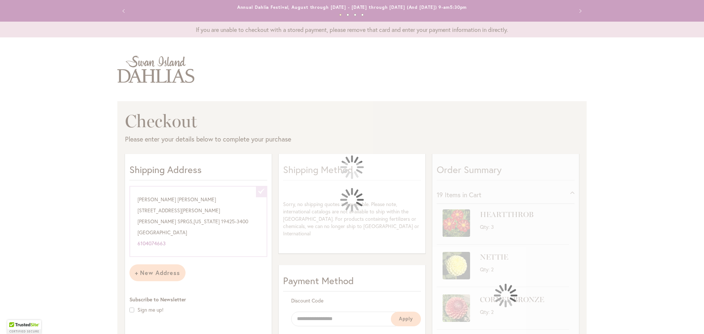
select select "**********"
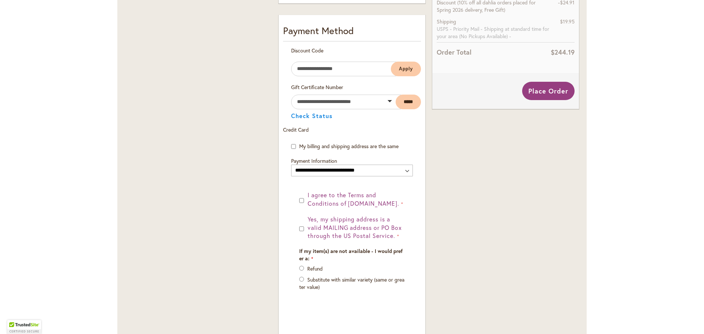
scroll to position [403, 0]
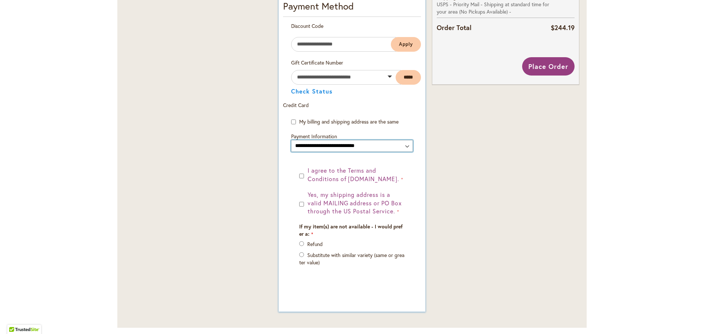
click at [402, 146] on select "**********" at bounding box center [352, 146] width 122 height 12
click at [291, 140] on select "**********" at bounding box center [352, 146] width 122 height 12
click at [322, 168] on span "I agree to the Terms and Conditions of [DOMAIN_NAME]." at bounding box center [354, 174] width 92 height 16
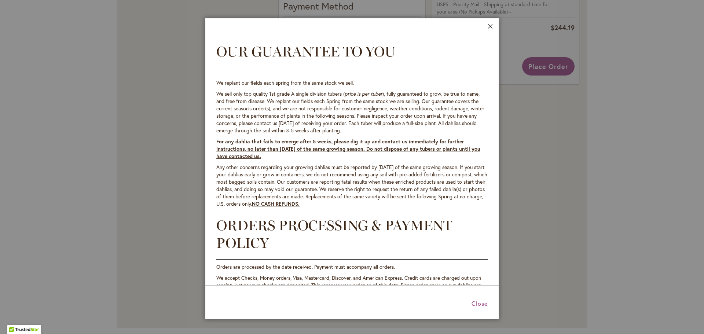
click at [489, 26] on button "Close" at bounding box center [490, 28] width 5 height 8
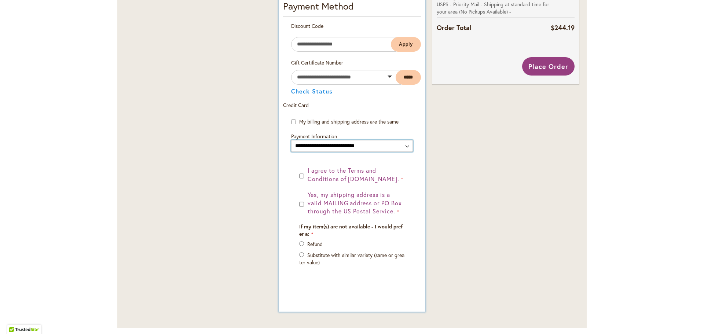
click at [405, 143] on select "**********" at bounding box center [352, 146] width 122 height 12
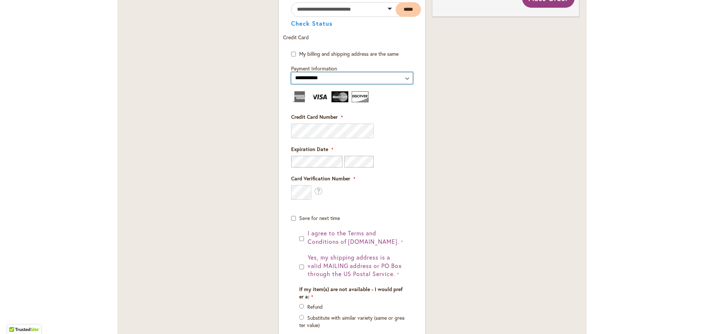
scroll to position [477, 0]
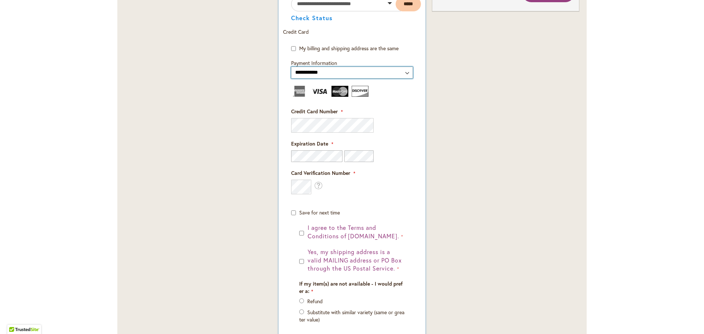
select select "**********"
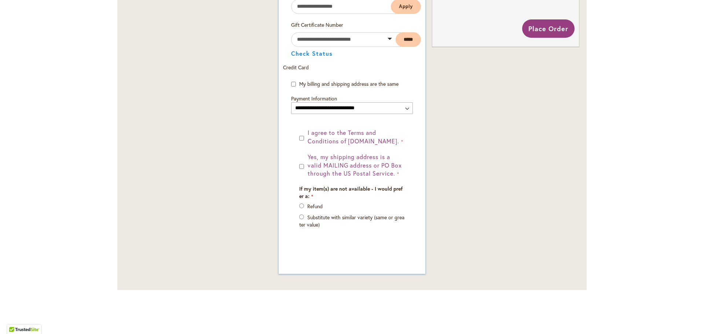
scroll to position [441, 0]
click at [394, 105] on select "**********" at bounding box center [352, 109] width 122 height 12
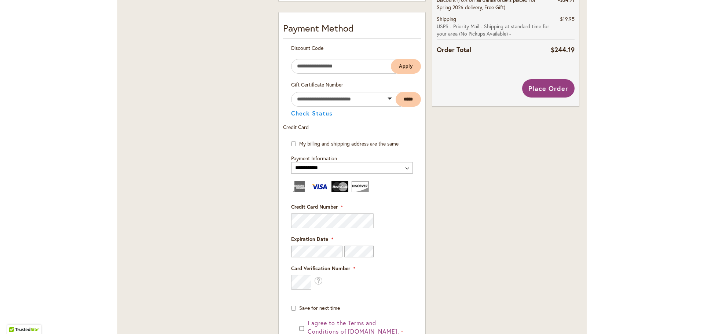
scroll to position [367, 0]
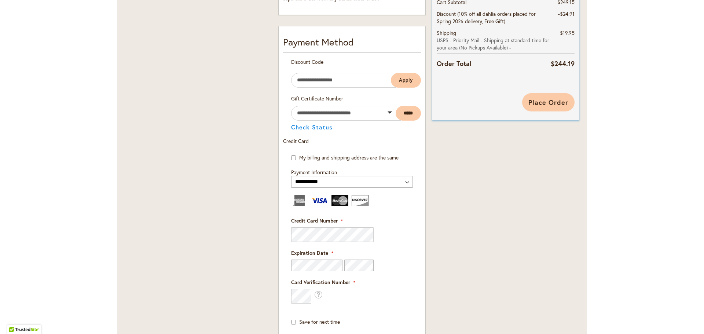
click at [543, 102] on span "Place Order" at bounding box center [548, 102] width 40 height 9
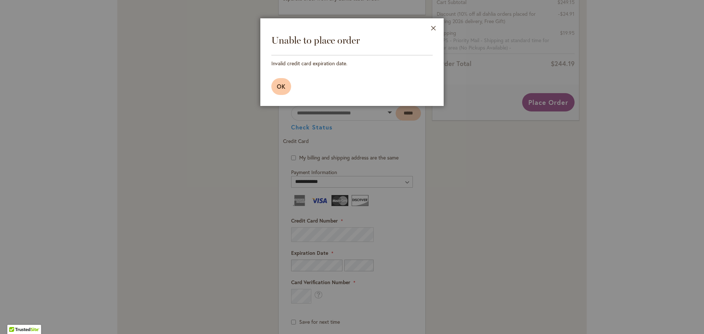
click at [276, 83] on button "OK" at bounding box center [281, 86] width 20 height 17
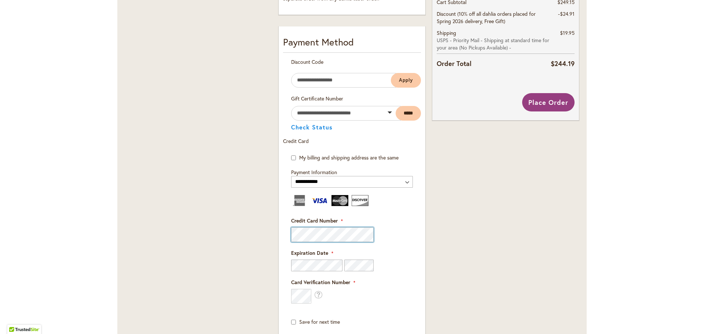
click div "Shipping Address [PERSON_NAME] [STREET_ADDRESS][PERSON_NAME][PERSON_NAME][US_ST…"
select select
